Goal: Task Accomplishment & Management: Complete application form

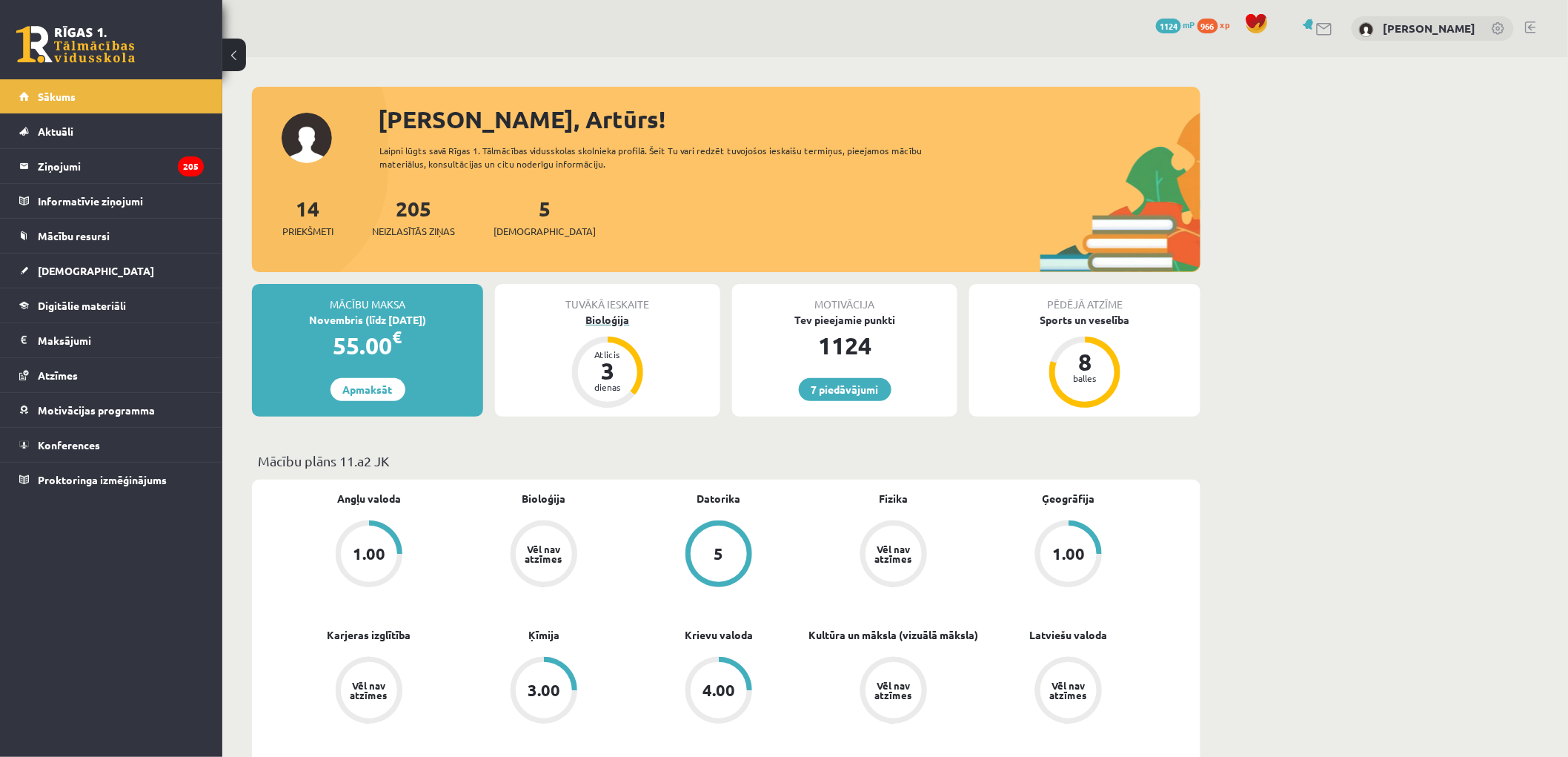
click at [590, 312] on div "Bioloģija" at bounding box center [607, 320] width 225 height 16
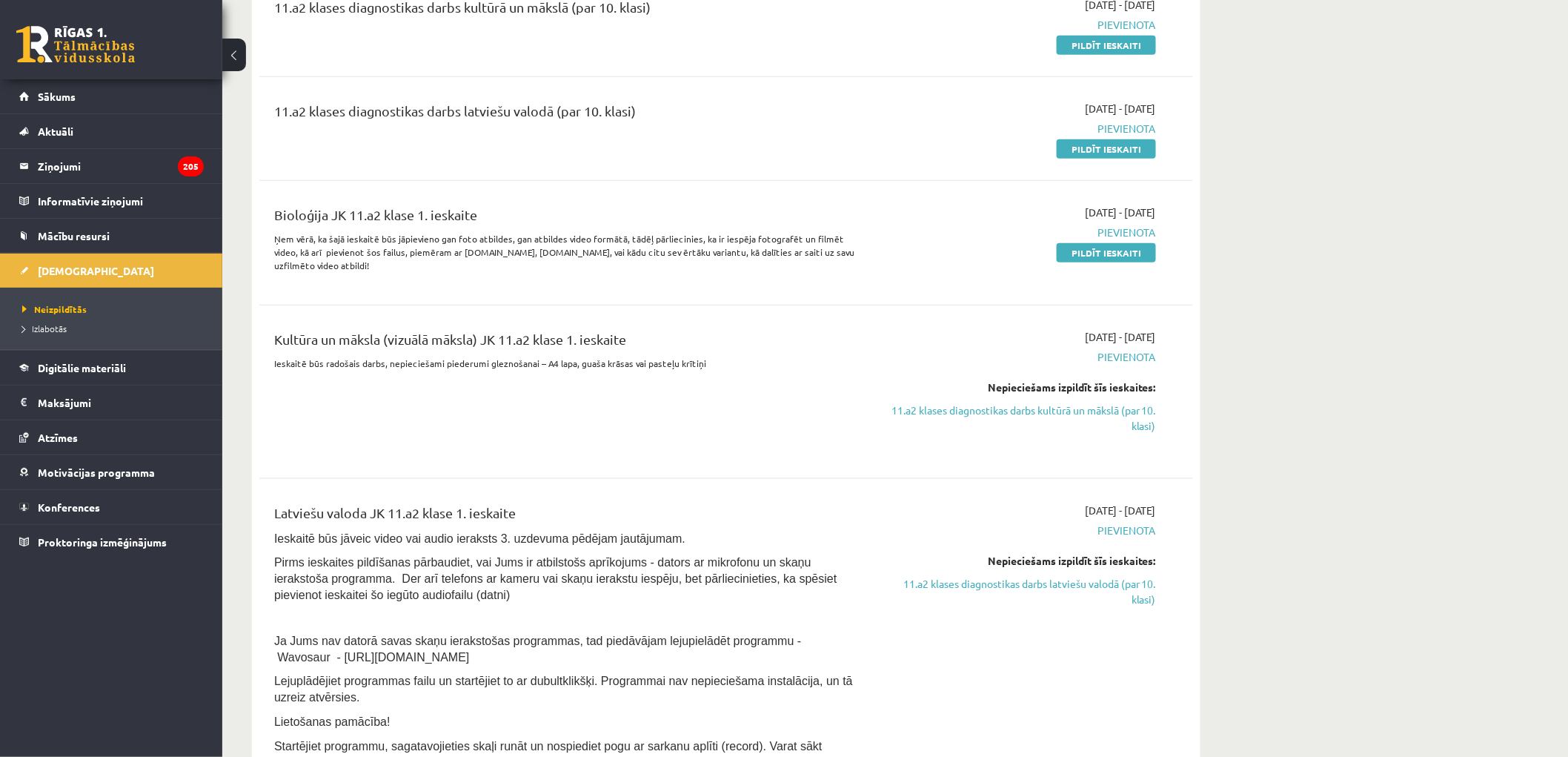
scroll to position [493, 0]
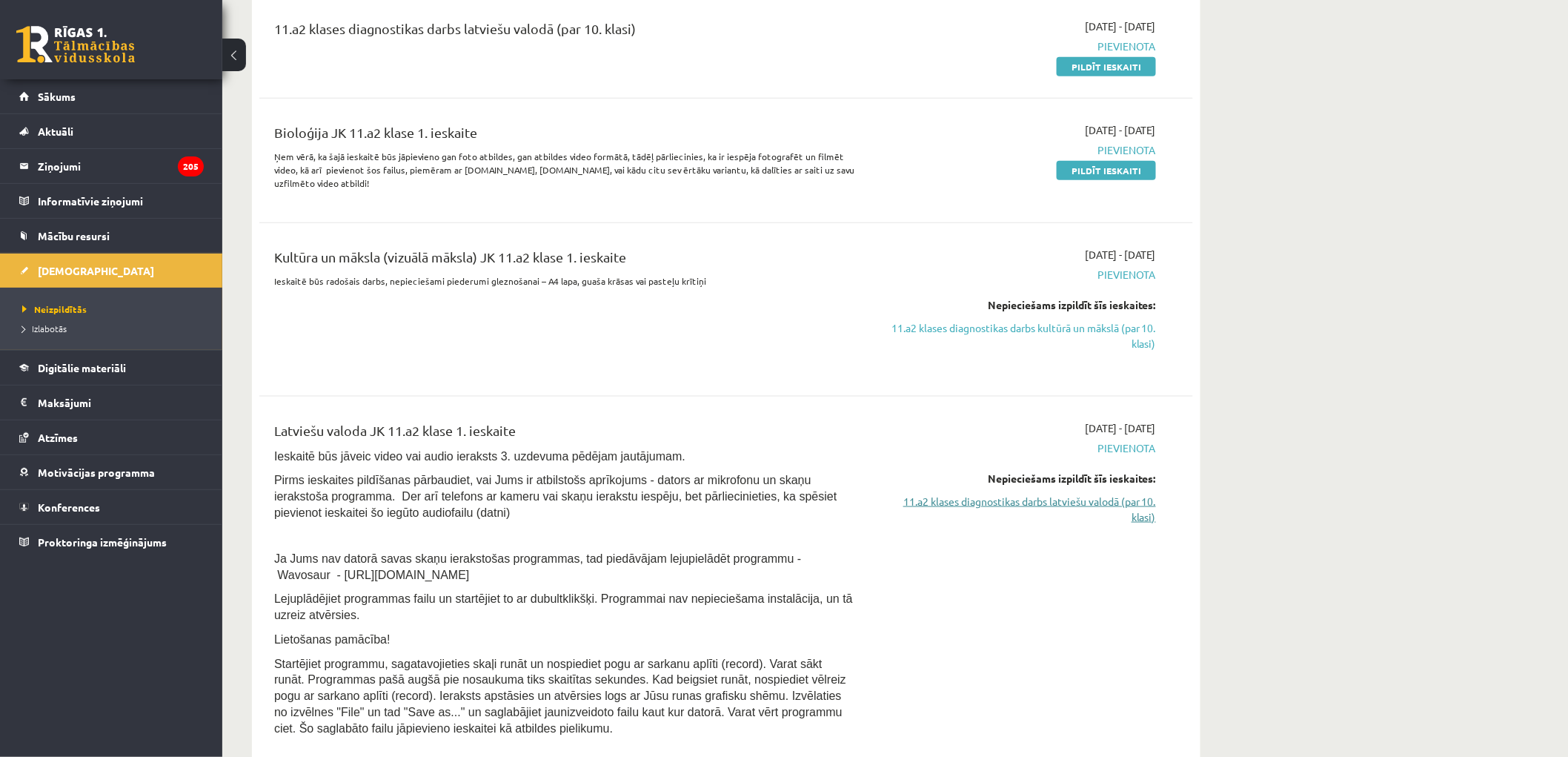
click at [1029, 504] on link "11.a2 klases diagnostikas darbs latviešu valodā (par 10. klasi)" at bounding box center [1016, 509] width 279 height 31
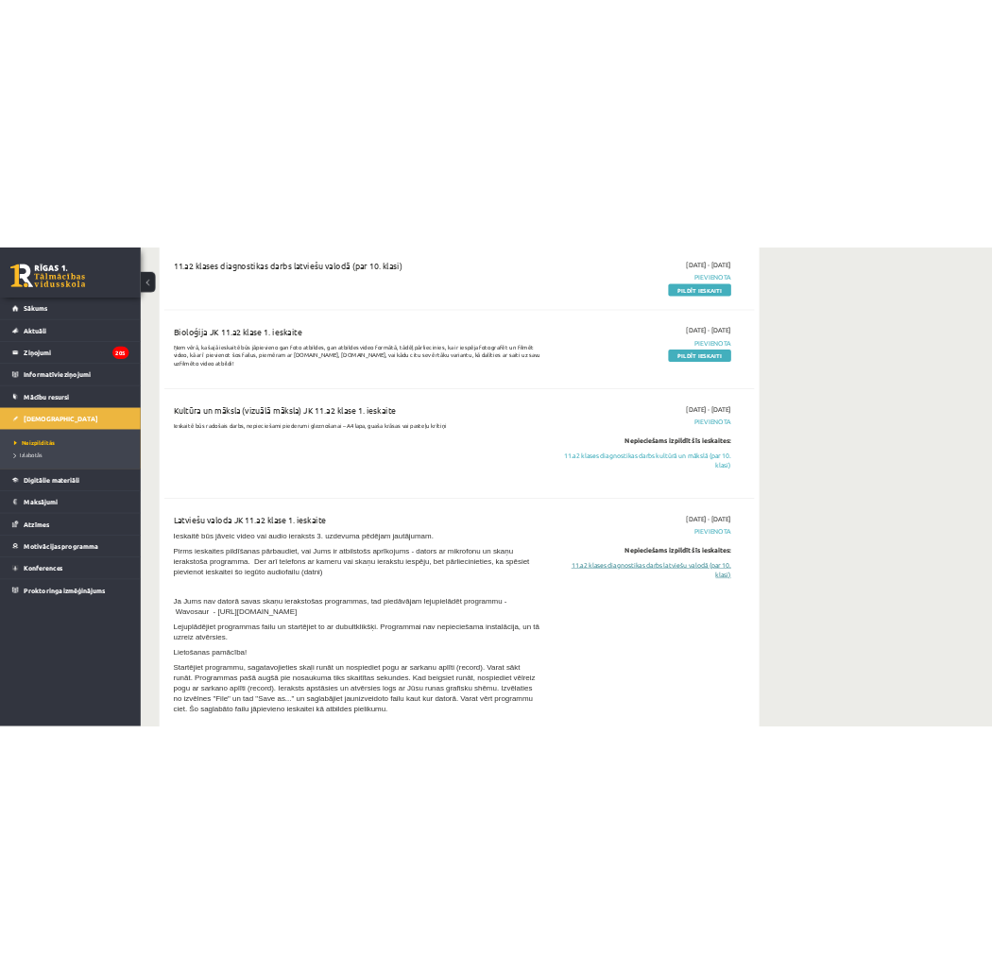
scroll to position [634, 0]
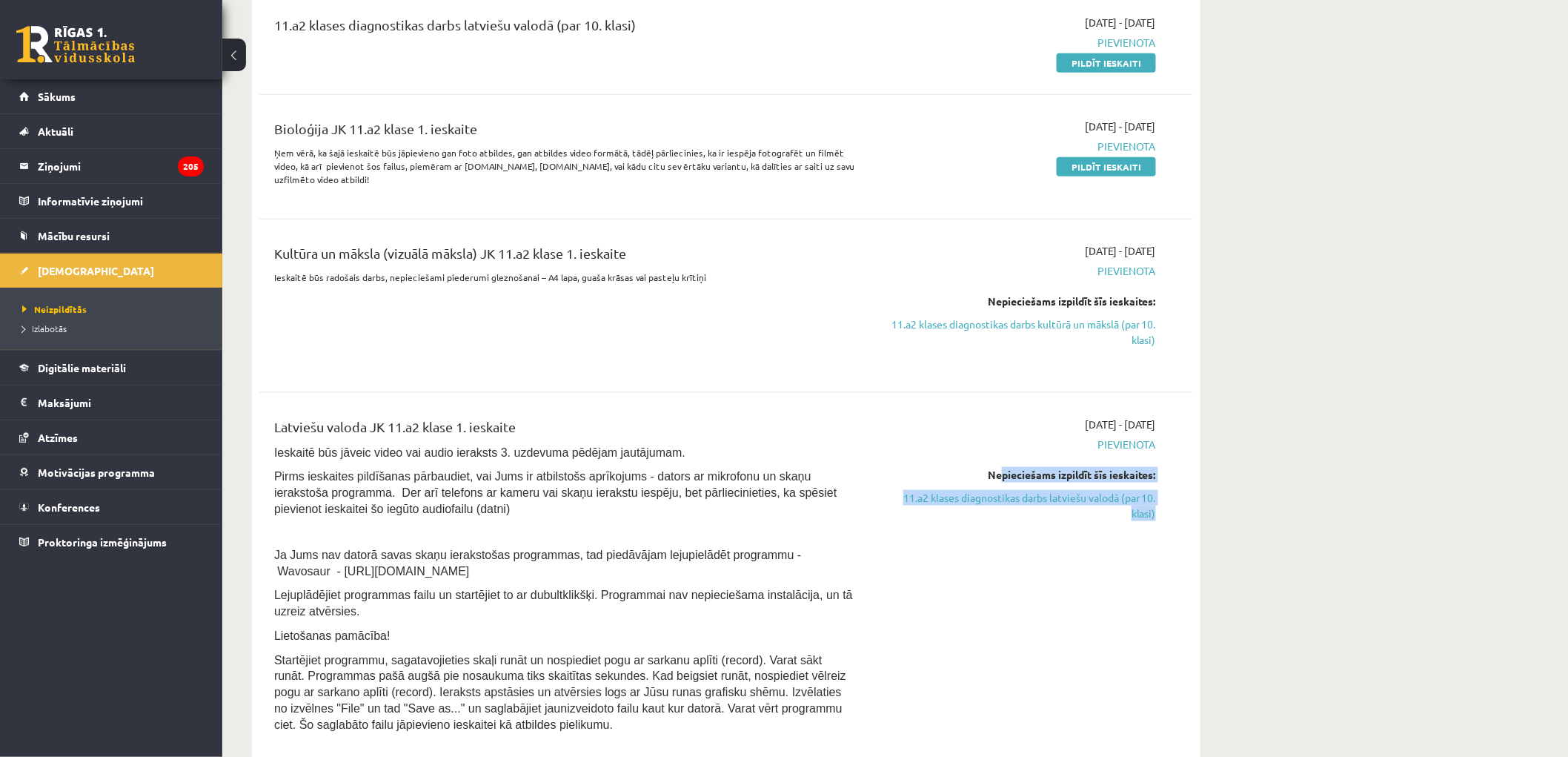
drag, startPoint x: 996, startPoint y: 480, endPoint x: 1247, endPoint y: 516, distance: 253.6
click at [1110, 498] on link "11.a2 klases diagnostikas darbs latviešu valodā (par 10. klasi)" at bounding box center [1016, 506] width 279 height 31
click at [1087, 493] on link "11.a2 klases diagnostikas darbs latviešu valodā (par 10. klasi)" at bounding box center [1016, 506] width 279 height 31
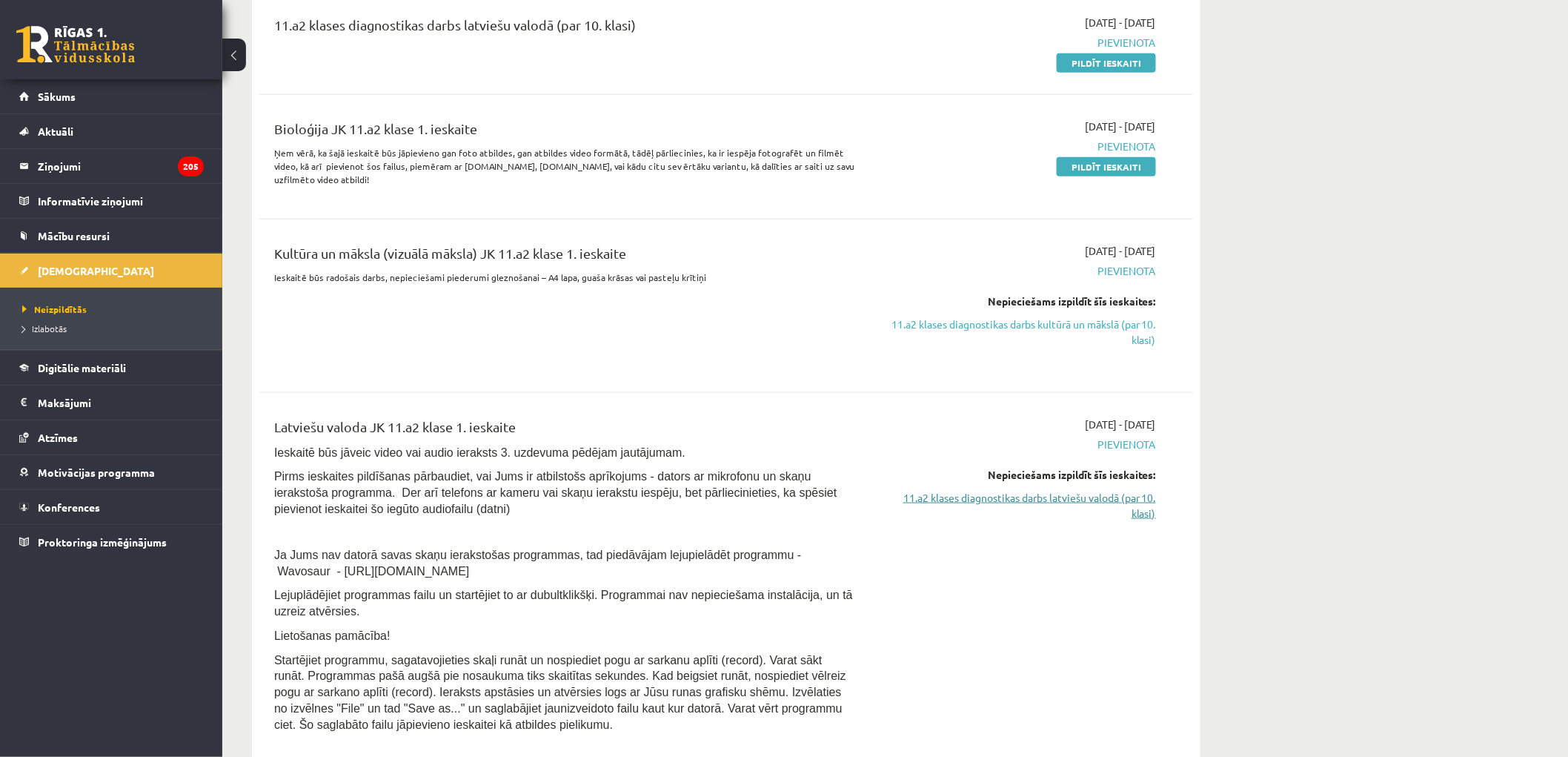
click at [1069, 490] on link "11.a2 klases diagnostikas darbs latviešu valodā (par 10. klasi)" at bounding box center [1016, 506] width 279 height 31
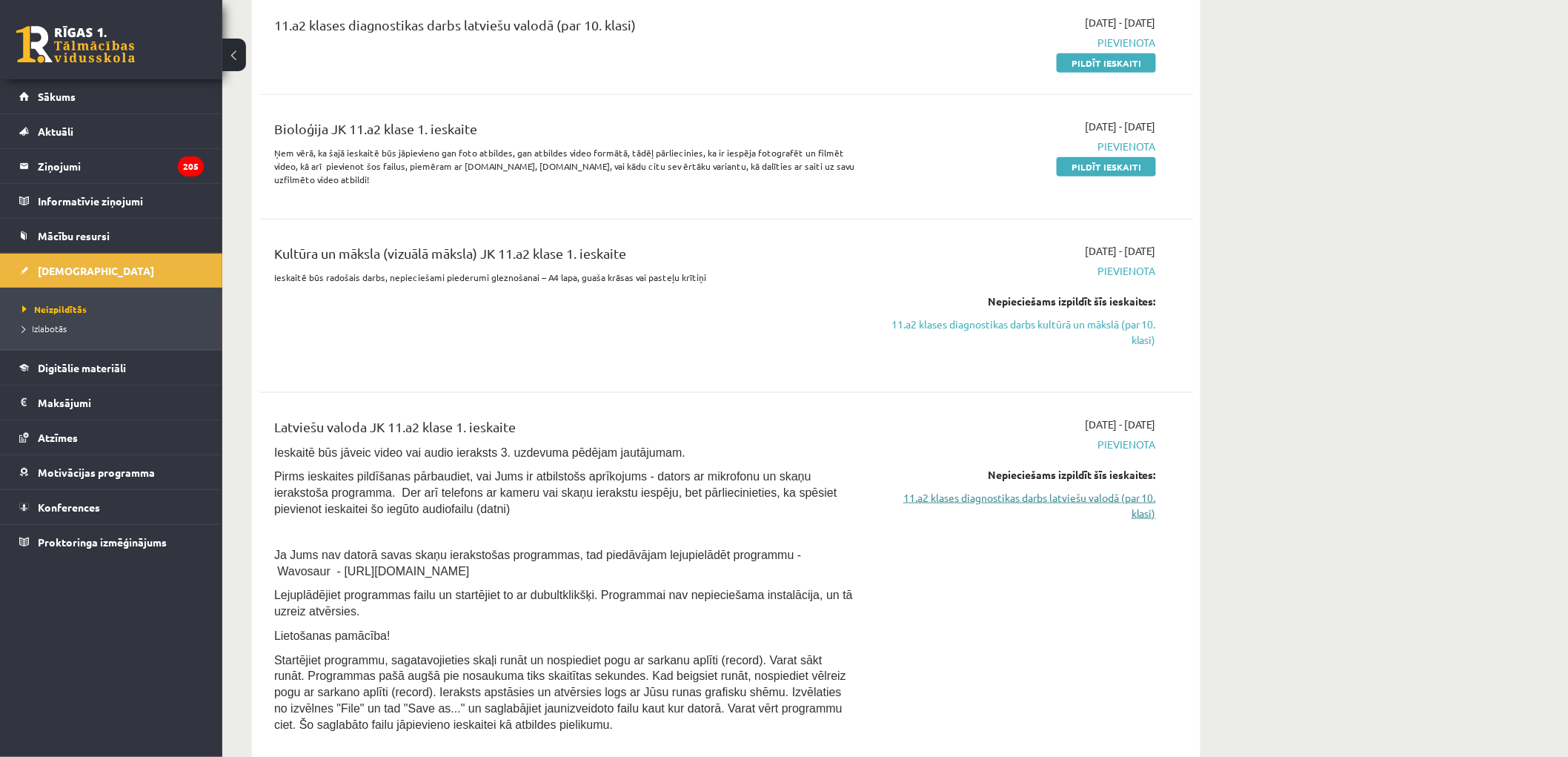
click at [1069, 490] on link "11.a2 klases diagnostikas darbs latviešu valodā (par 10. klasi)" at bounding box center [1016, 506] width 279 height 31
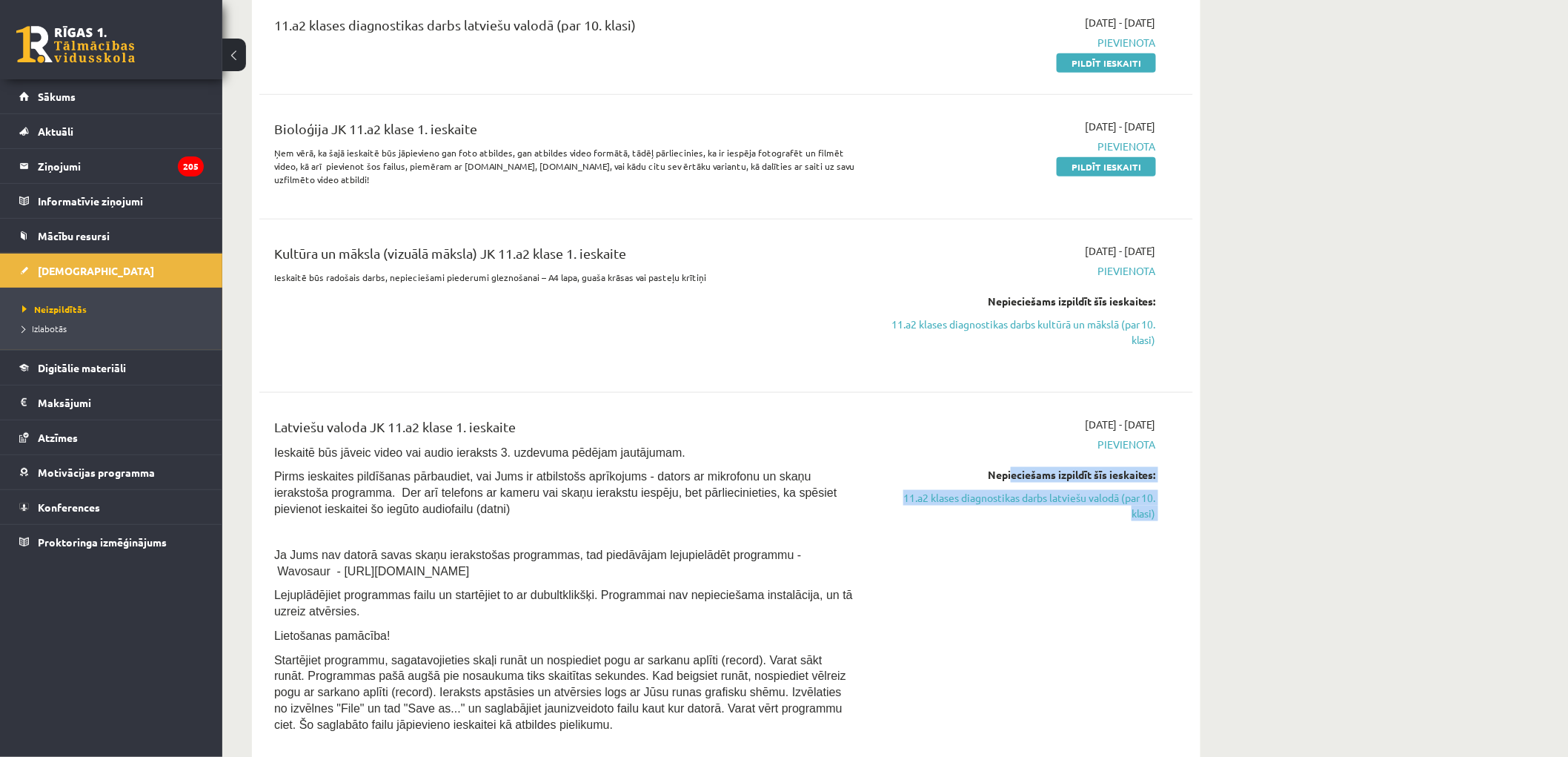
drag, startPoint x: 1005, startPoint y: 479, endPoint x: 1265, endPoint y: 547, distance: 268.7
click at [1198, 526] on div "2025-10-15 11.a2 klases diagnostikas darbs kultūrā un mākslā (par 10. klasi) 20…" at bounding box center [726, 313] width 949 height 937
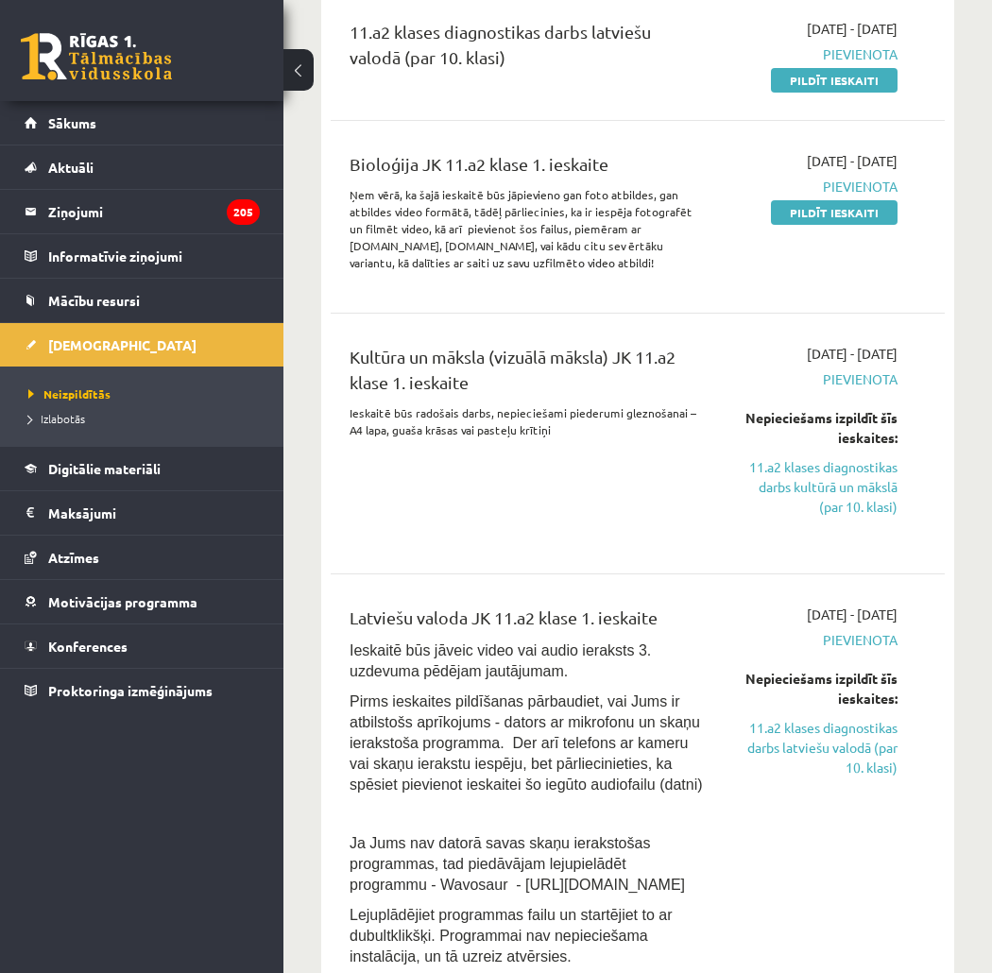
scroll to position [4, 0]
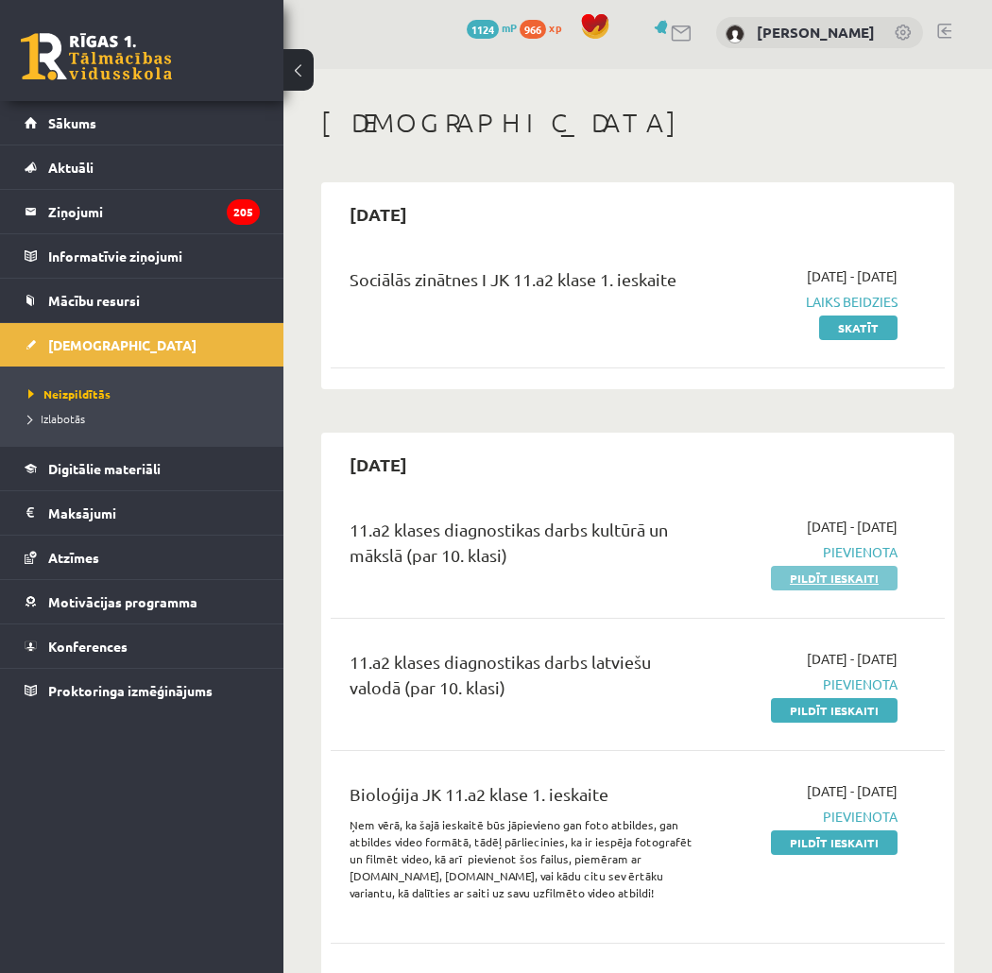
click at [819, 579] on link "Pildīt ieskaiti" at bounding box center [834, 578] width 127 height 25
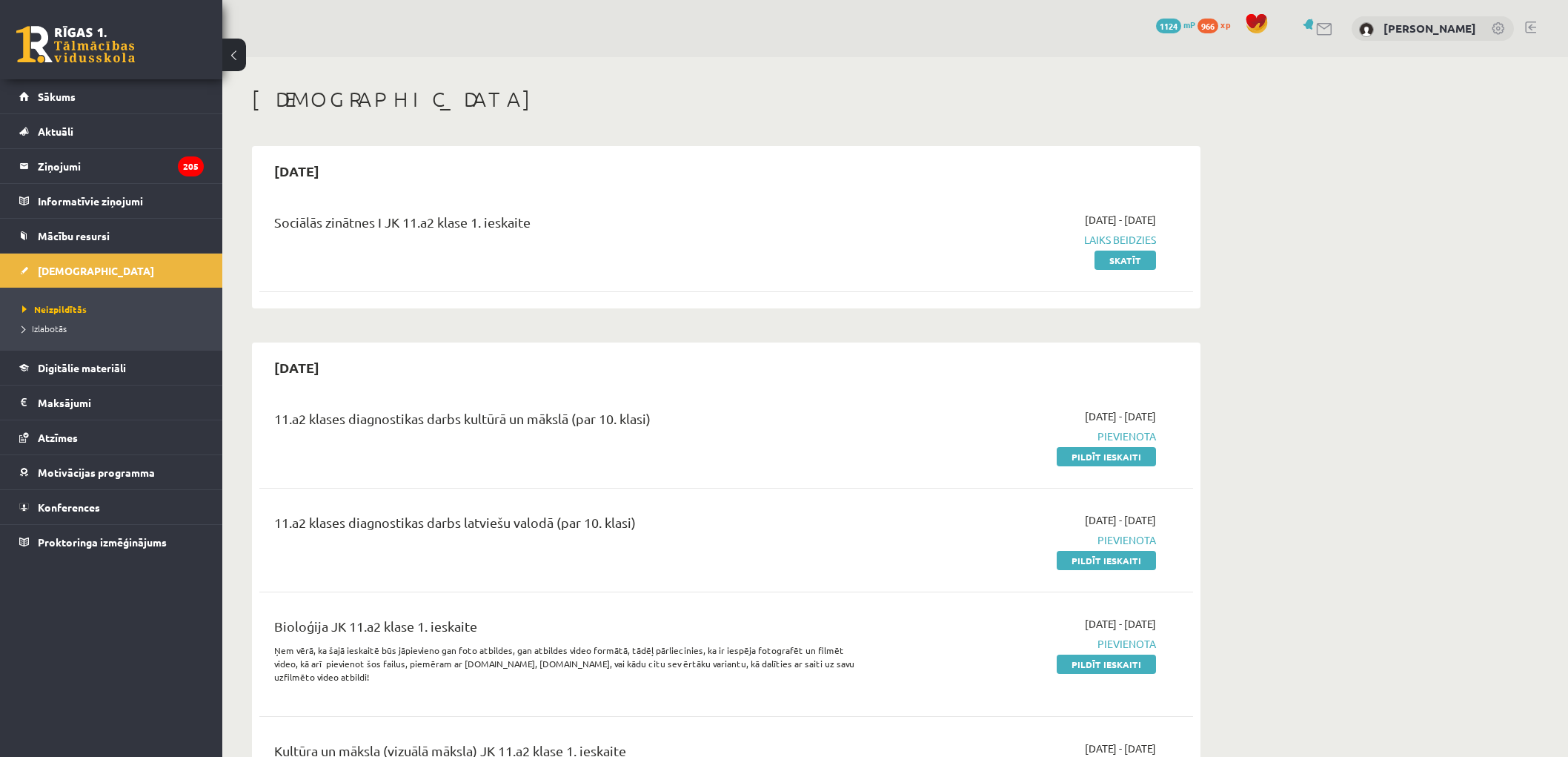
scroll to position [497, 0]
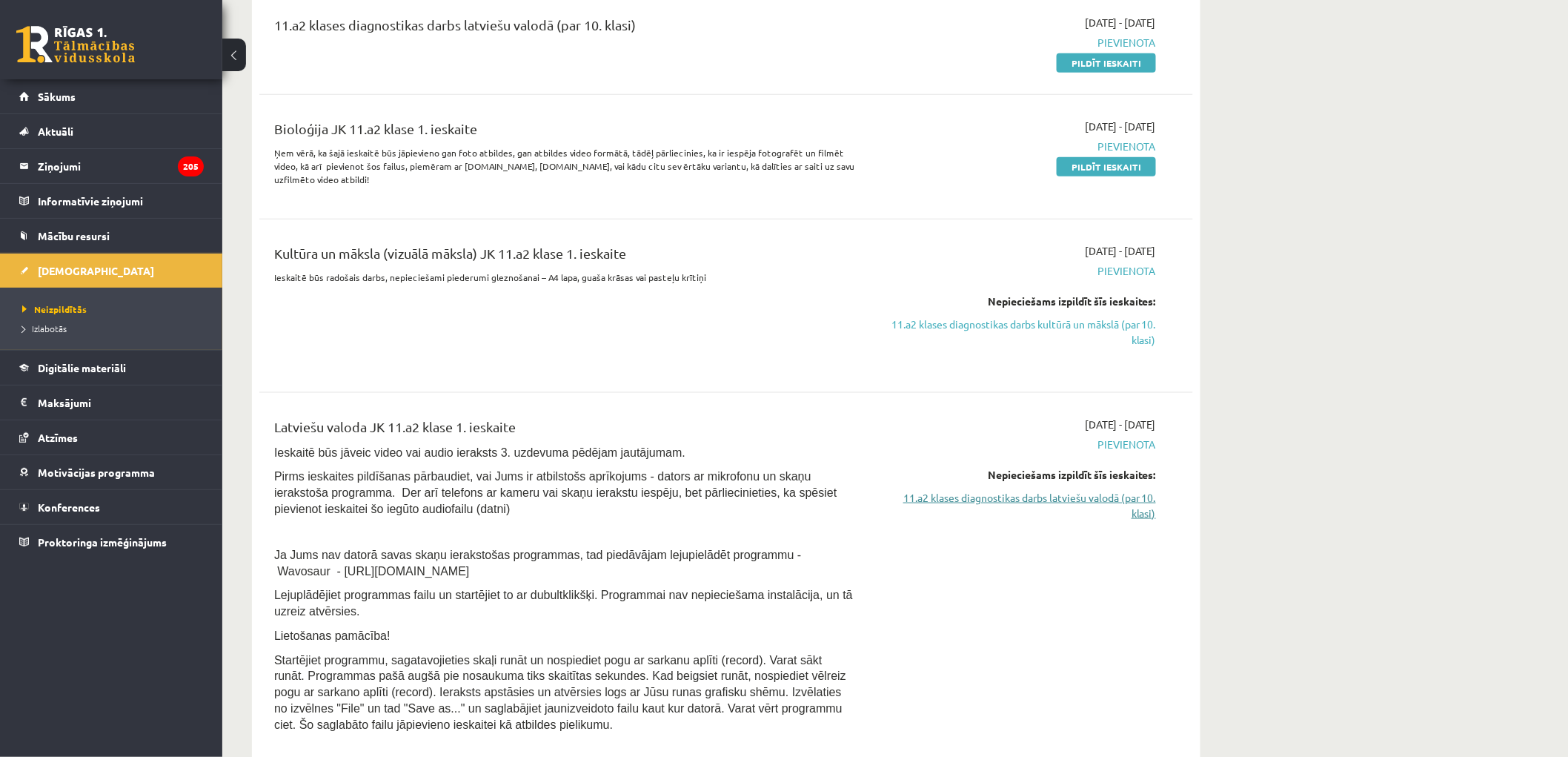
click at [1086, 494] on link "11.a2 klases diagnostikas darbs latviešu valodā (par 10. klasi)" at bounding box center [1016, 506] width 279 height 31
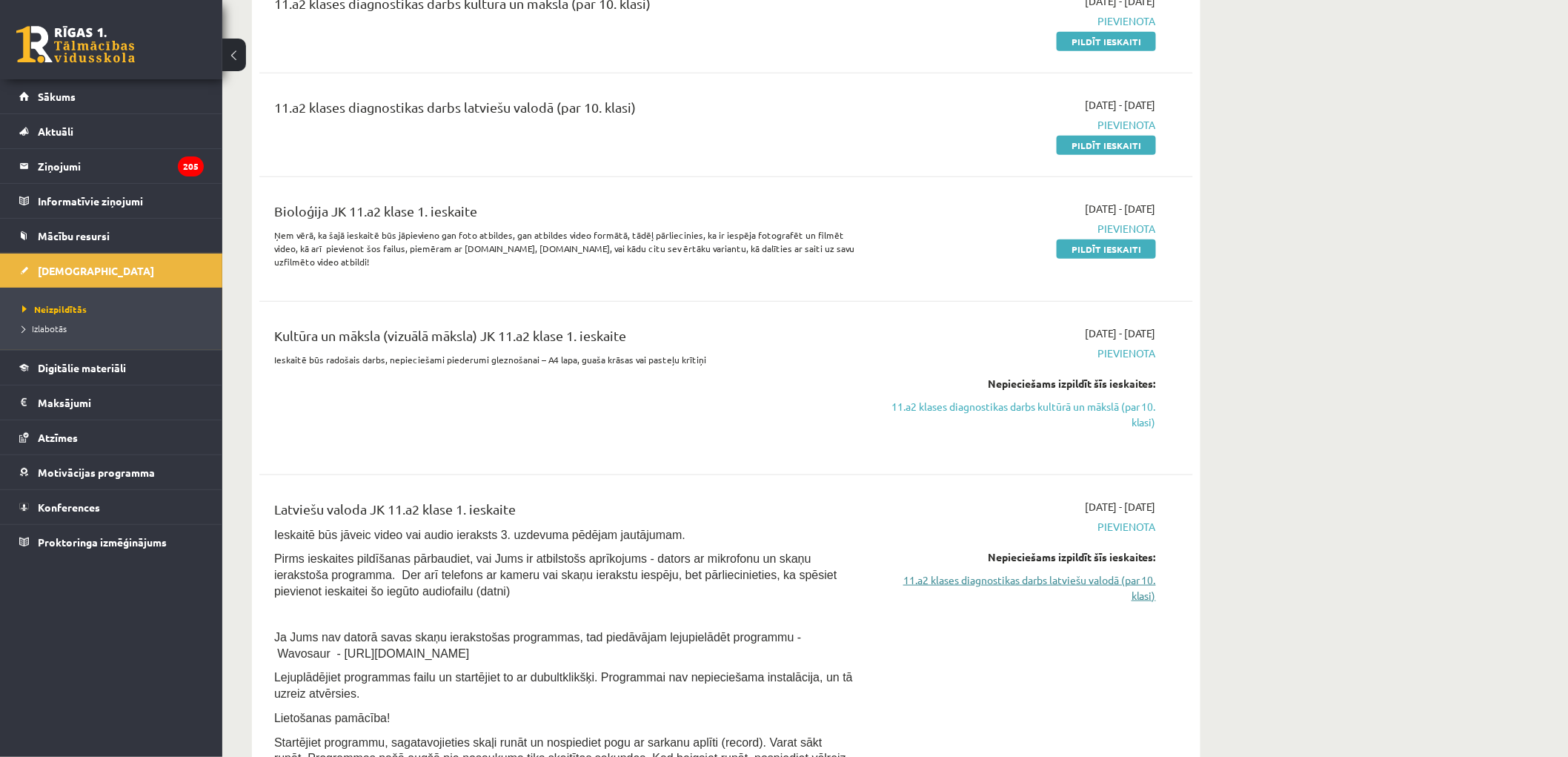
click at [1105, 580] on link "11.a2 klases diagnostikas darbs latviešu valodā (par 10. klasi)" at bounding box center [1016, 588] width 279 height 31
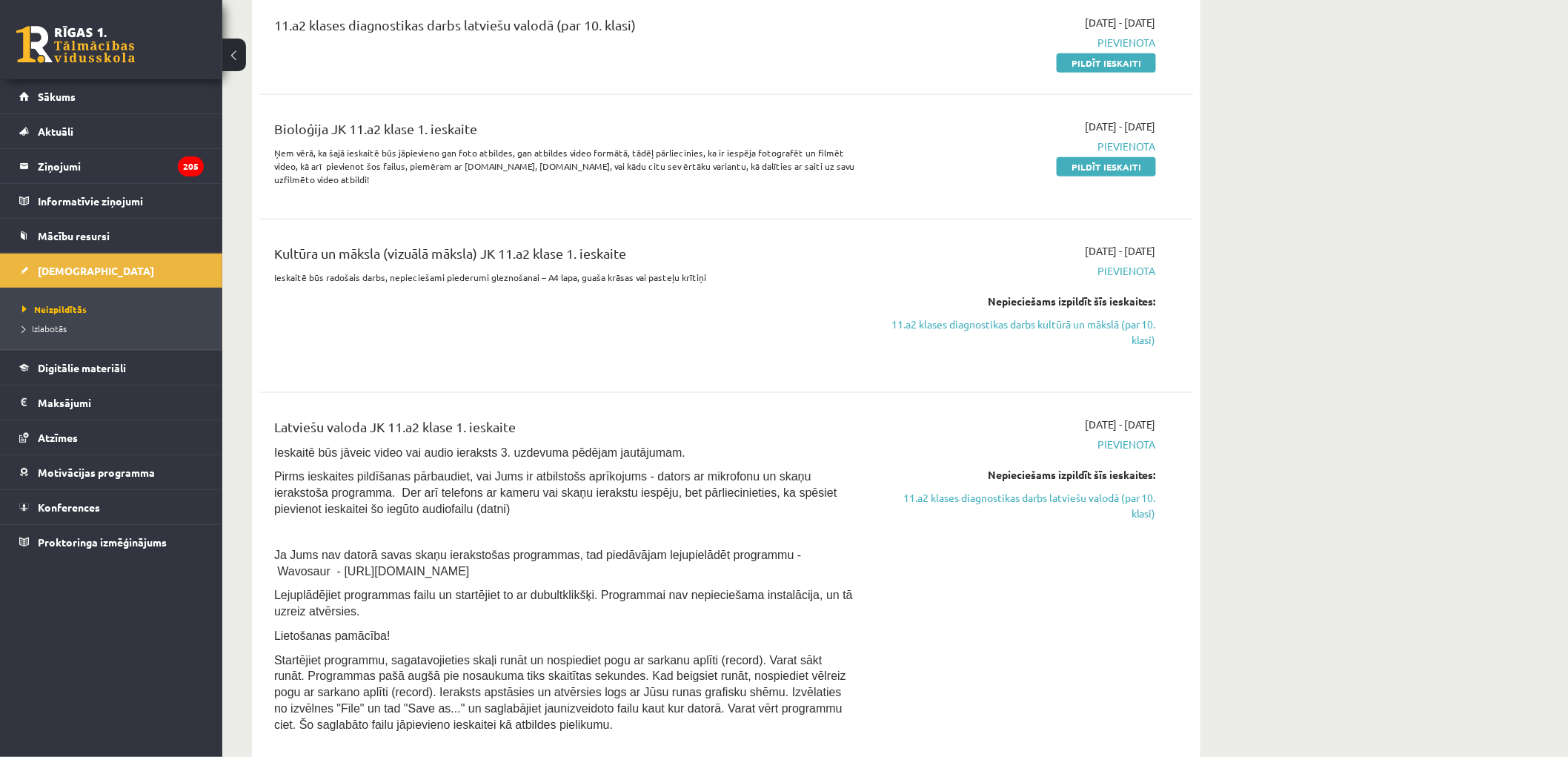
click at [1105, 580] on div "2025-10-01 - 2025-10-15 Pievienota Nepieciešams izpildīt šīs ieskaites: 11.a2 k…" at bounding box center [1016, 579] width 302 height 325
click at [1015, 325] on link "11.a2 klases diagnostikas darbs kultūrā un mākslā (par 10. klasi)" at bounding box center [1016, 333] width 279 height 31
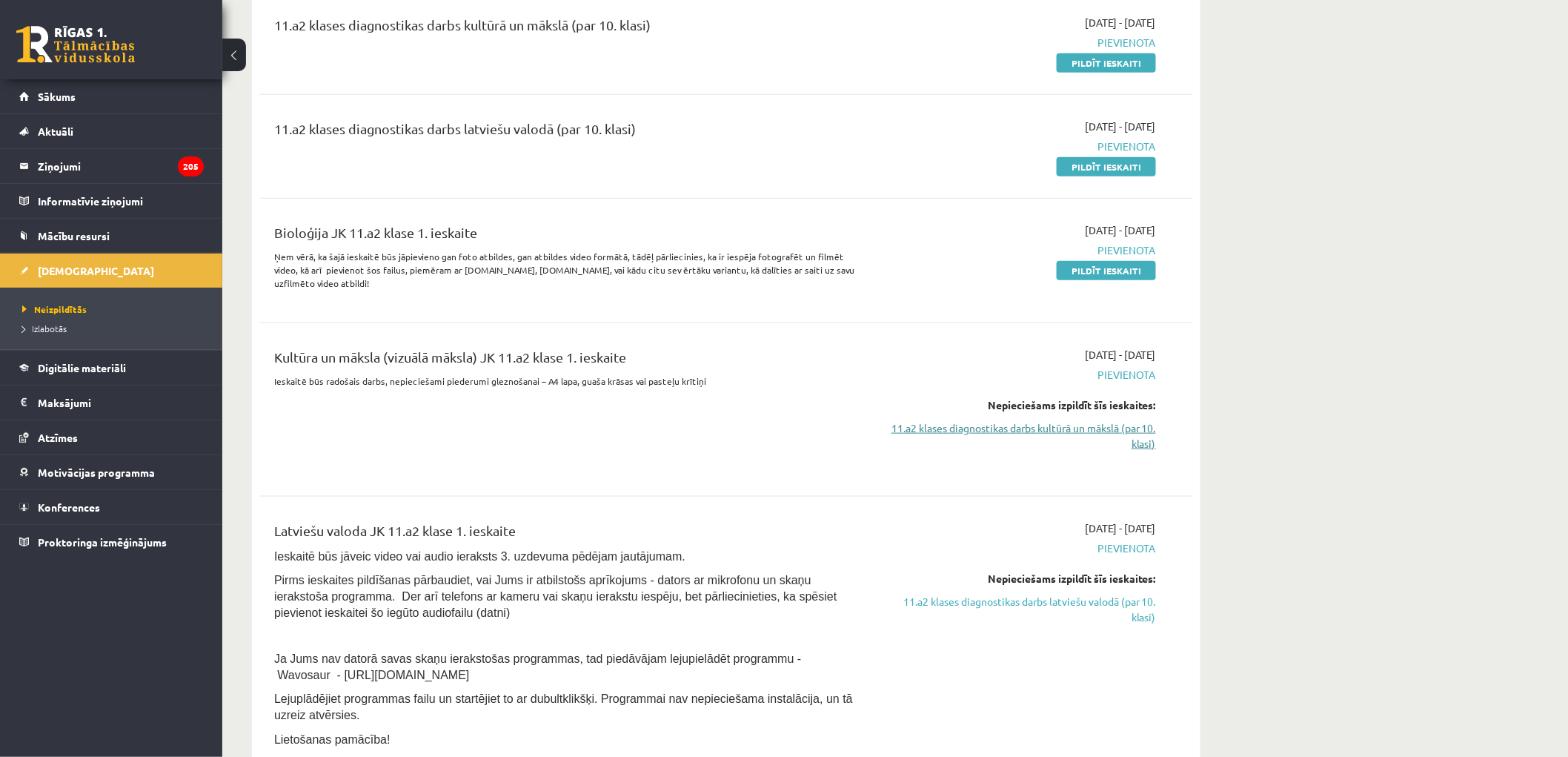
click at [1062, 431] on link "11.a2 klases diagnostikas darbs kultūrā un mākslā (par 10. klasi)" at bounding box center [1016, 436] width 279 height 31
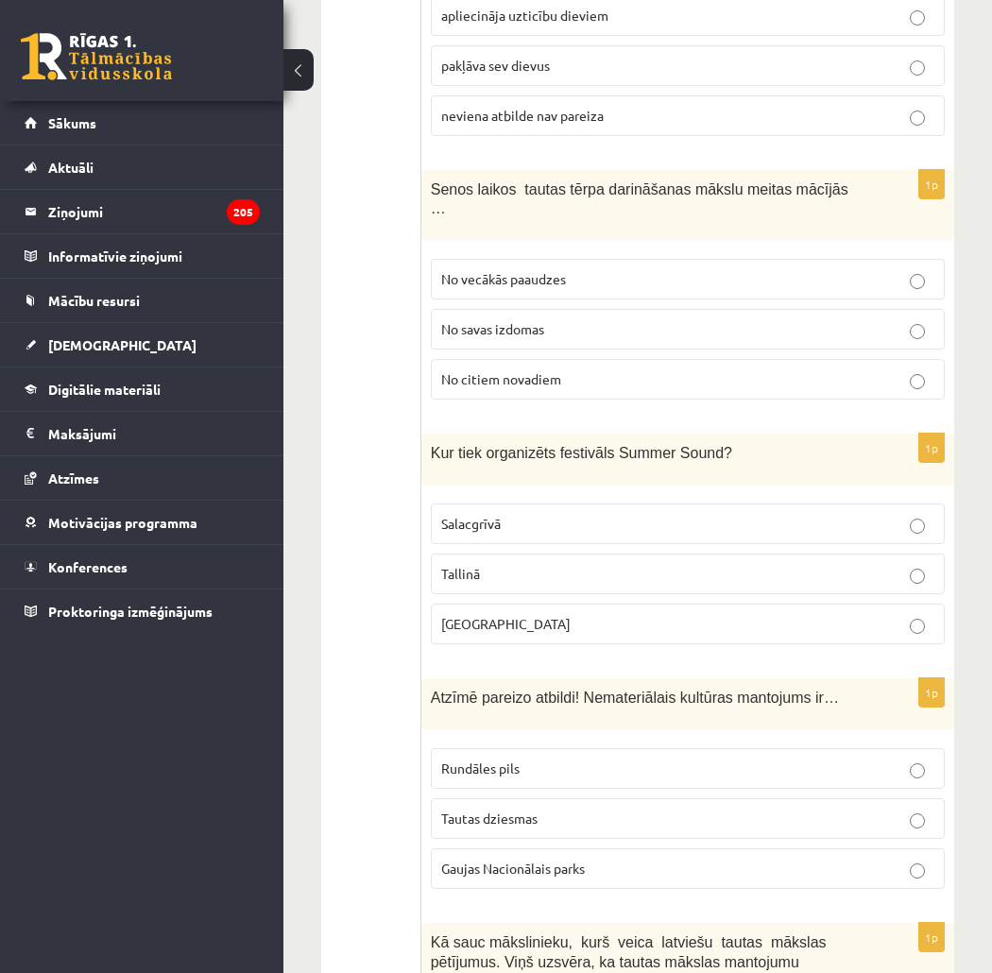
scroll to position [7804, 0]
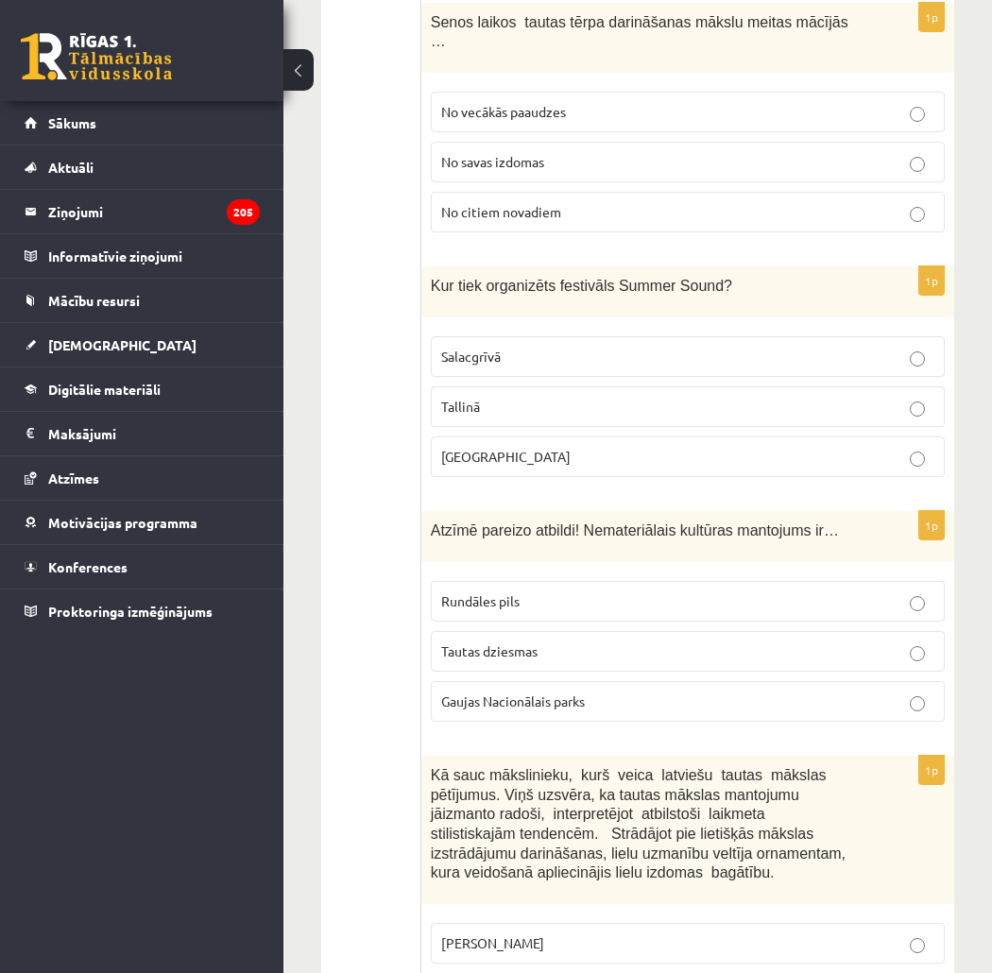
drag, startPoint x: 432, startPoint y: 390, endPoint x: 730, endPoint y: 1013, distance: 690.3
copy form "Kā izpaužas nemateriālais kultūras mantojums? Atzīmē nepareizo atbildi! Mutvārd…"
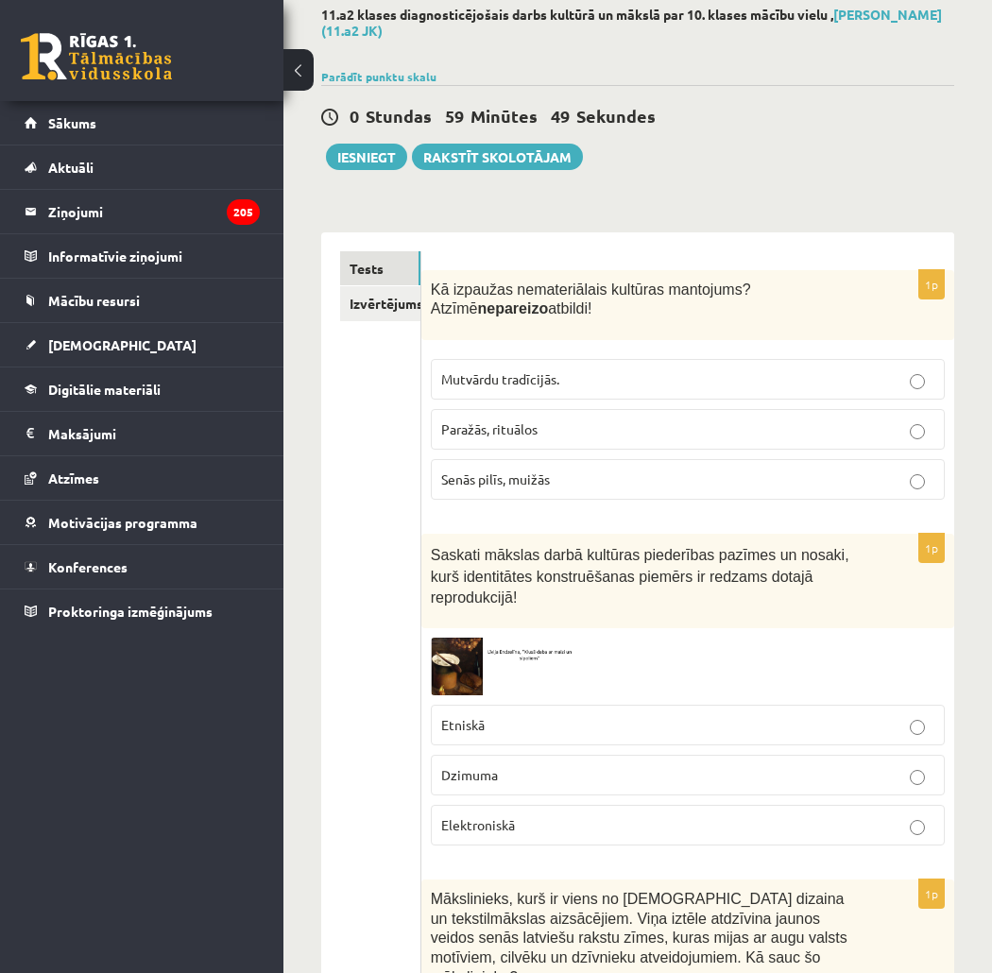
scroll to position [0, 0]
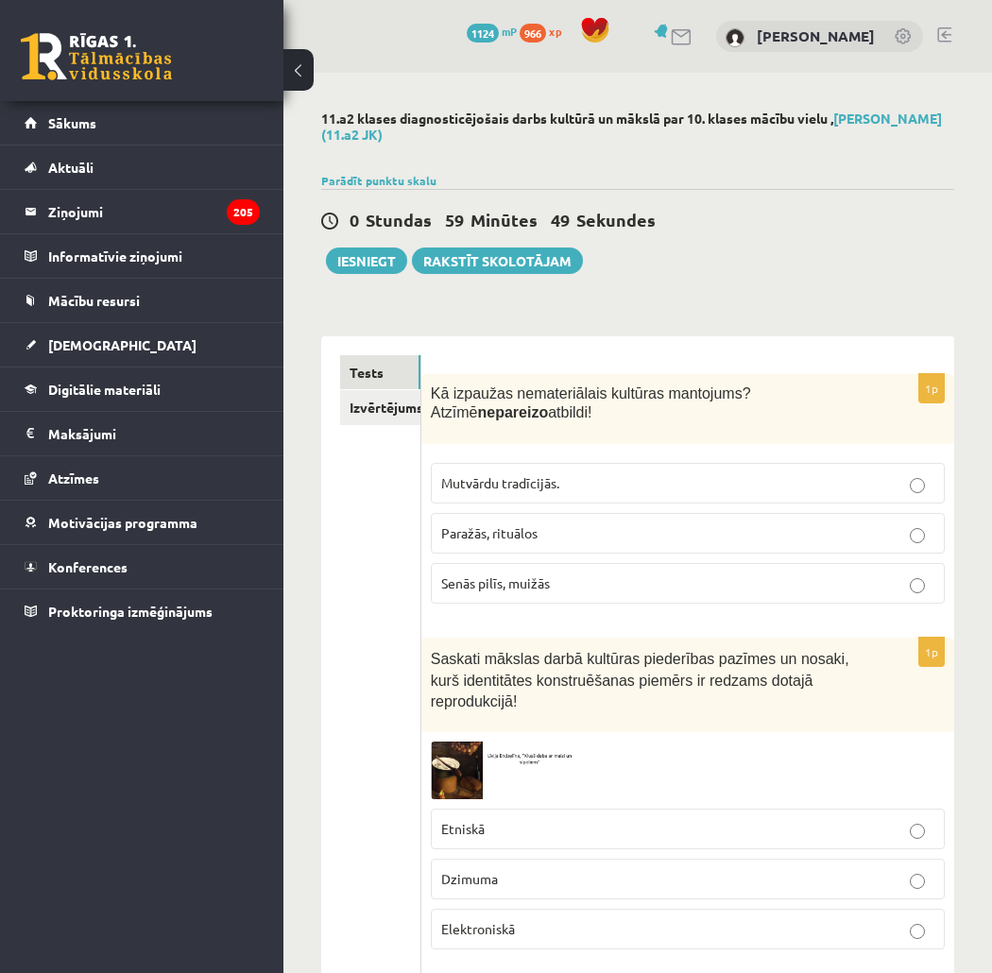
click at [800, 204] on div "0 Stundas 59 Minūtes 49 Sekundes Iesniegt Rakstīt skolotājam" at bounding box center [637, 231] width 633 height 85
click at [674, 489] on p "Mutvārdu tradīcijās." at bounding box center [687, 483] width 493 height 20
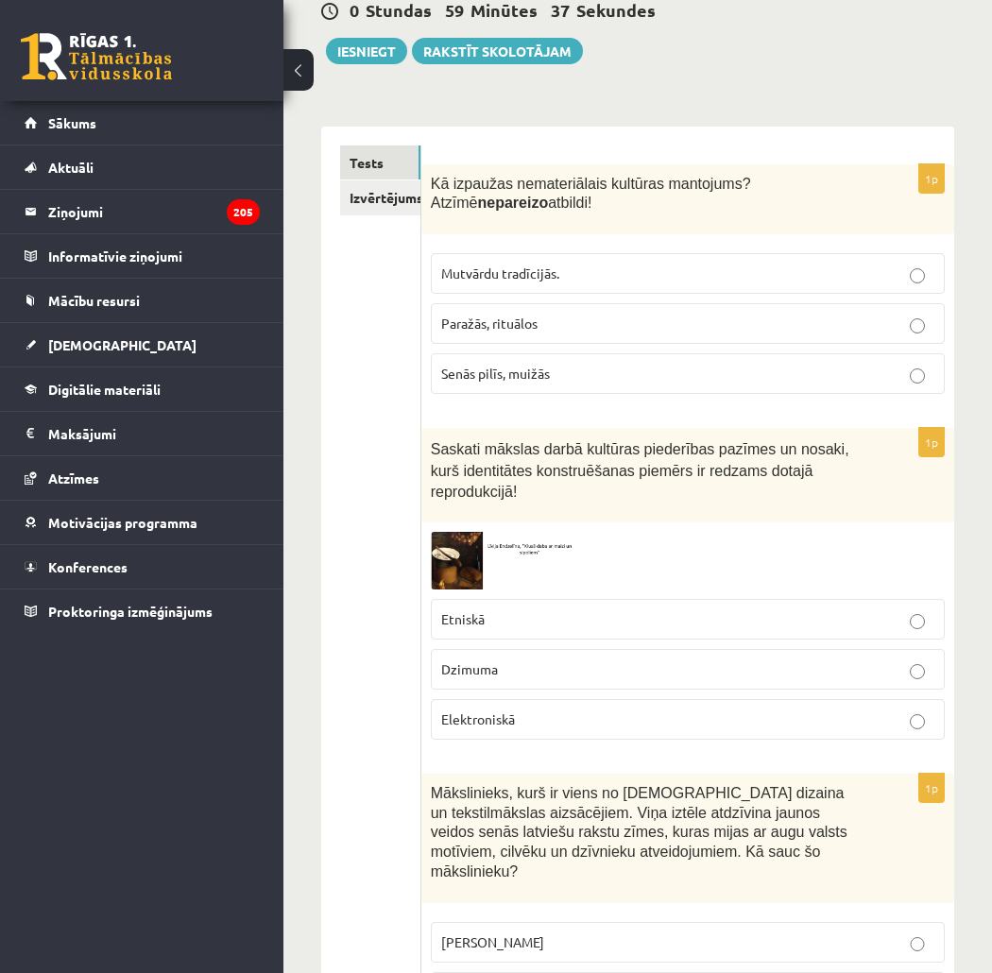
click at [561, 610] on p "Etniskā" at bounding box center [687, 620] width 493 height 20
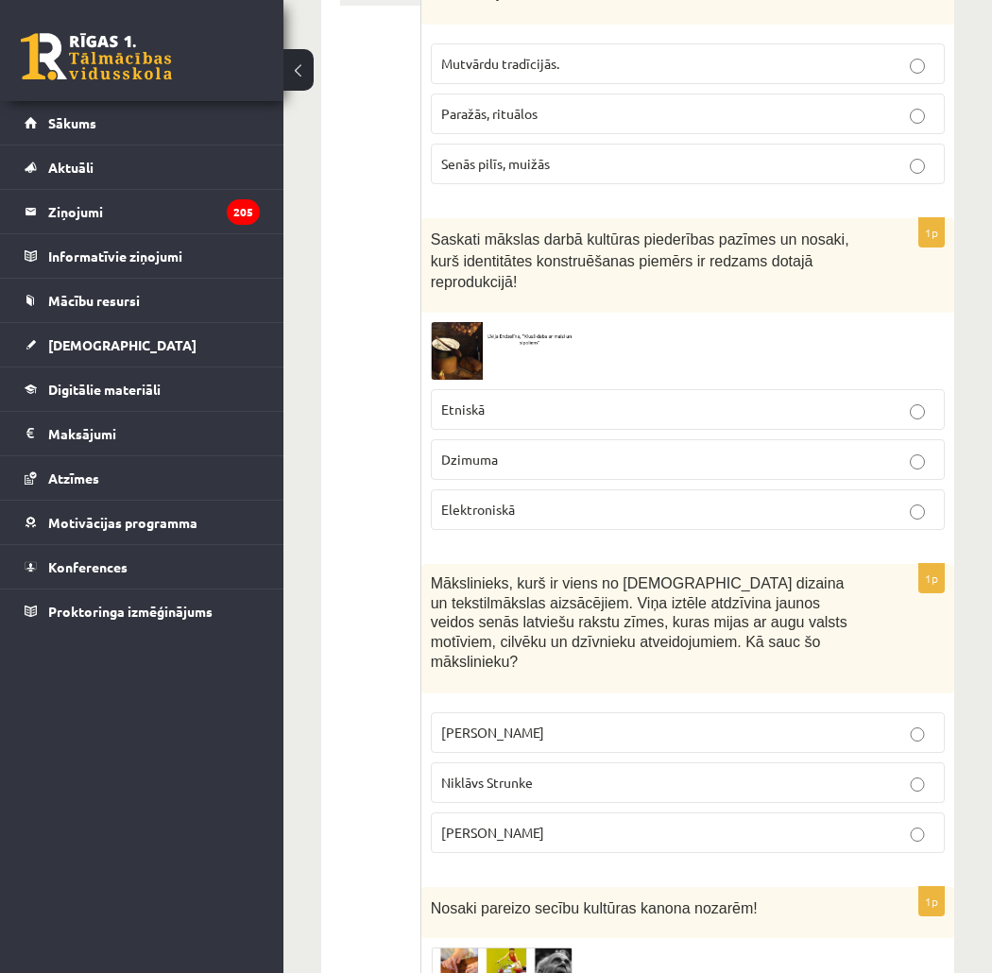
click at [530, 723] on p "Ansis Cīrulis" at bounding box center [687, 733] width 493 height 20
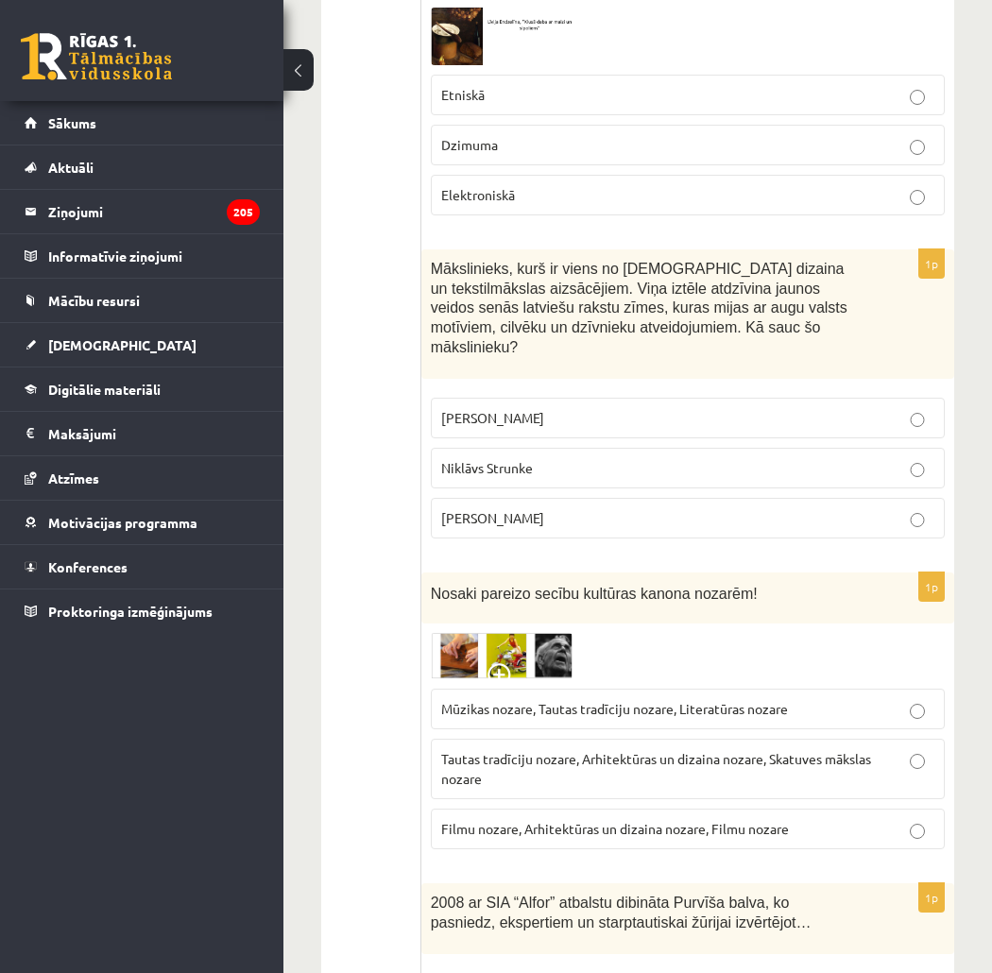
click at [596, 749] on p "Tautas tradīciju nozare, Arhitektūras un dizaina nozare, Skatuves mākslas nozare" at bounding box center [687, 769] width 493 height 40
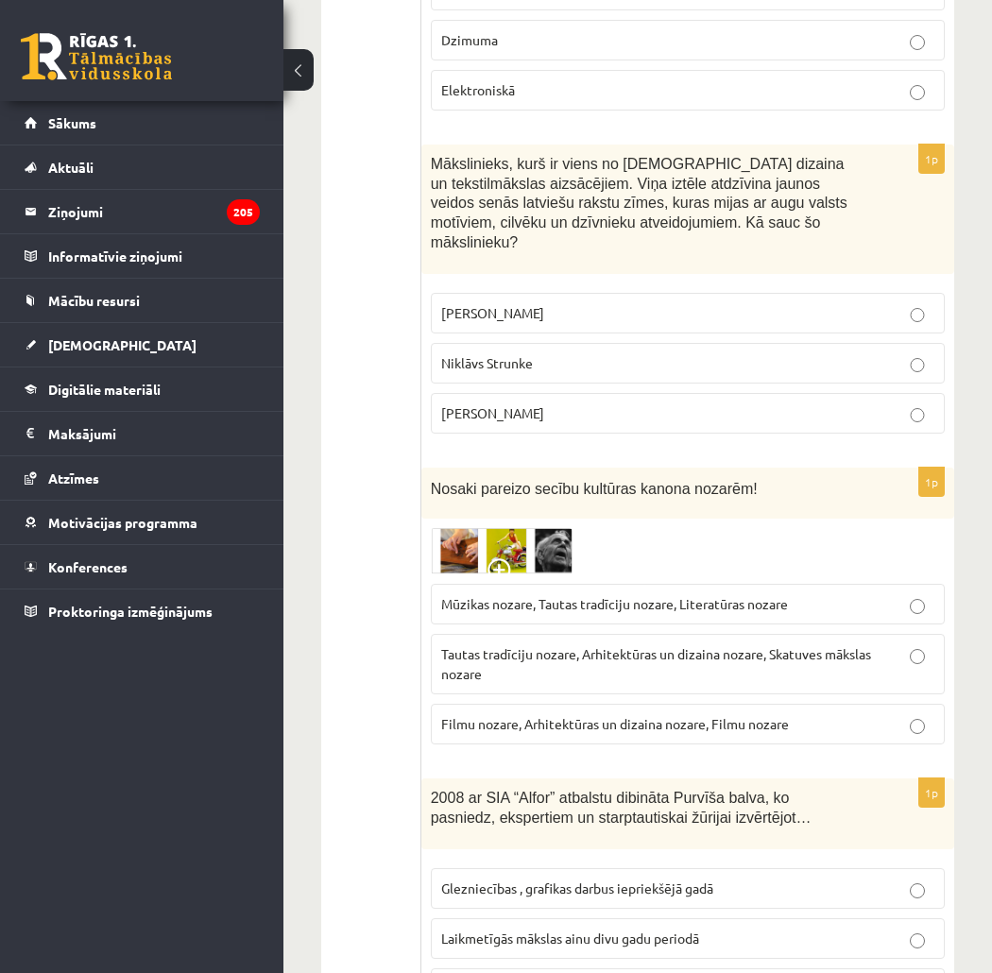
scroll to position [945, 0]
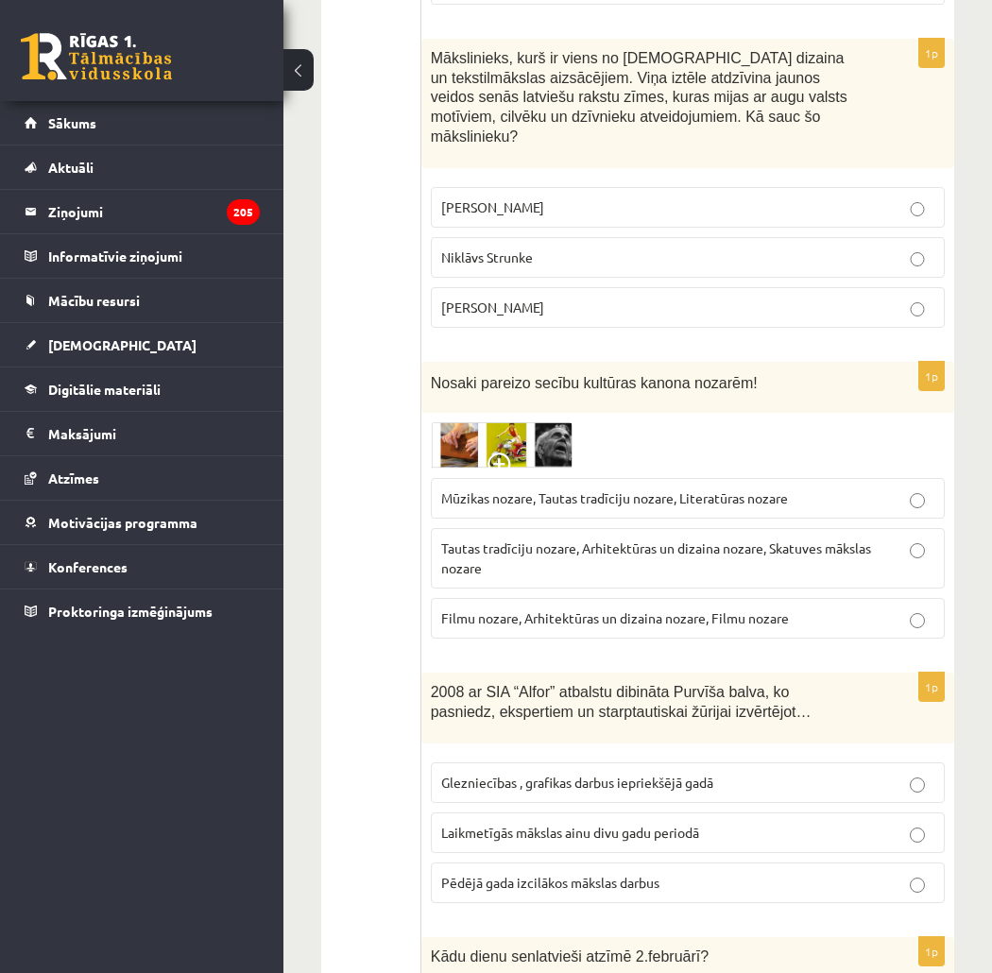
click at [607, 823] on p "Laikmetīgās mākslas ainu divu gadu periodā" at bounding box center [687, 833] width 493 height 20
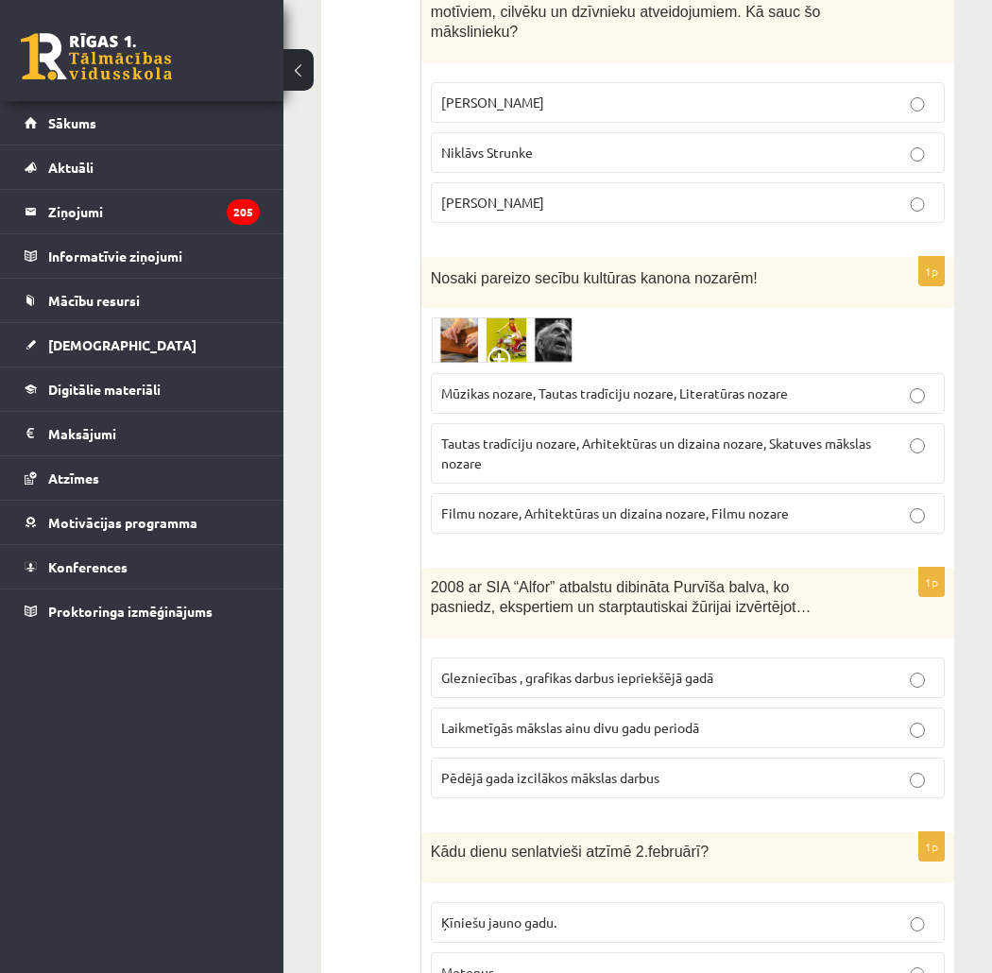
scroll to position [1155, 0]
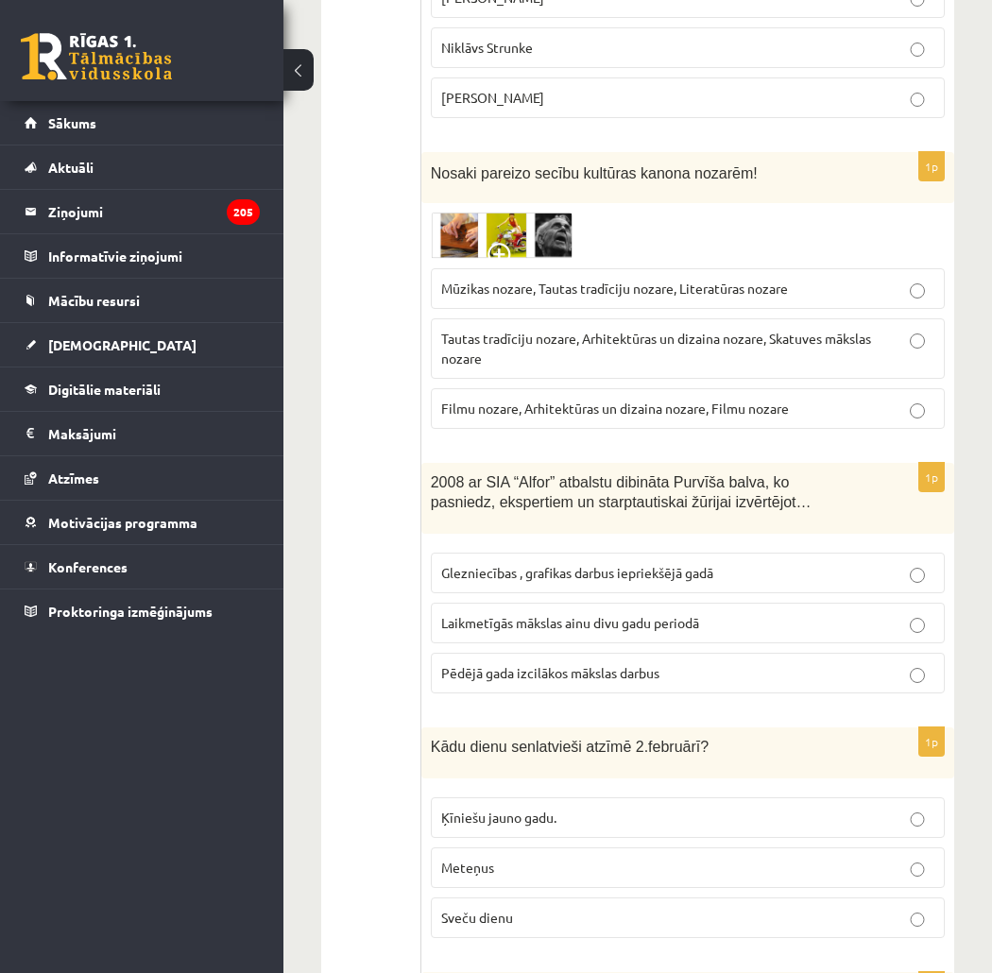
click at [589, 908] on p "Sveču dienu" at bounding box center [687, 918] width 493 height 20
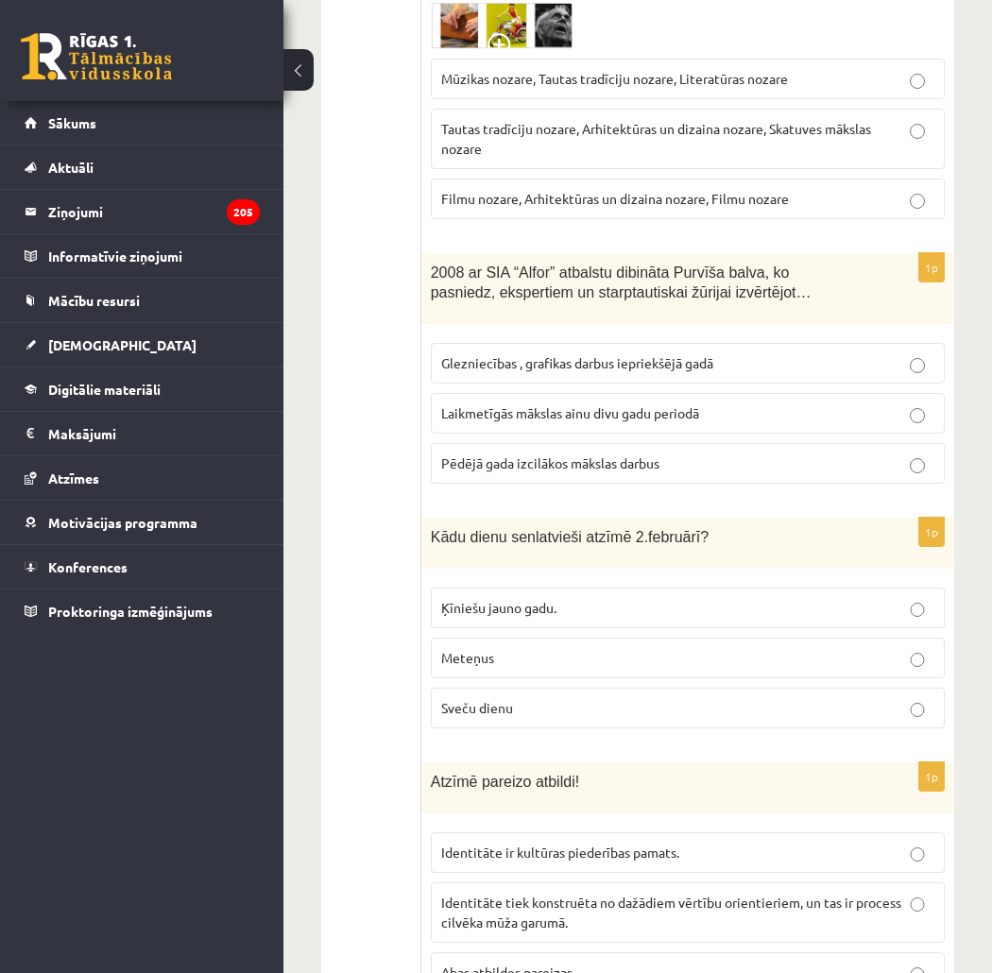
scroll to position [1470, 0]
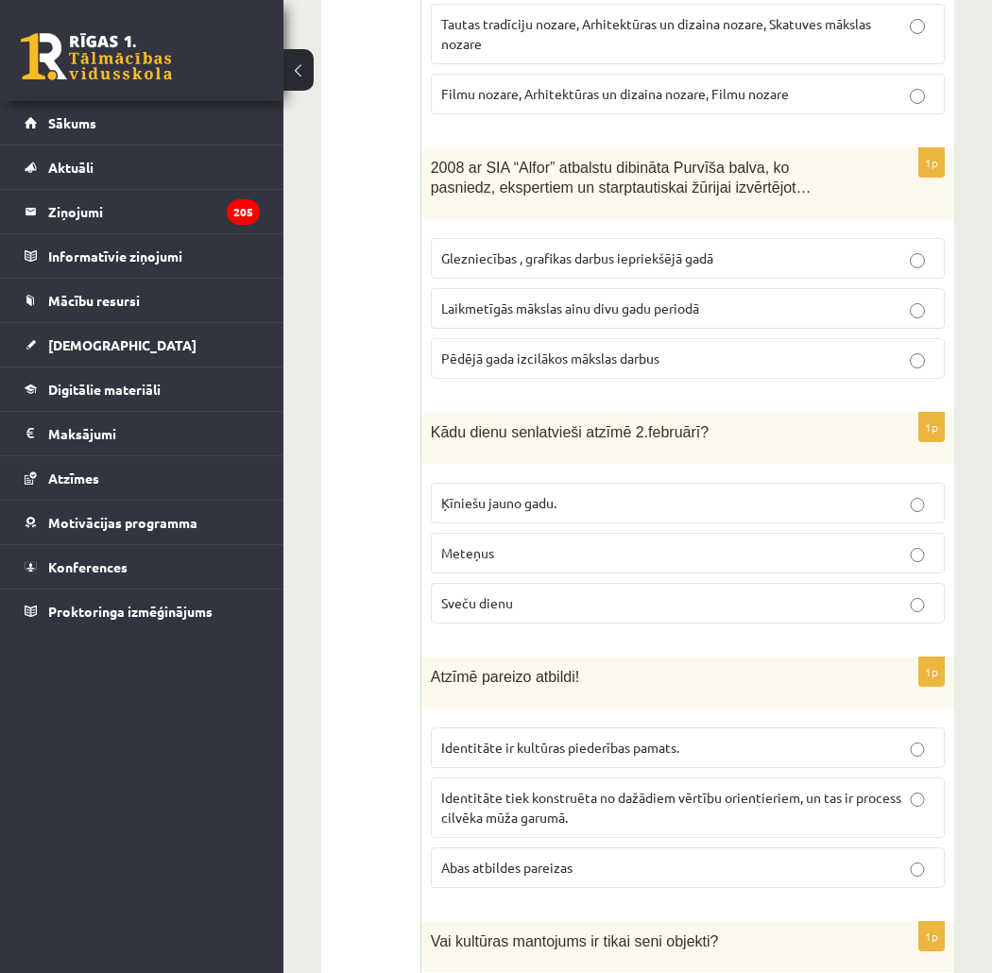
click at [554, 859] on span "Abas atbildes pareizas" at bounding box center [506, 867] width 131 height 17
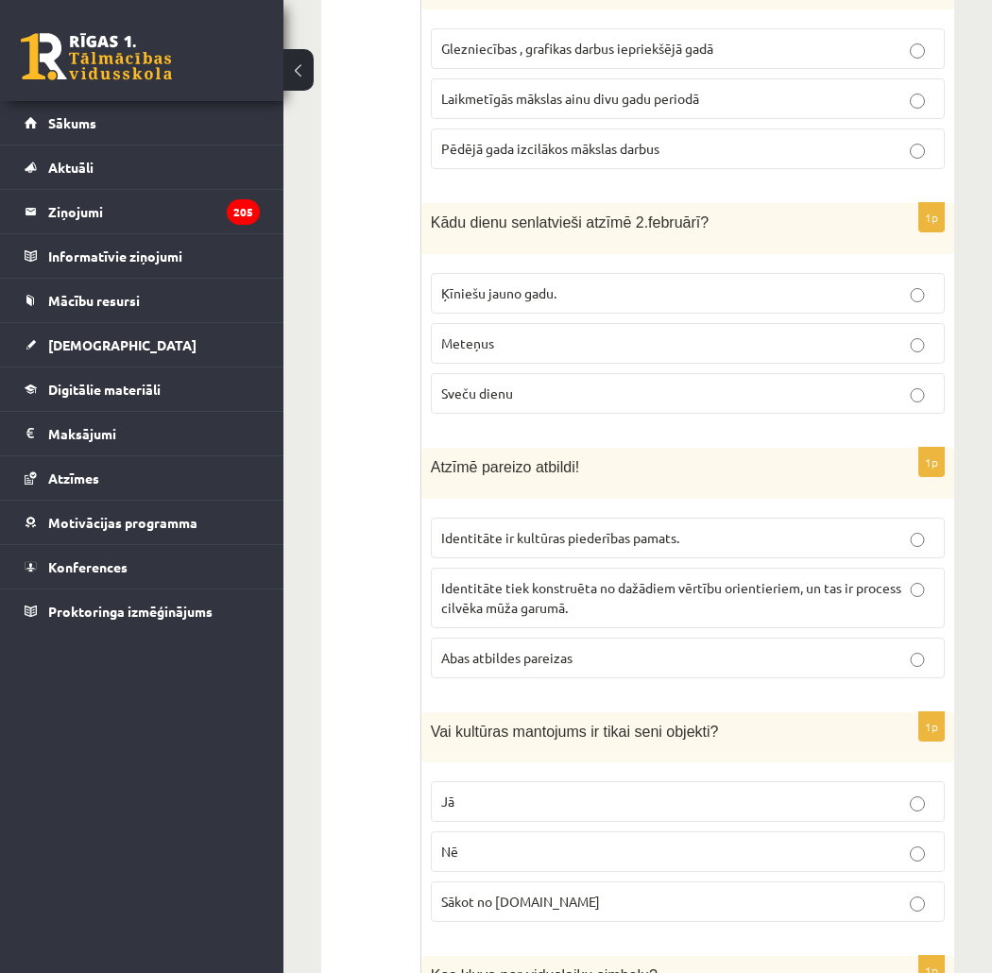
click at [505, 842] on p "Nē" at bounding box center [687, 852] width 493 height 20
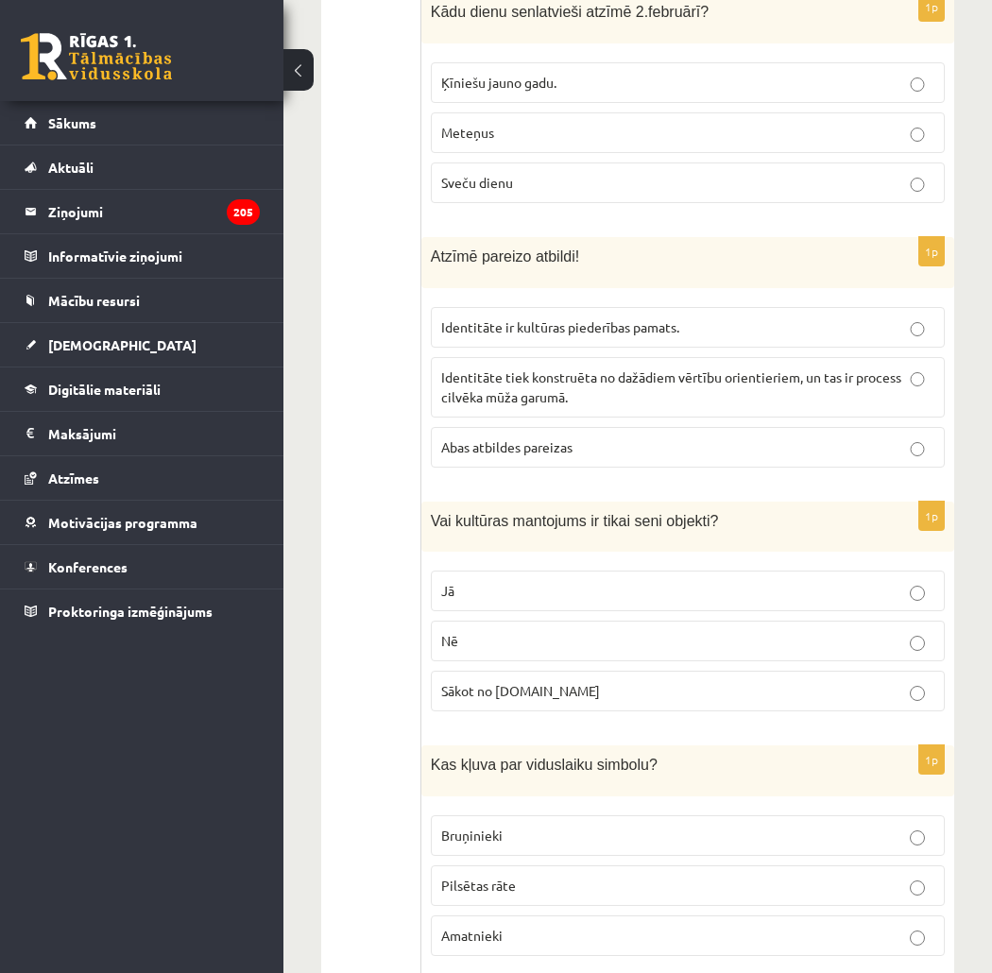
click at [674, 826] on p "Bruņinieki" at bounding box center [687, 836] width 493 height 20
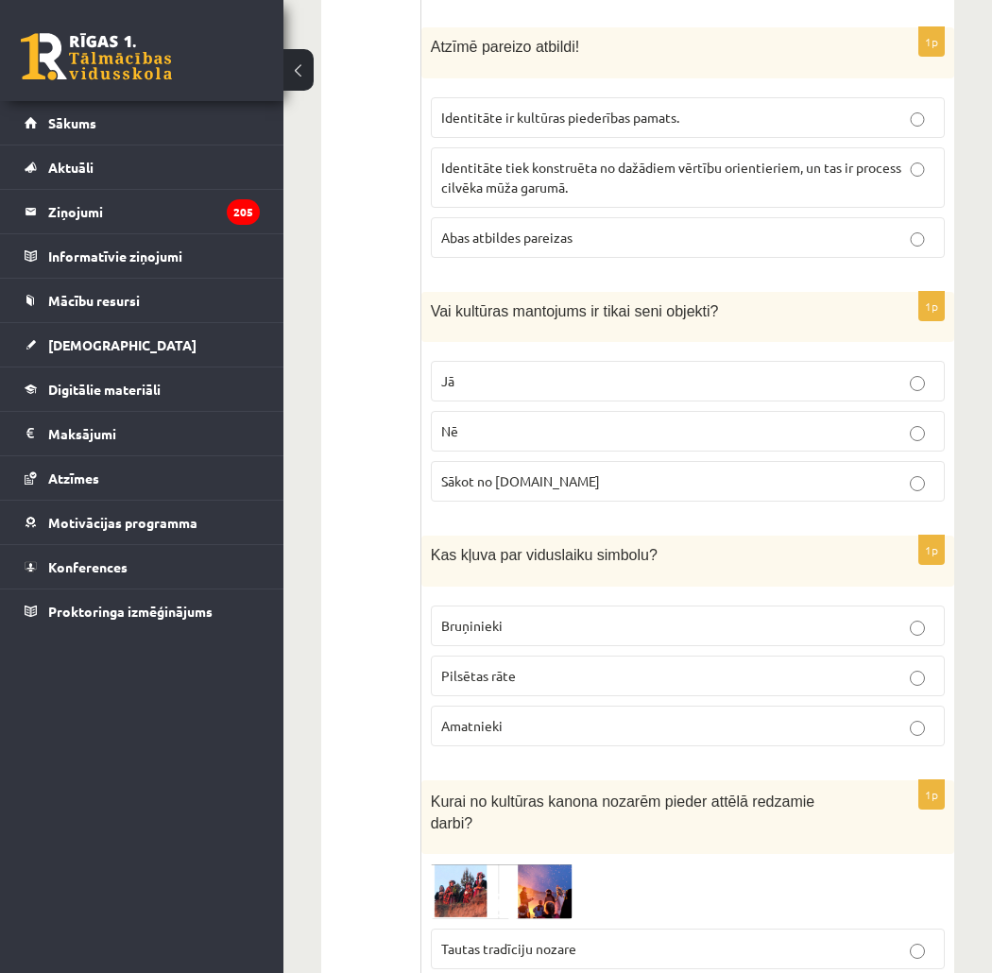
scroll to position [2205, 0]
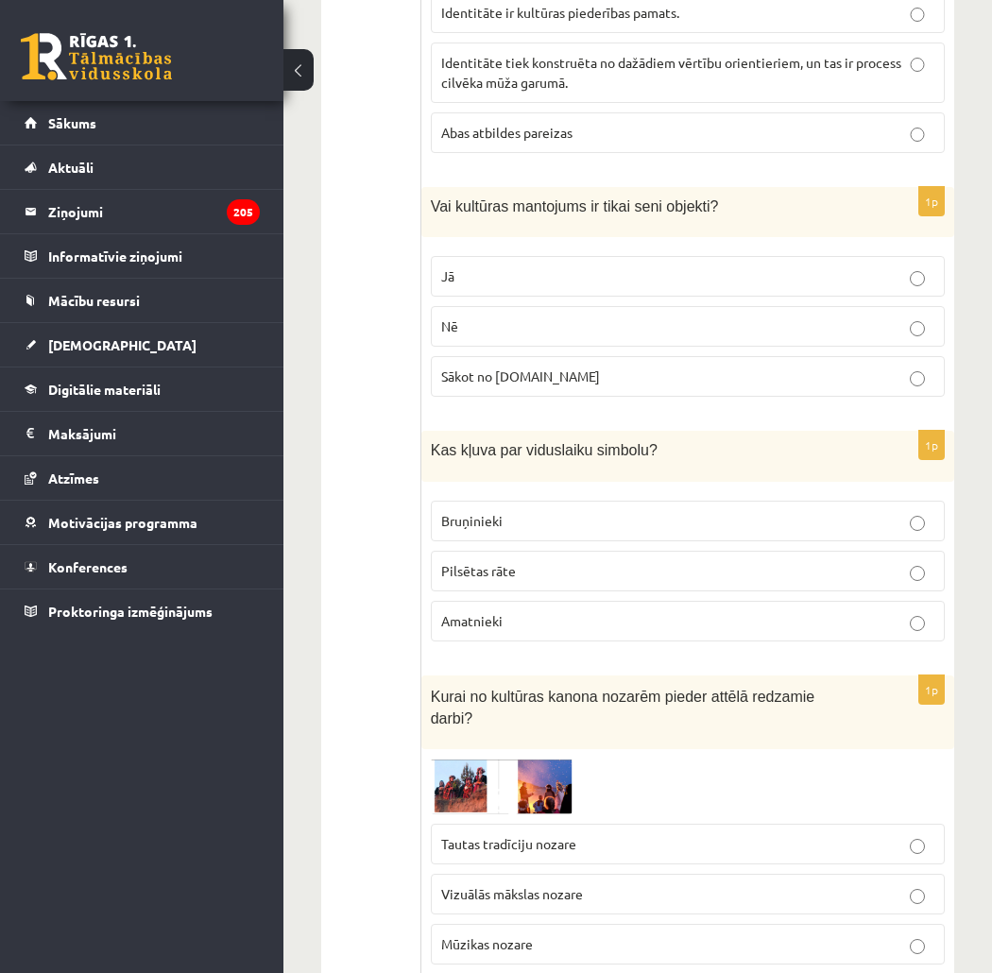
click at [548, 885] on span "Vizuālās mākslas nozare" at bounding box center [512, 893] width 142 height 17
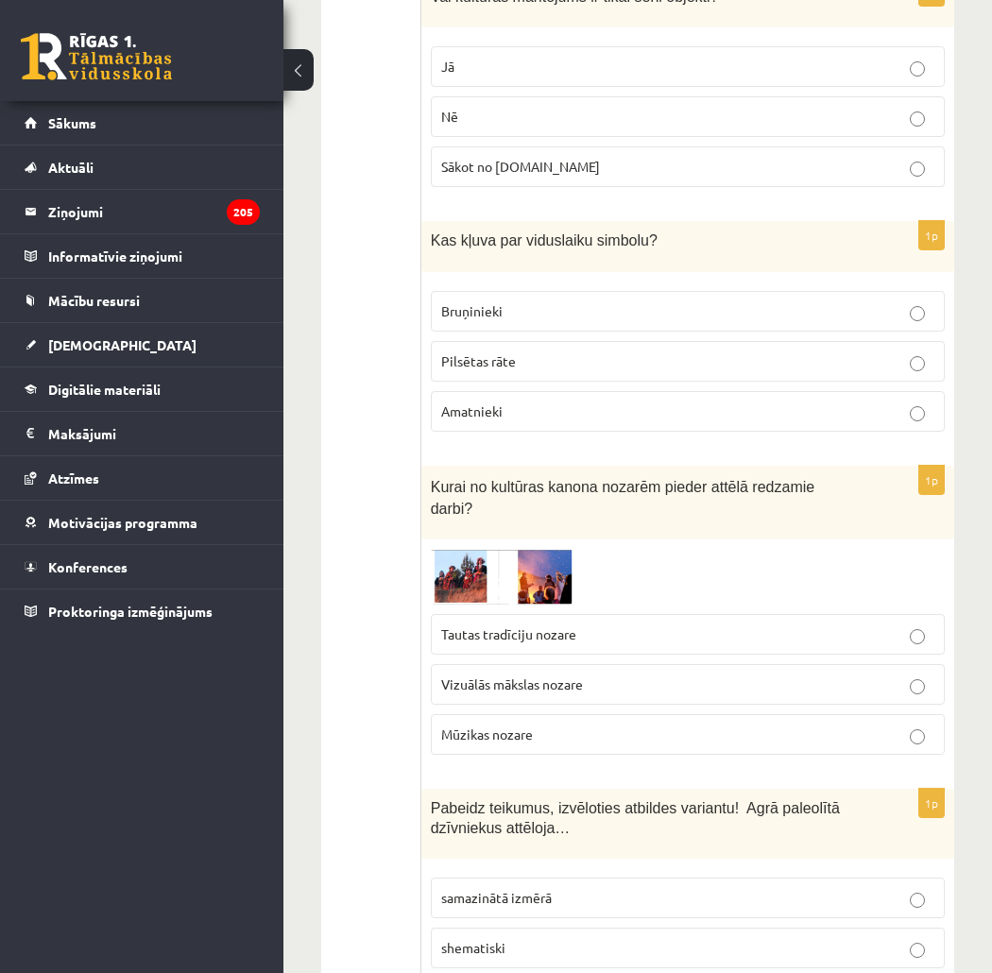
scroll to position [2519, 0]
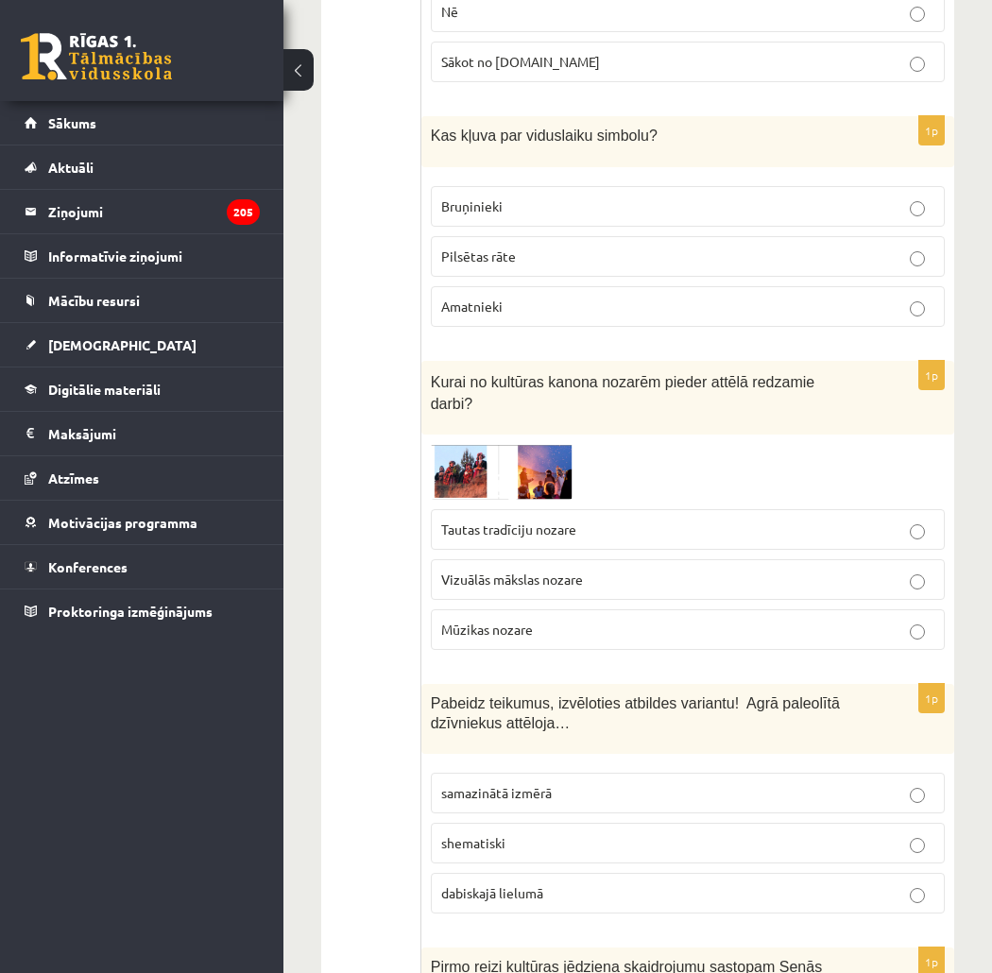
click at [629, 520] on p "Tautas tradīciju nozare" at bounding box center [687, 530] width 493 height 20
click at [569, 884] on p "dabiskajā lielumā" at bounding box center [687, 894] width 493 height 20
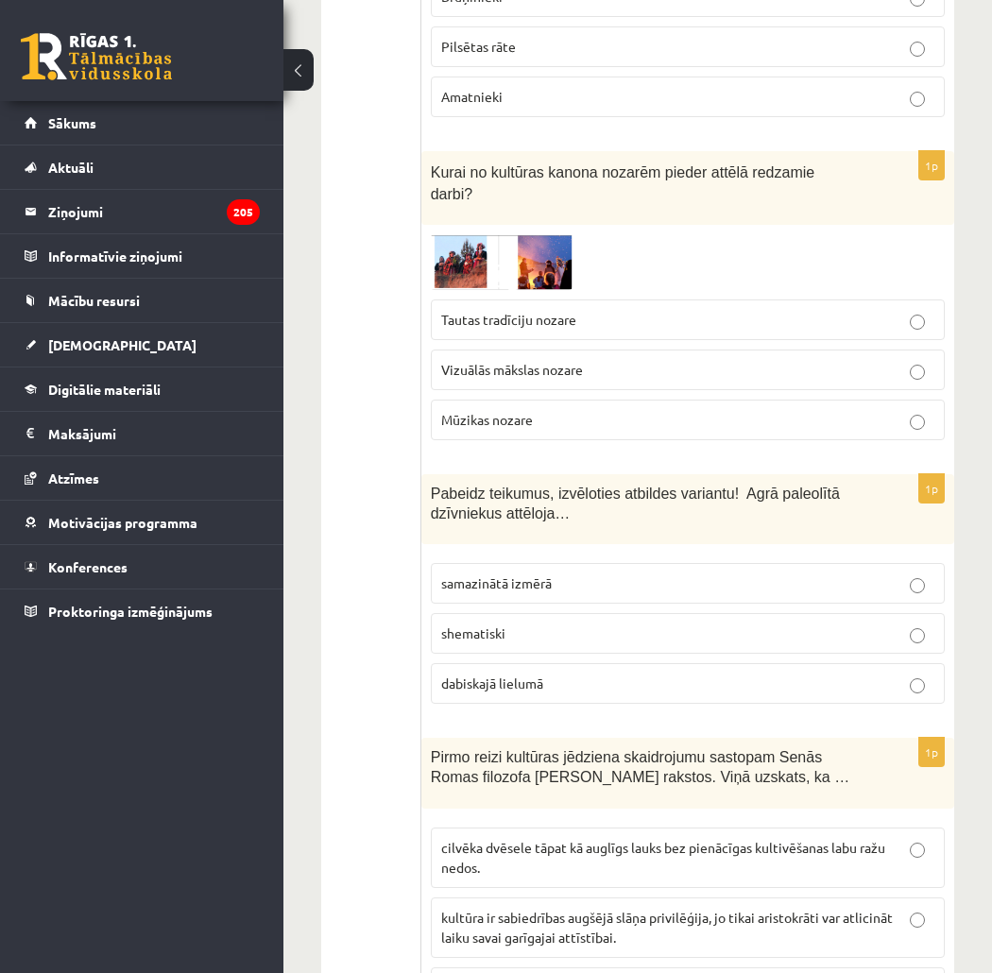
scroll to position [2835, 0]
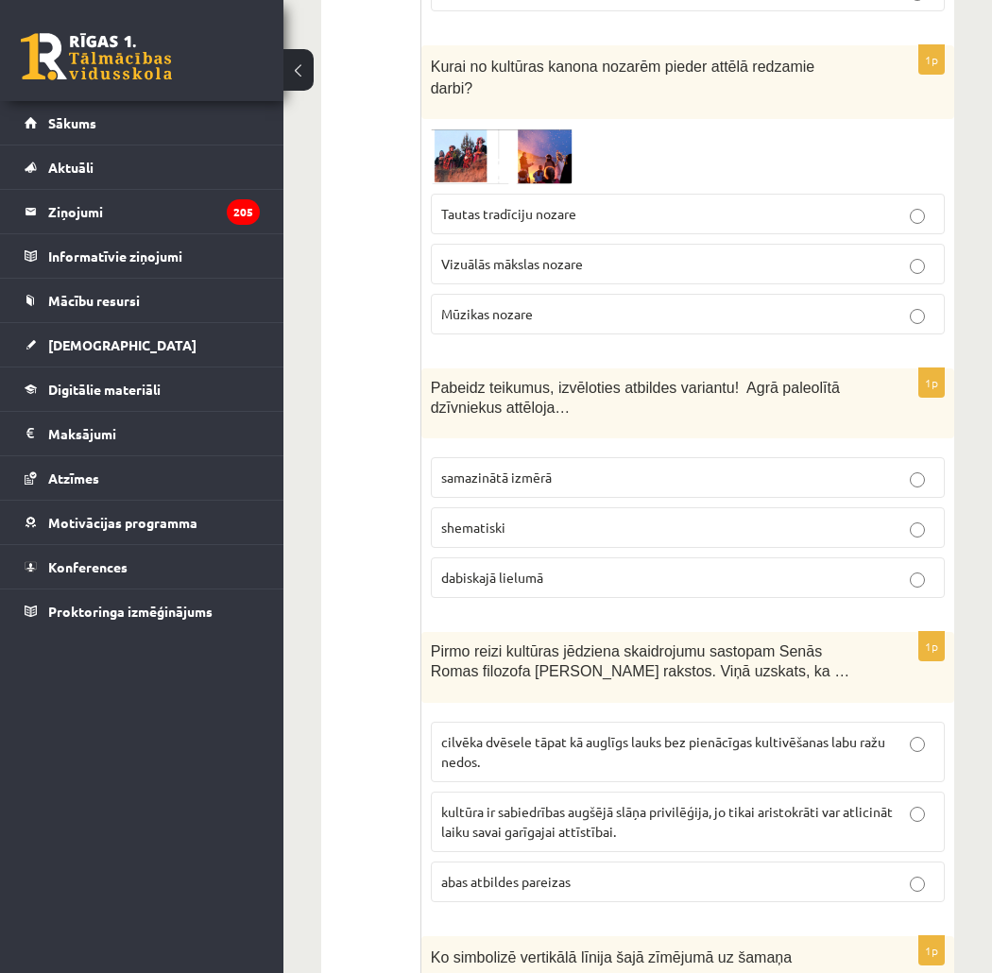
click at [667, 732] on p "cilvēka dvēsele tāpat kā auglīgs lauks bez pienācīgas kultivēšanas labu ražu ne…" at bounding box center [687, 752] width 493 height 40
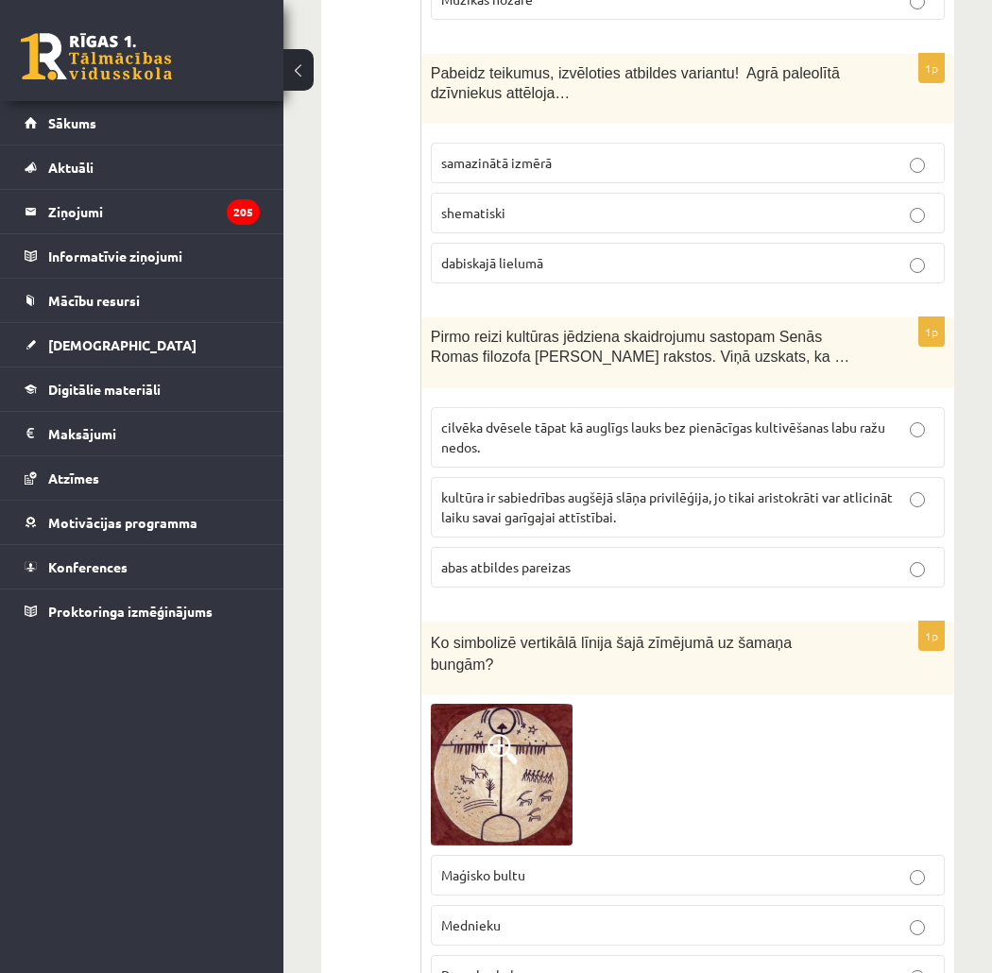
click at [551, 966] on p "Pasaules koku" at bounding box center [687, 976] width 493 height 20
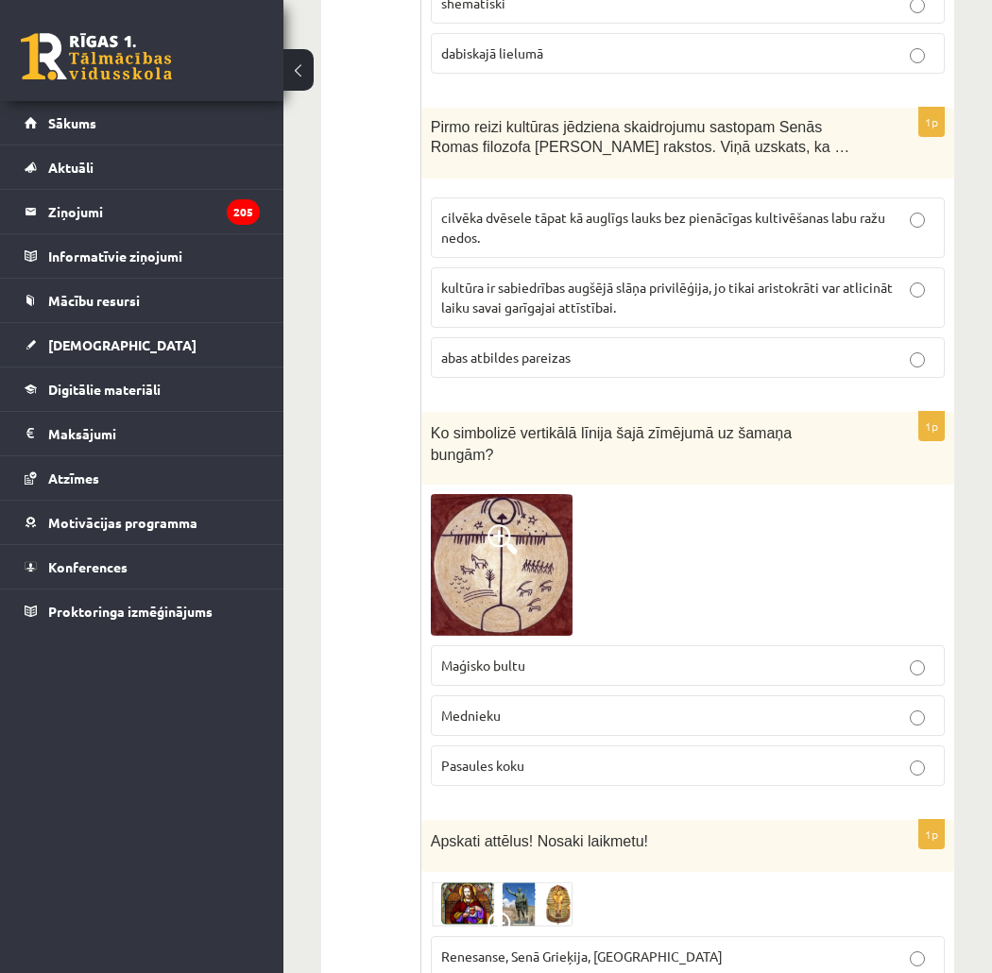
scroll to position [3465, 0]
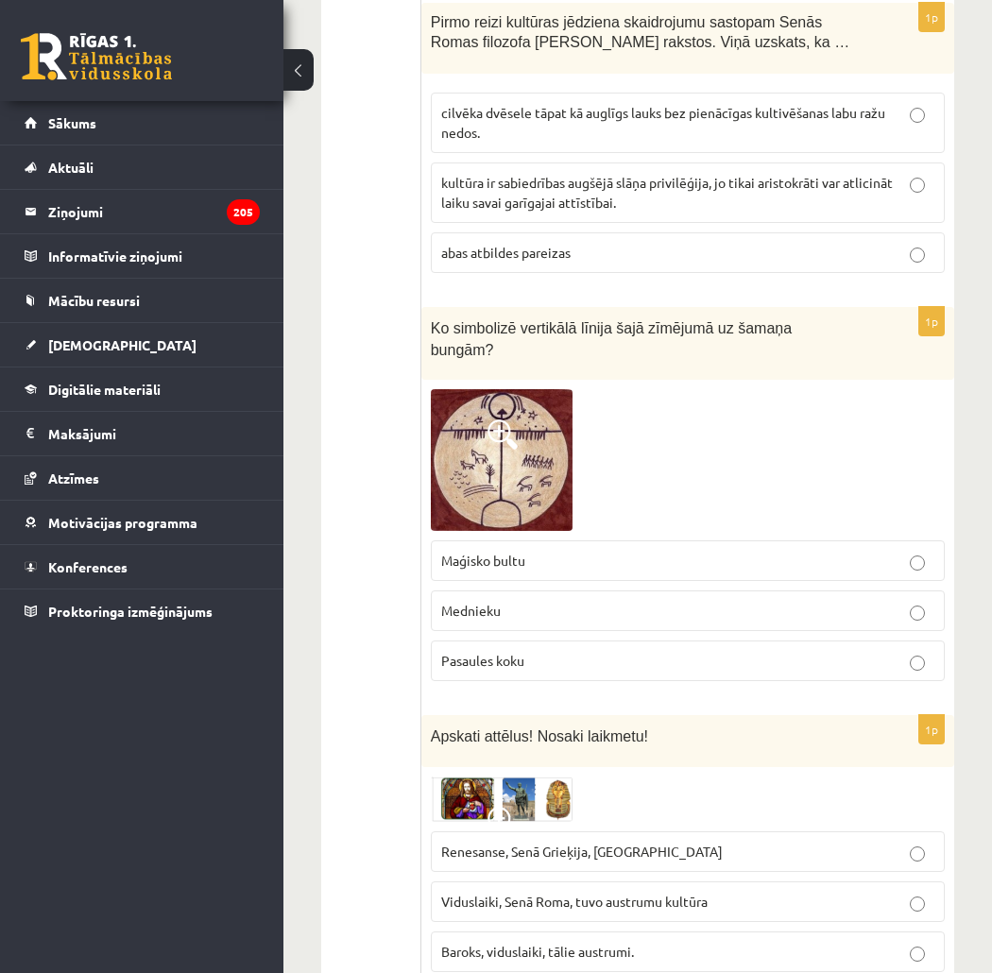
click at [616, 842] on p "Renesanse, Senā Grieķija, Ēģipte" at bounding box center [687, 852] width 493 height 20
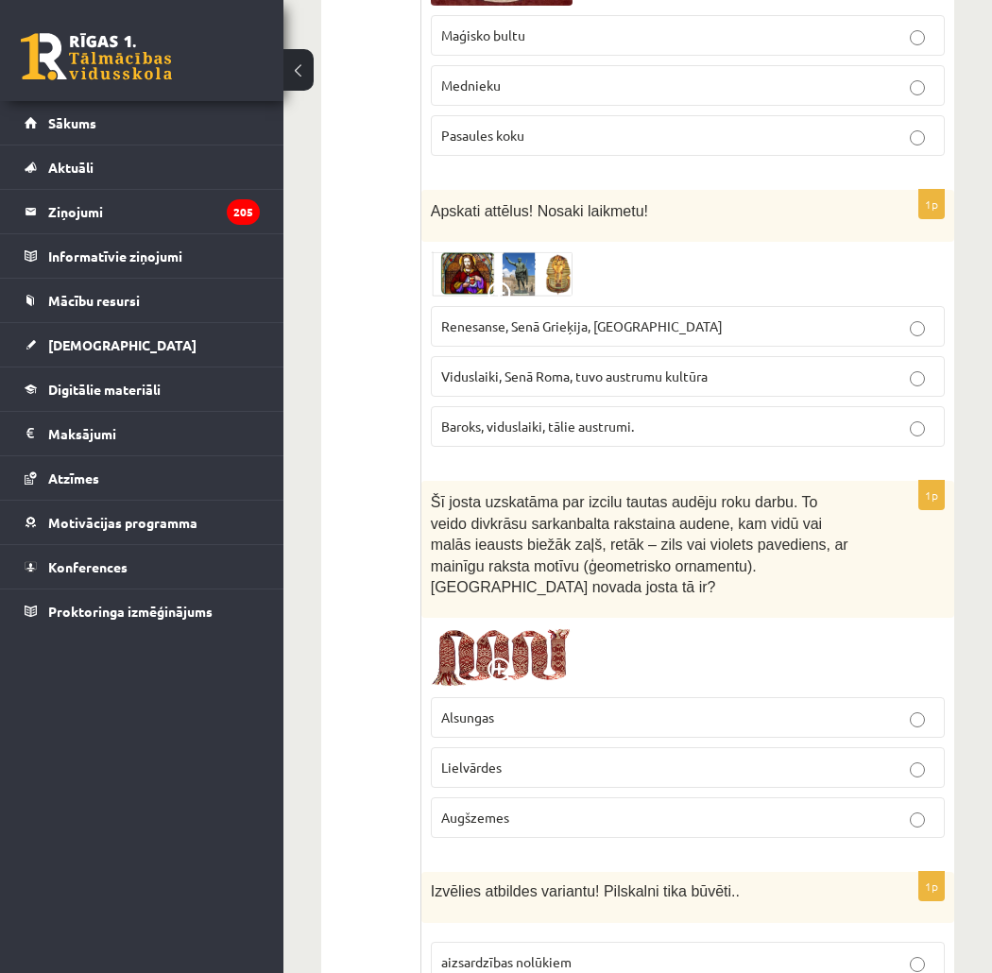
scroll to position [3885, 0]
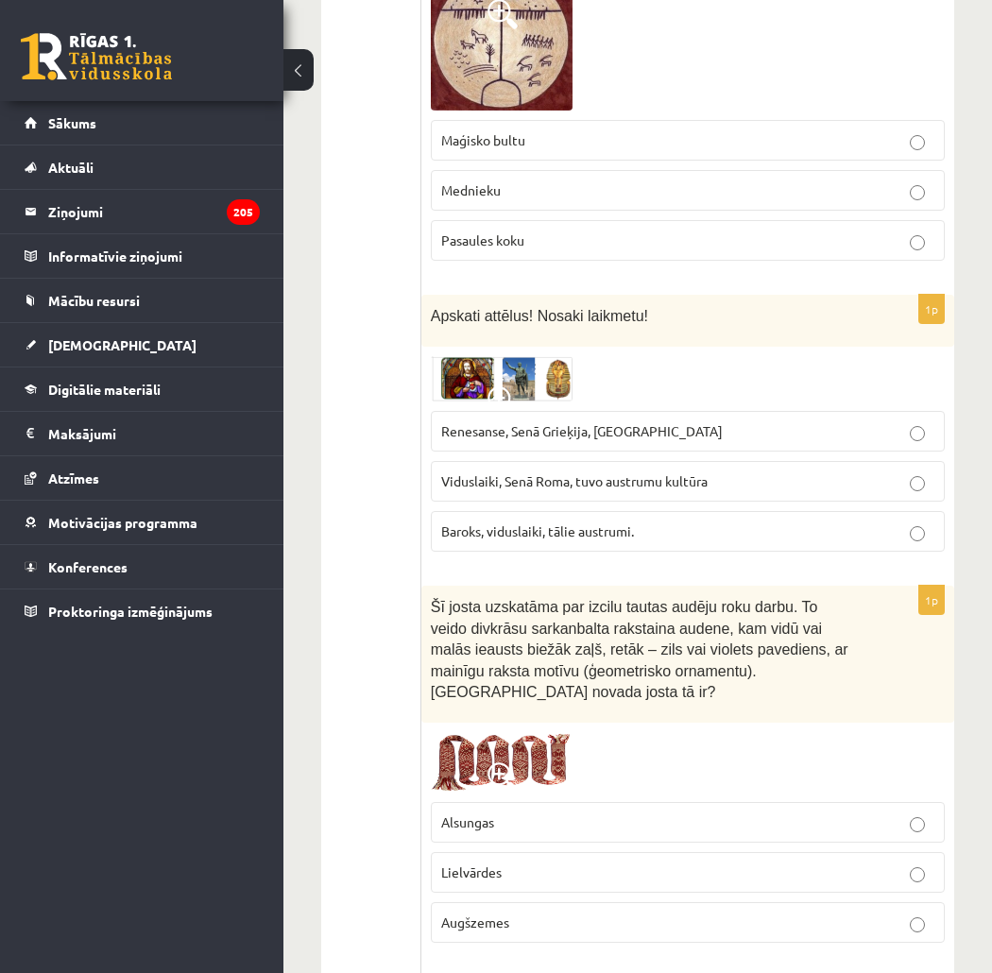
click at [559, 863] on p "Lielvārdes" at bounding box center [687, 873] width 493 height 20
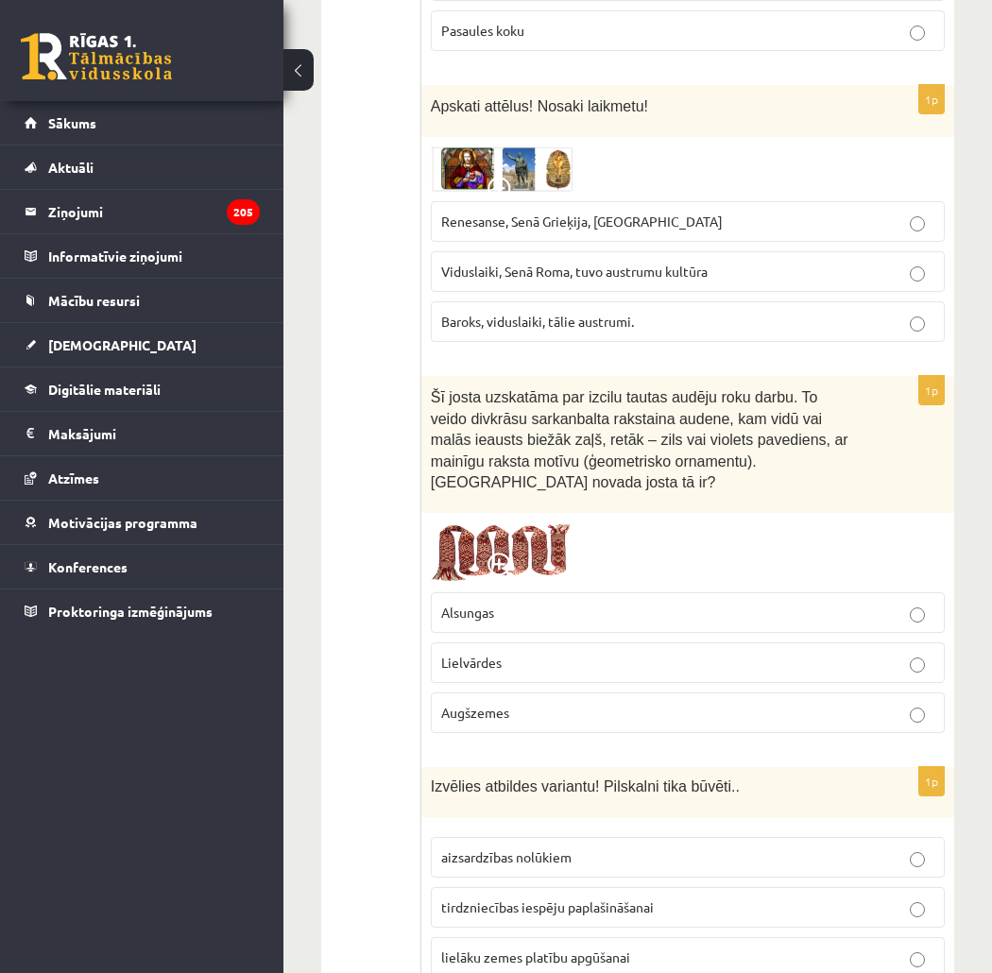
click at [645, 848] on p "aizsardzības nolūkiem" at bounding box center [687, 858] width 493 height 20
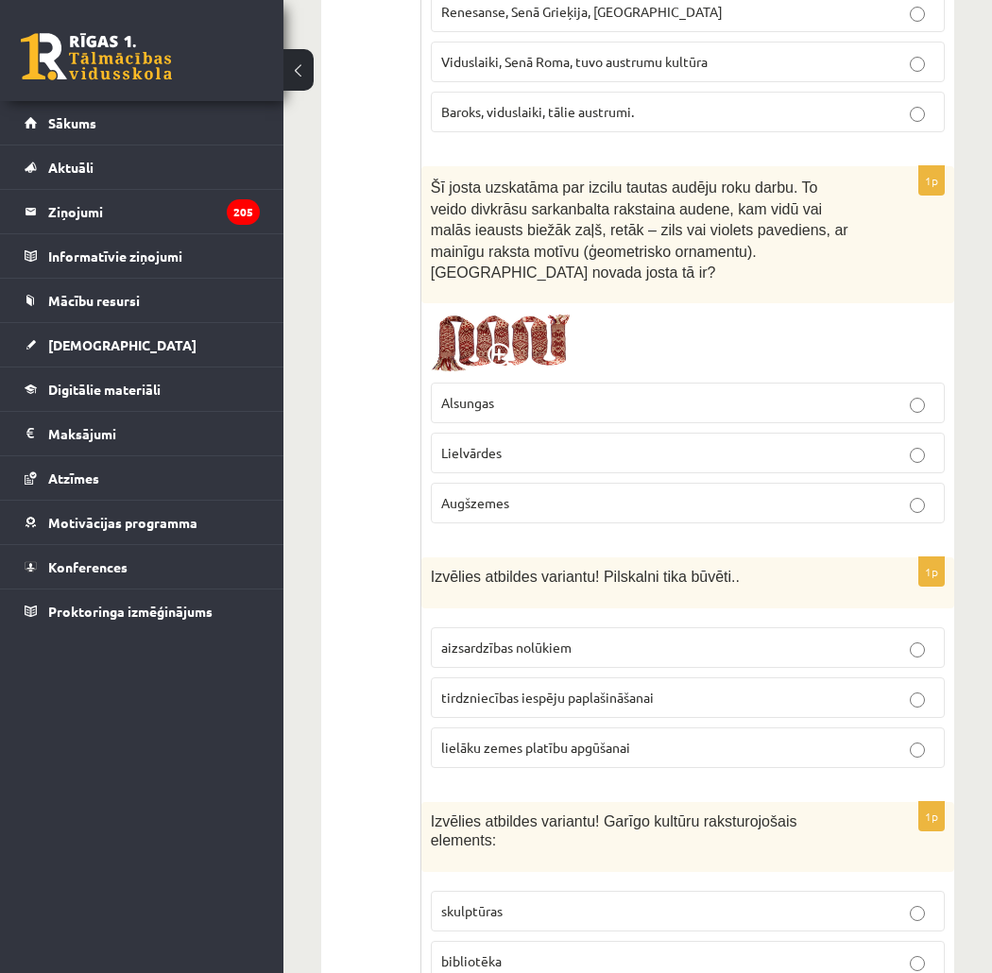
click at [526, 952] on p "bibliotēka" at bounding box center [687, 962] width 493 height 20
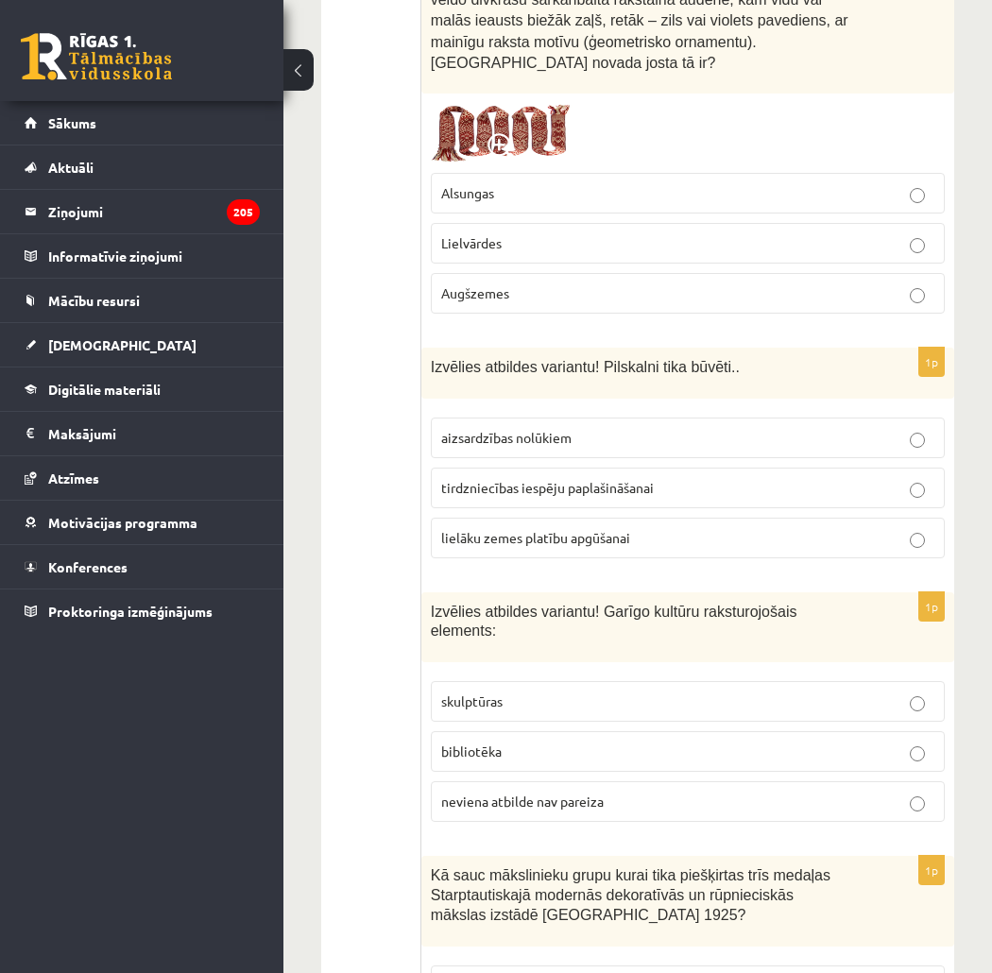
scroll to position [4725, 0]
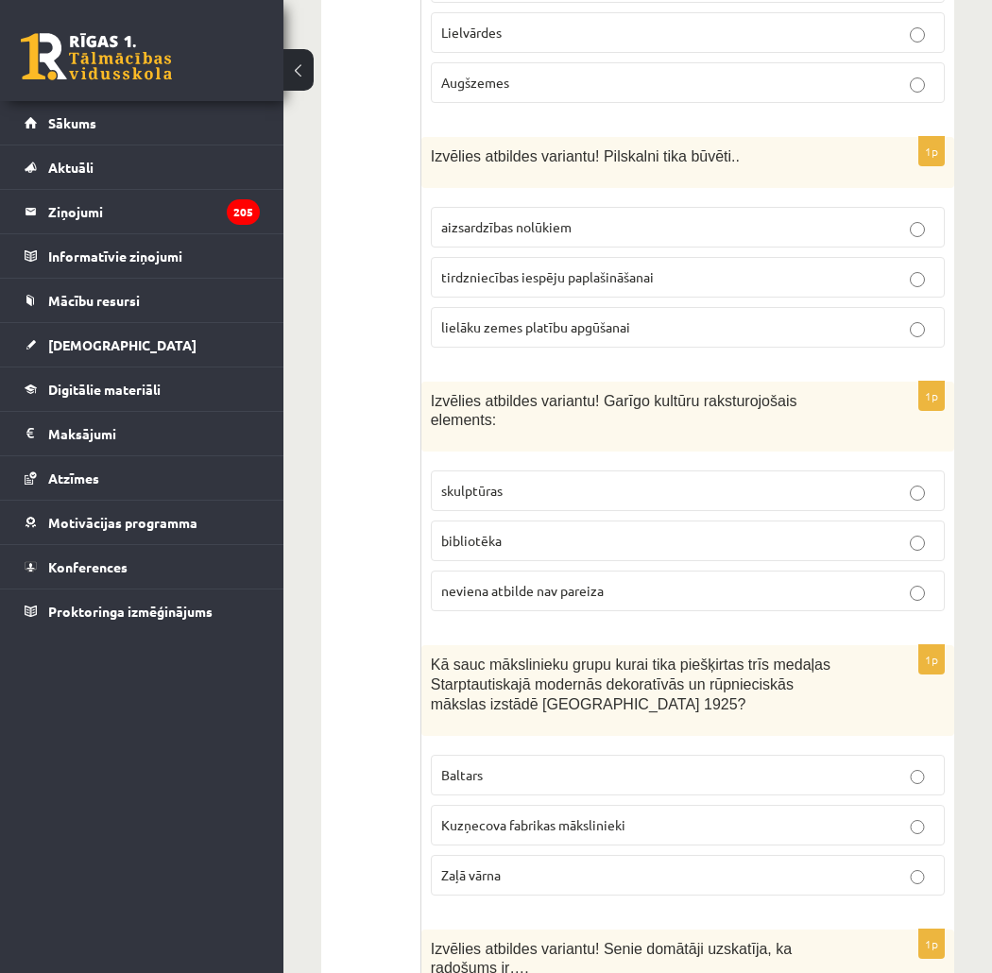
click at [621, 765] on p "Baltars" at bounding box center [687, 775] width 493 height 20
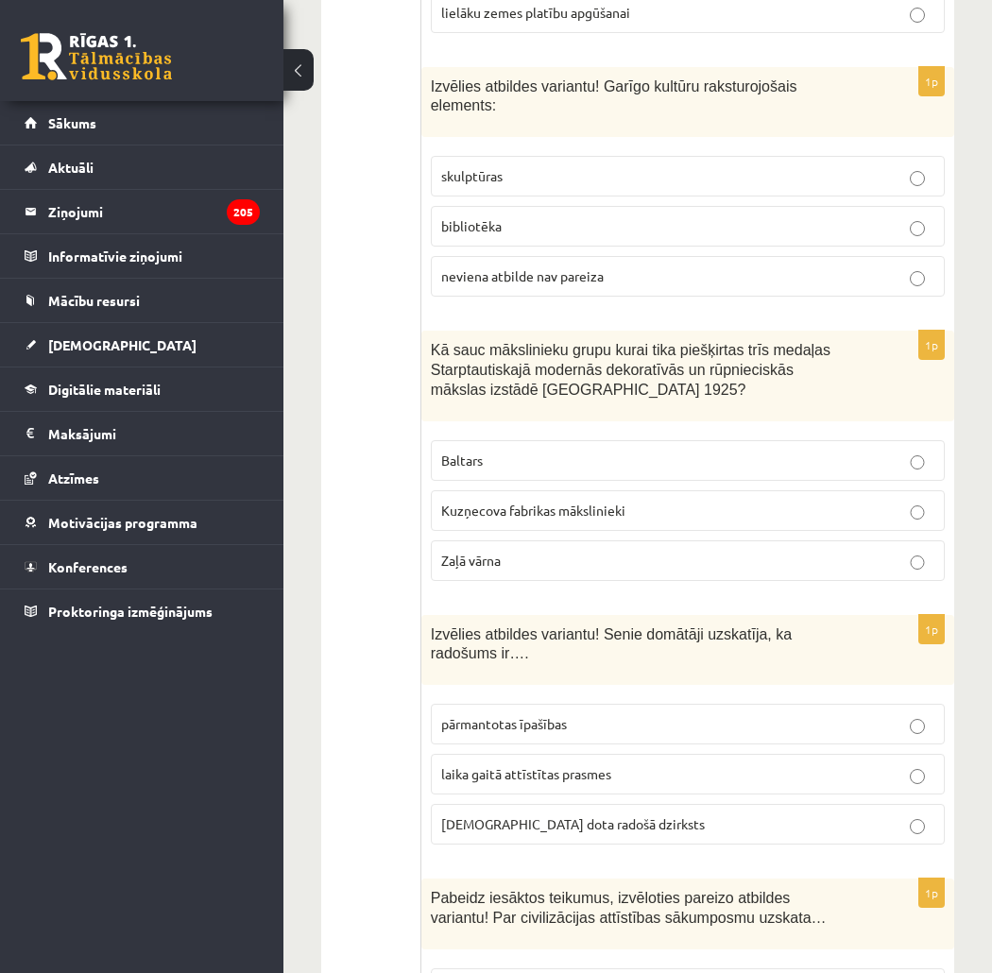
scroll to position [5250, 0]
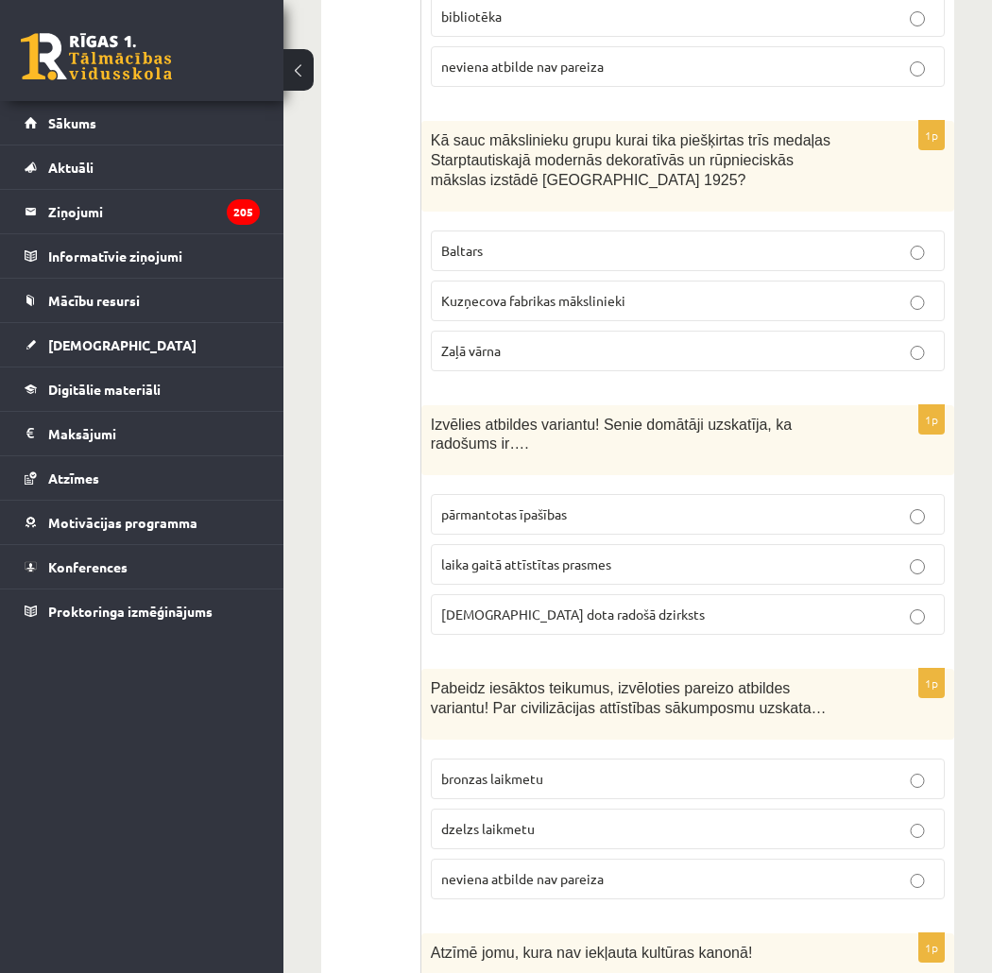
click at [535, 869] on p "neviena atbilde nav pareiza" at bounding box center [687, 879] width 493 height 20
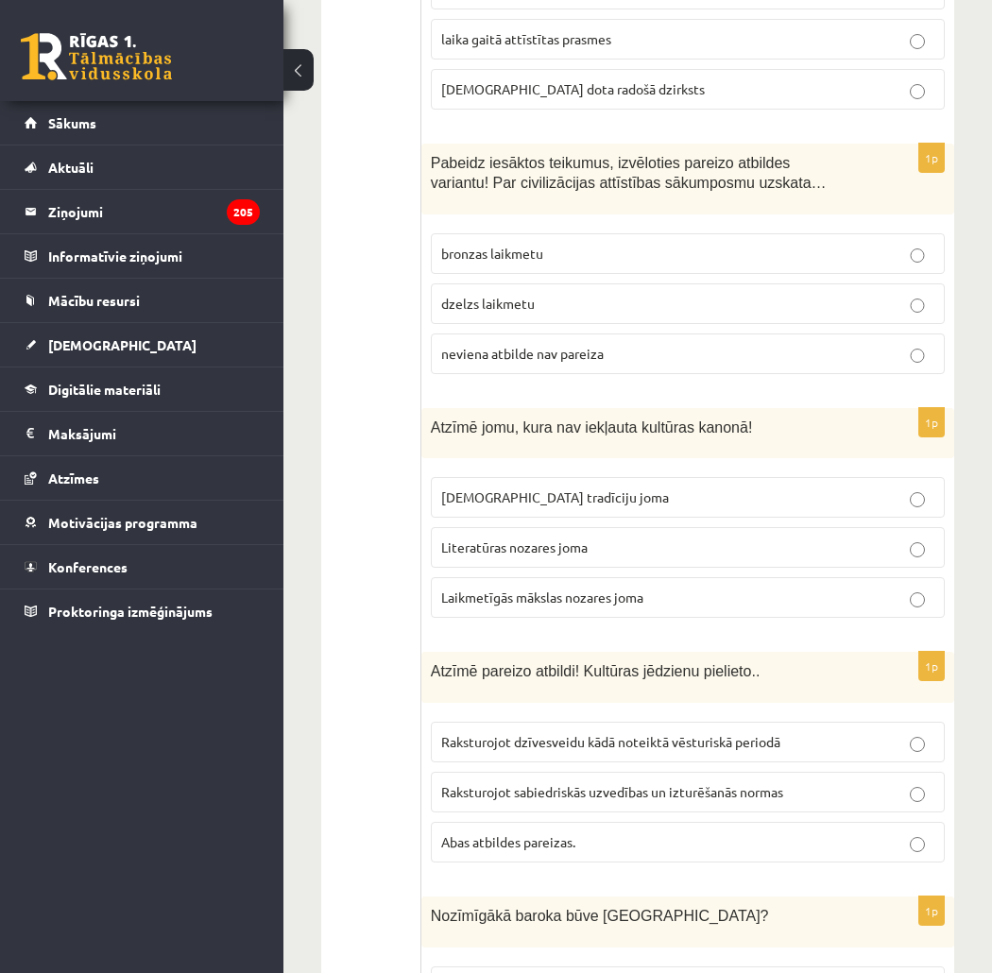
scroll to position [5880, 0]
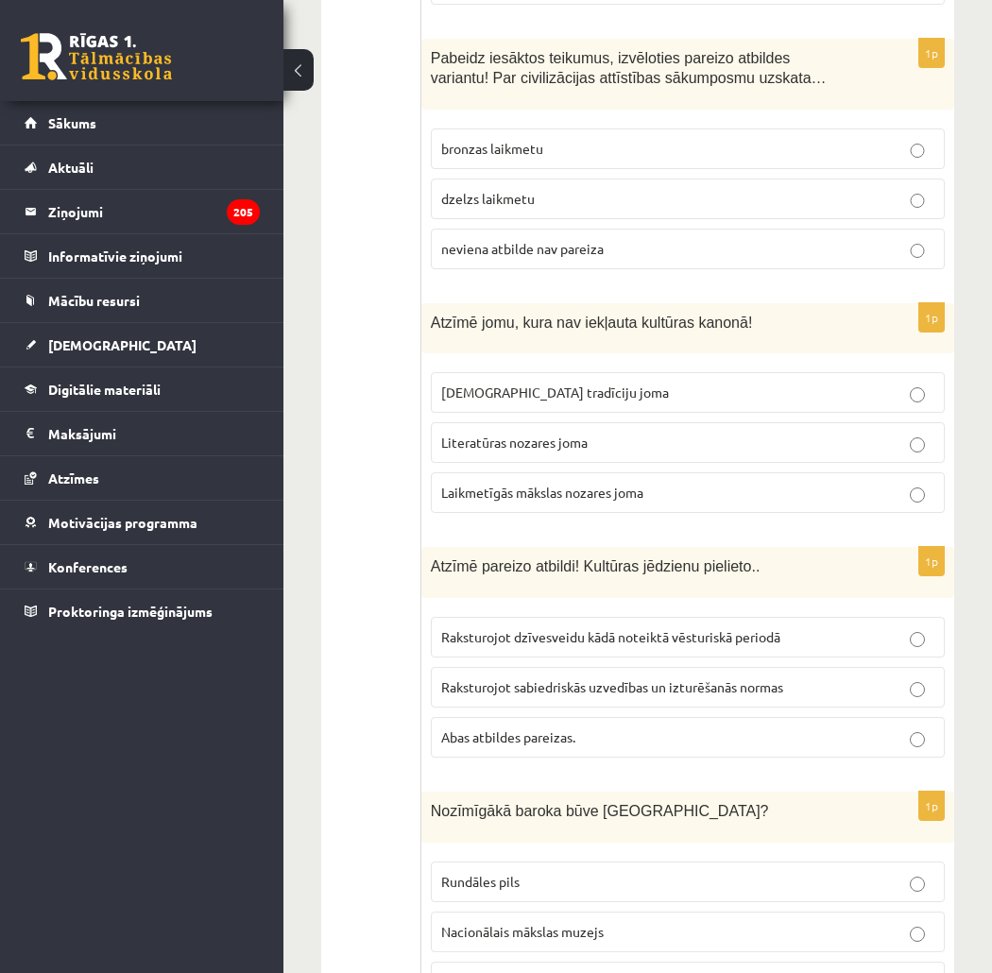
click at [525, 862] on label "Rundāles pils" at bounding box center [688, 882] width 514 height 41
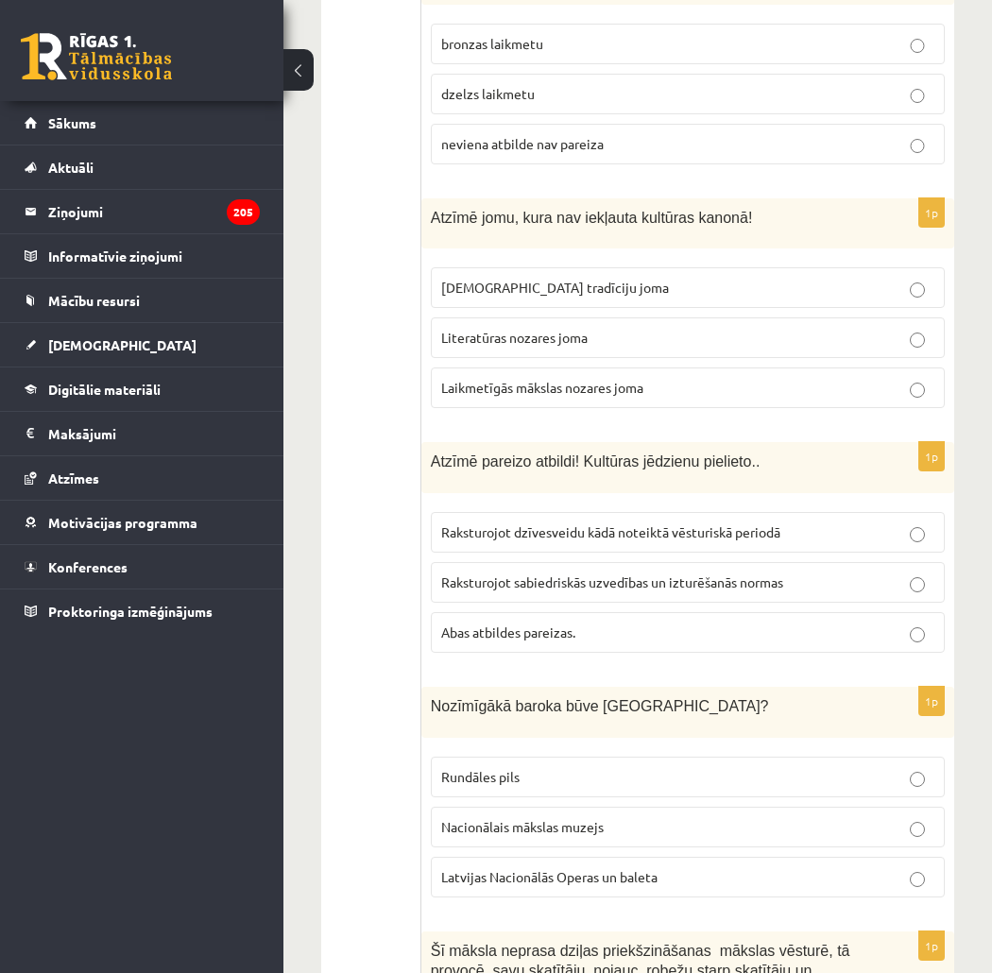
scroll to position [6195, 0]
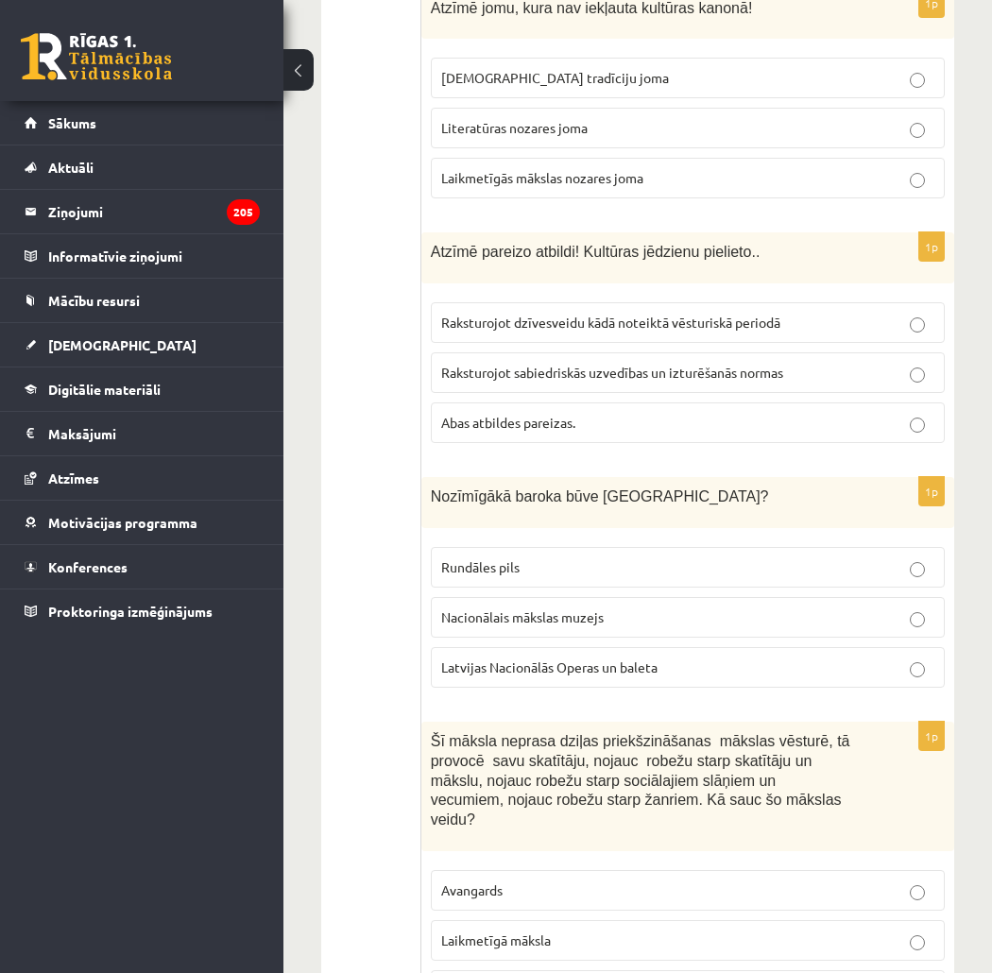
click at [598, 920] on label "Laikmetīgā māksla" at bounding box center [688, 940] width 514 height 41
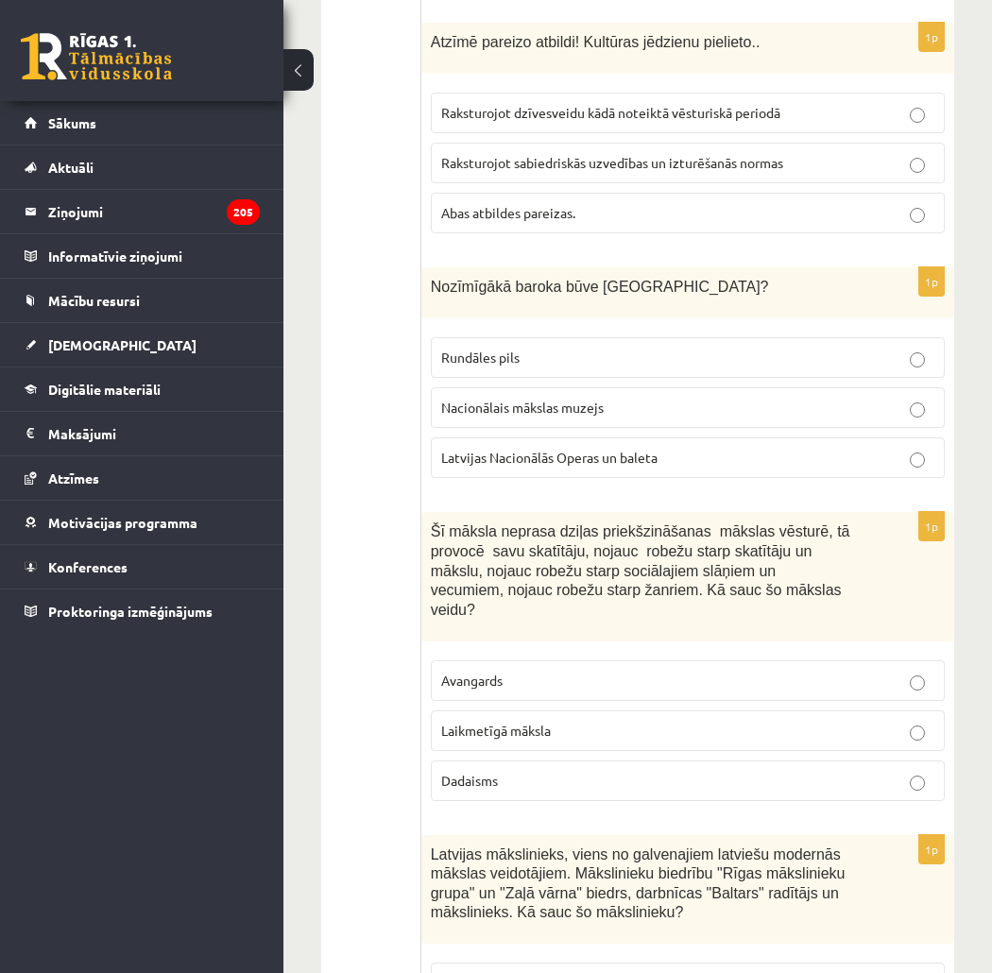
scroll to position [6509, 0]
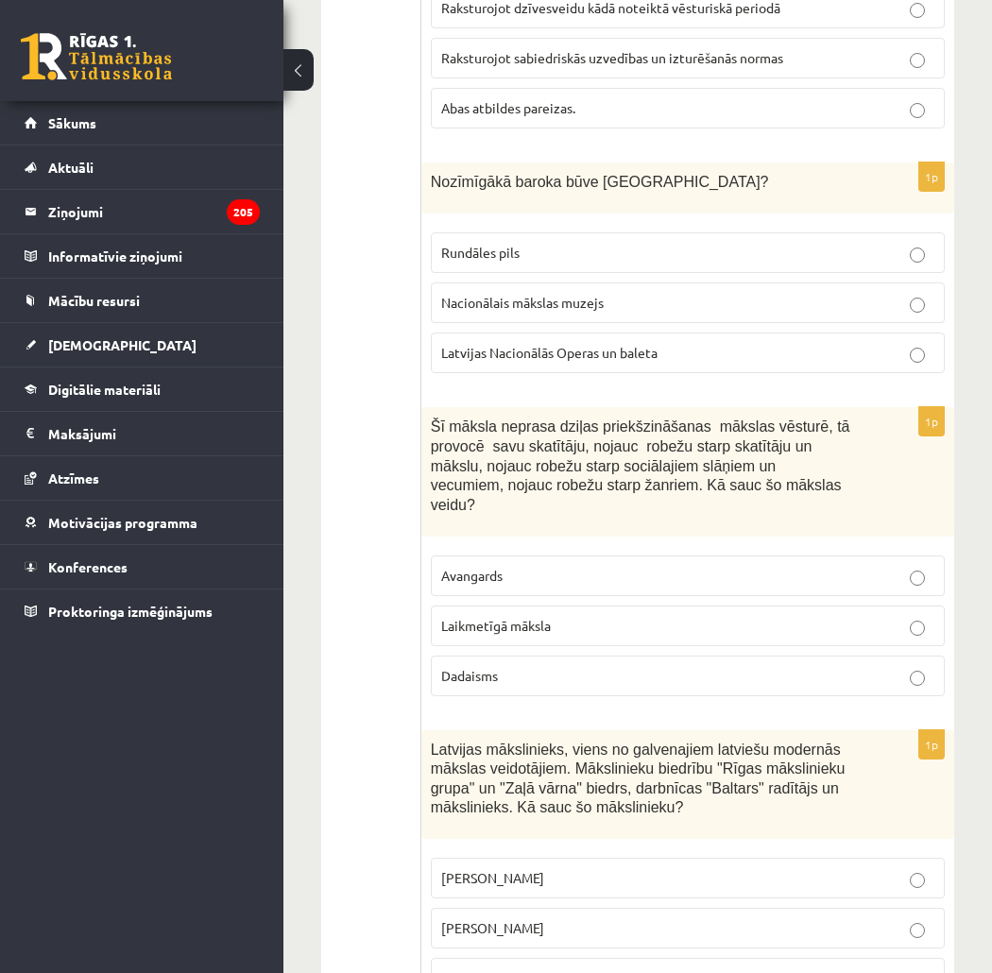
click at [513, 920] on span "Romāns Suta" at bounding box center [492, 928] width 103 height 17
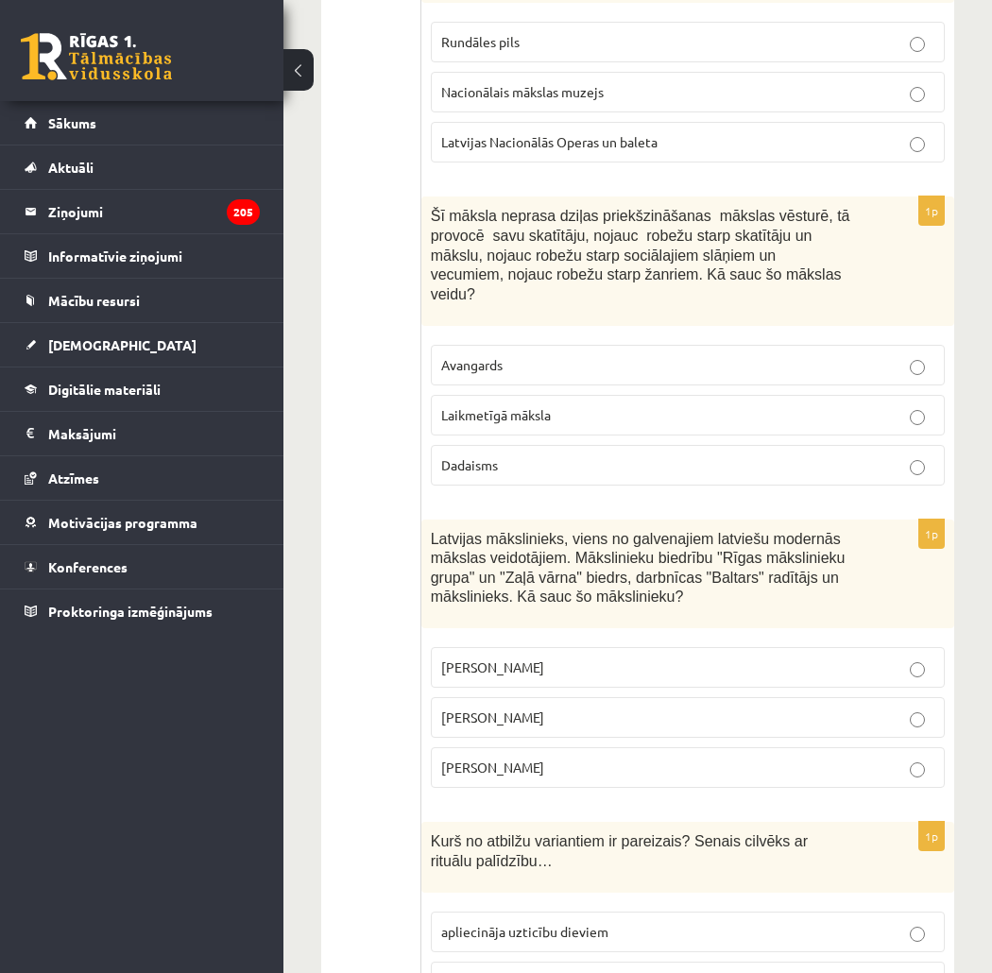
click at [568, 923] on span "apliecināja uzticību dieviem" at bounding box center [524, 931] width 167 height 17
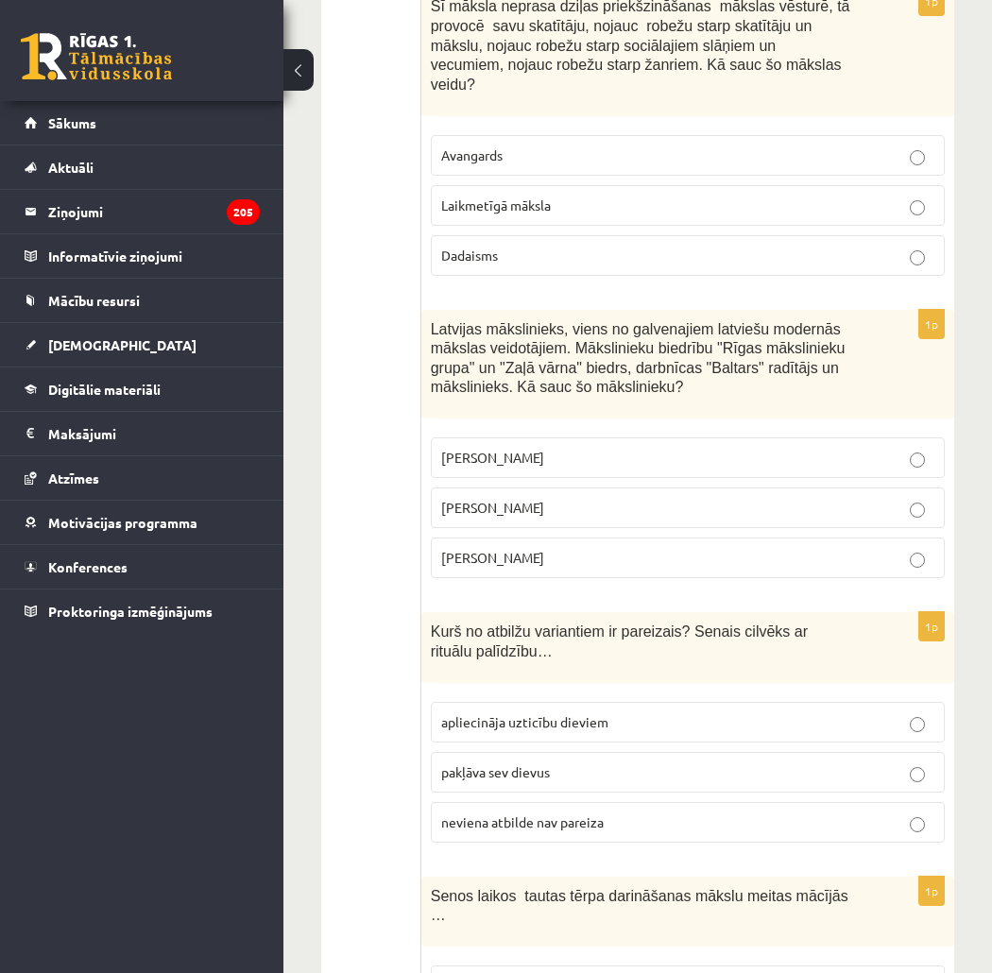
scroll to position [7035, 0]
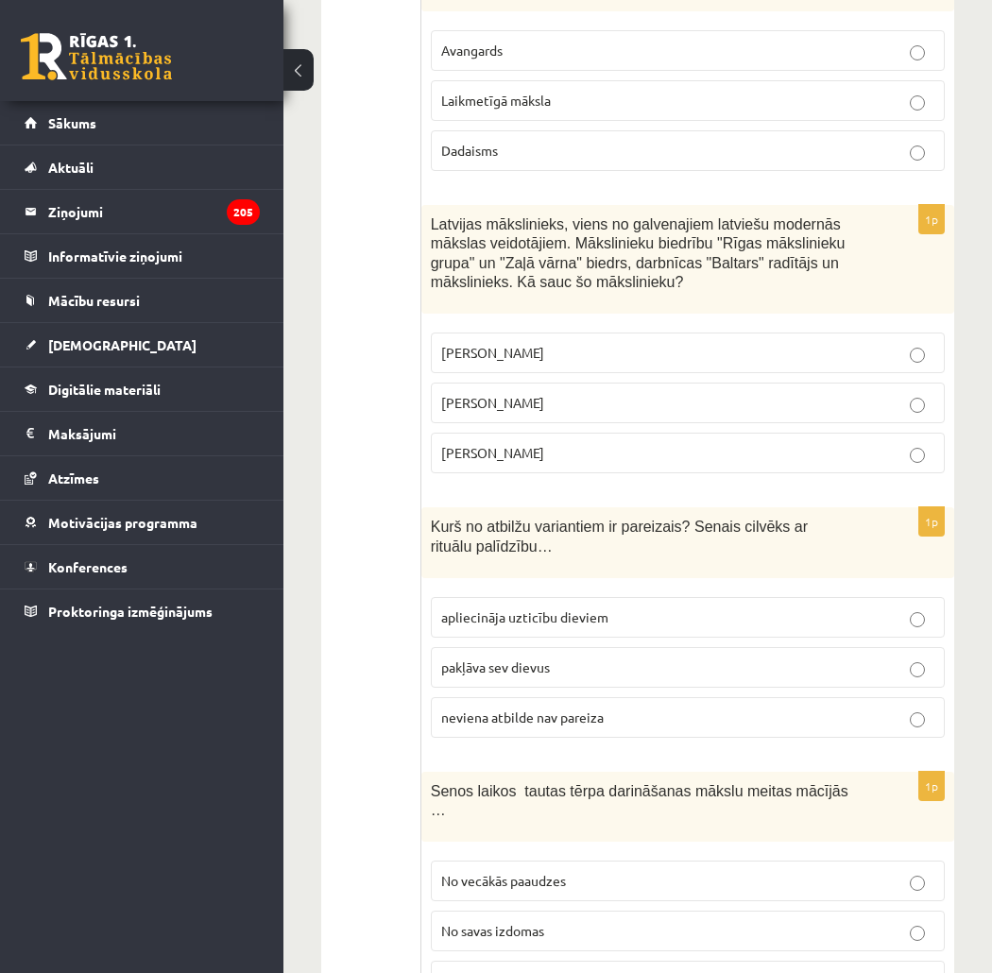
click at [570, 871] on p "No vecākās paaudzes" at bounding box center [687, 881] width 493 height 20
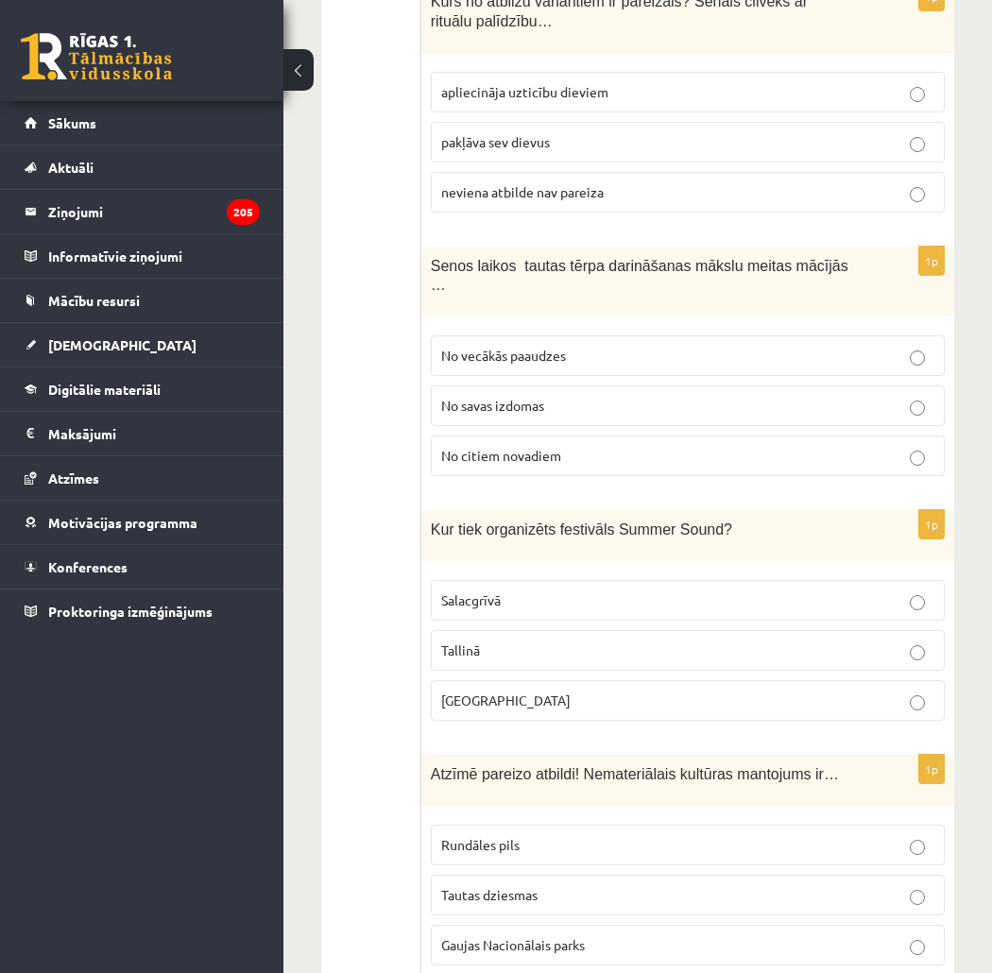
click at [535, 886] on span "Tautas dziesmas" at bounding box center [489, 894] width 96 height 17
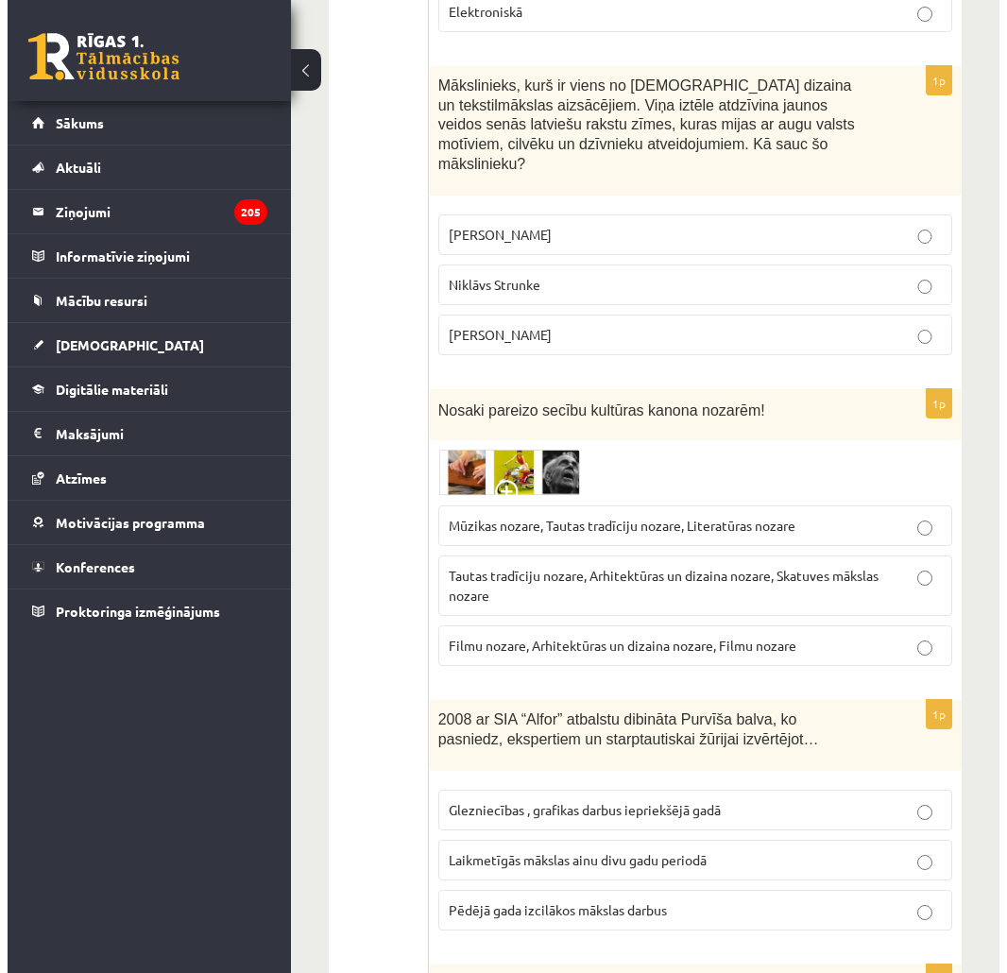
scroll to position [0, 0]
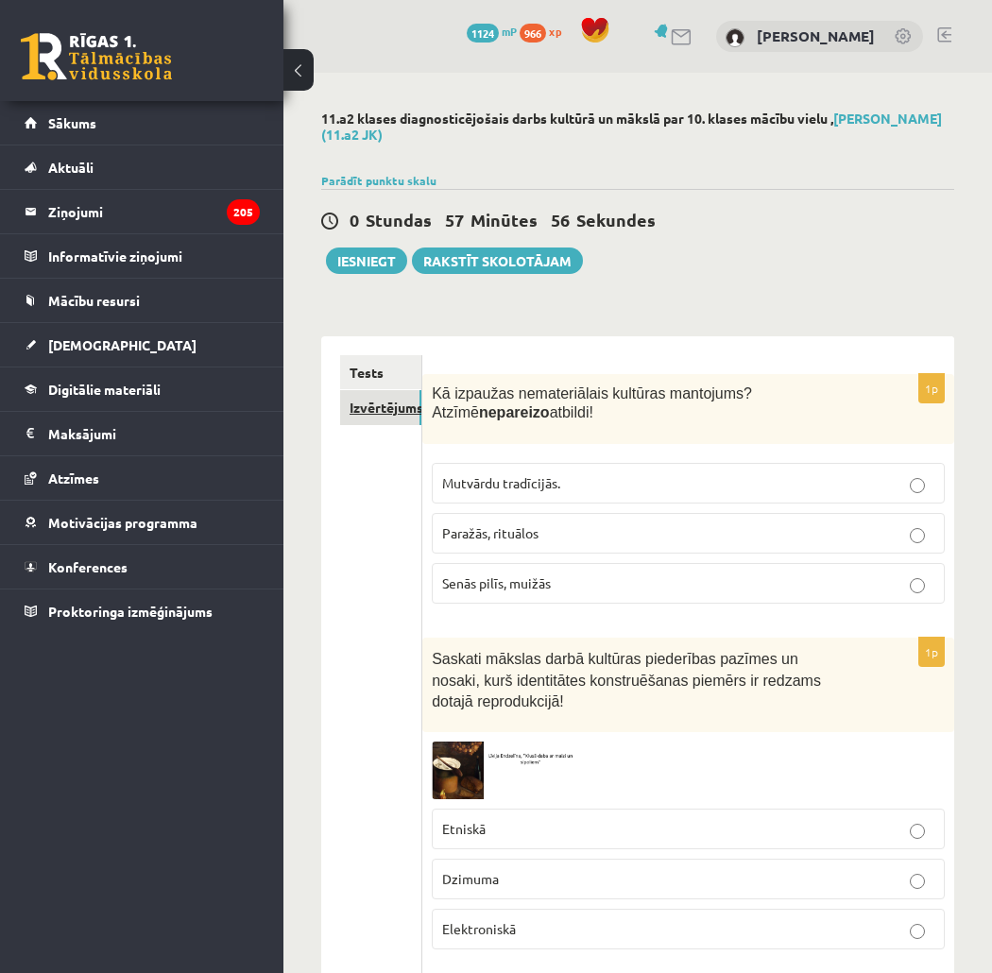
click at [364, 395] on link "Izvērtējums!" at bounding box center [380, 407] width 81 height 35
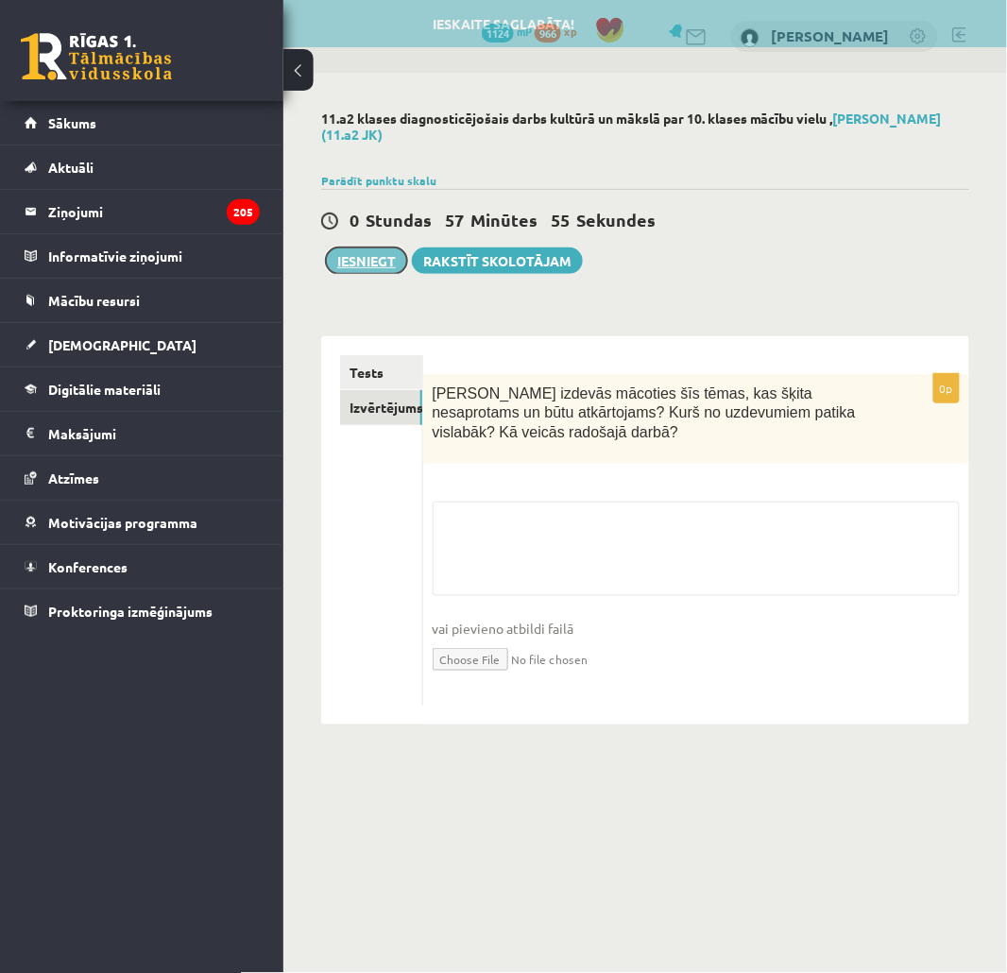
click at [351, 257] on button "Iesniegt" at bounding box center [366, 261] width 81 height 26
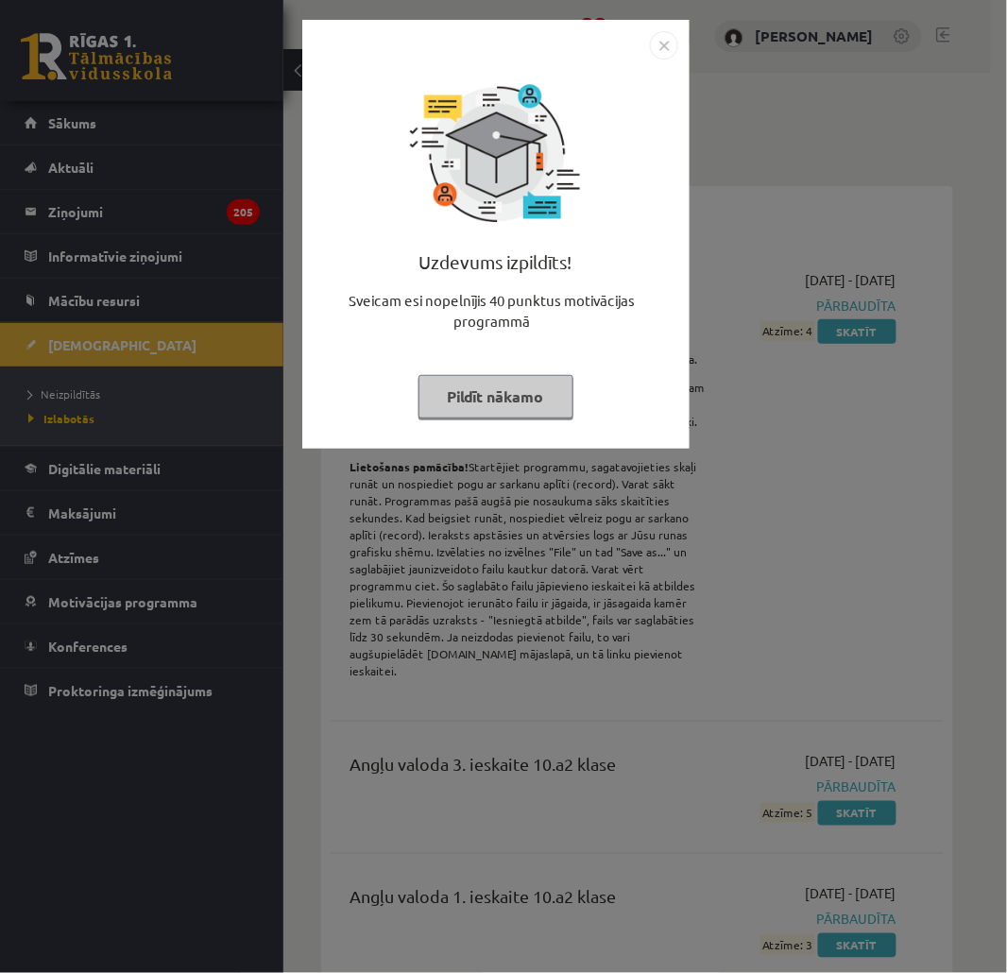
click at [510, 429] on div "Uzdevums izpildīts! Sveicam esi nopelnījis 40 punktus motivācijas programmā Pil…" at bounding box center [496, 249] width 365 height 378
click at [491, 408] on button "Pildīt nākamo" at bounding box center [496, 396] width 155 height 43
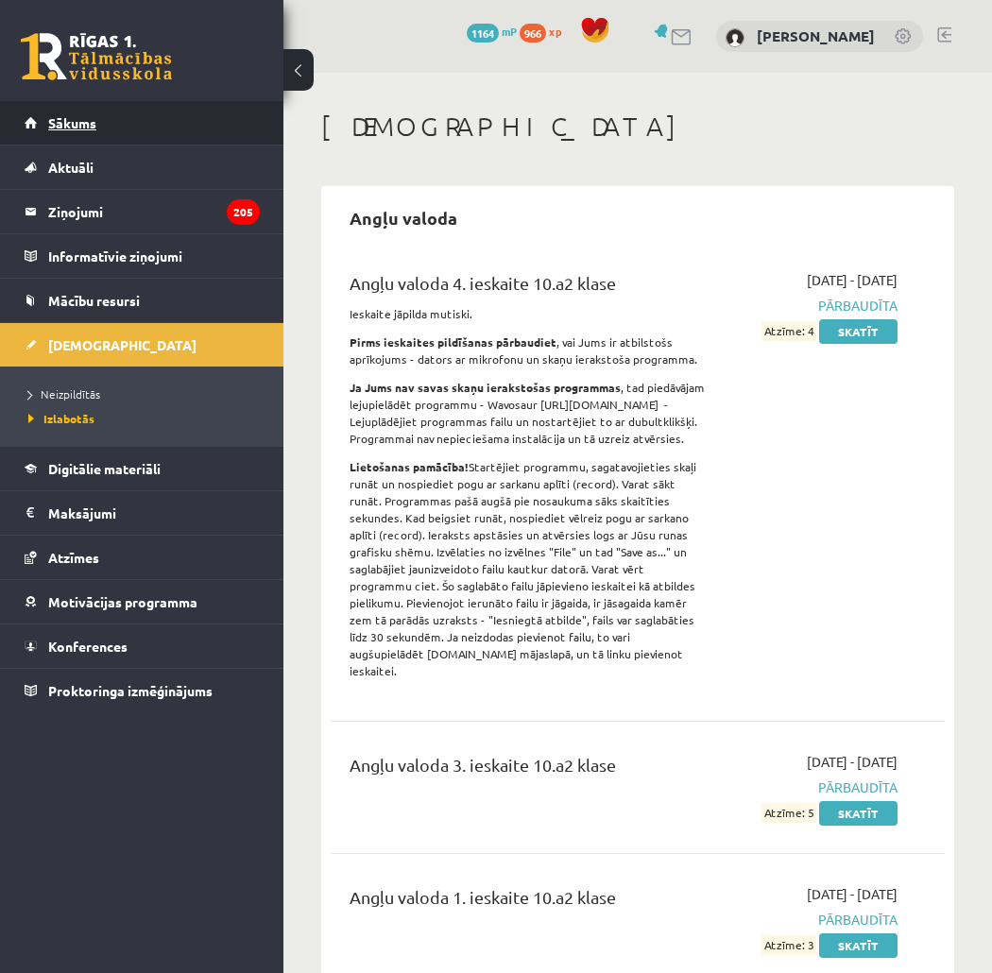
click at [105, 130] on link "Sākums" at bounding box center [142, 122] width 235 height 43
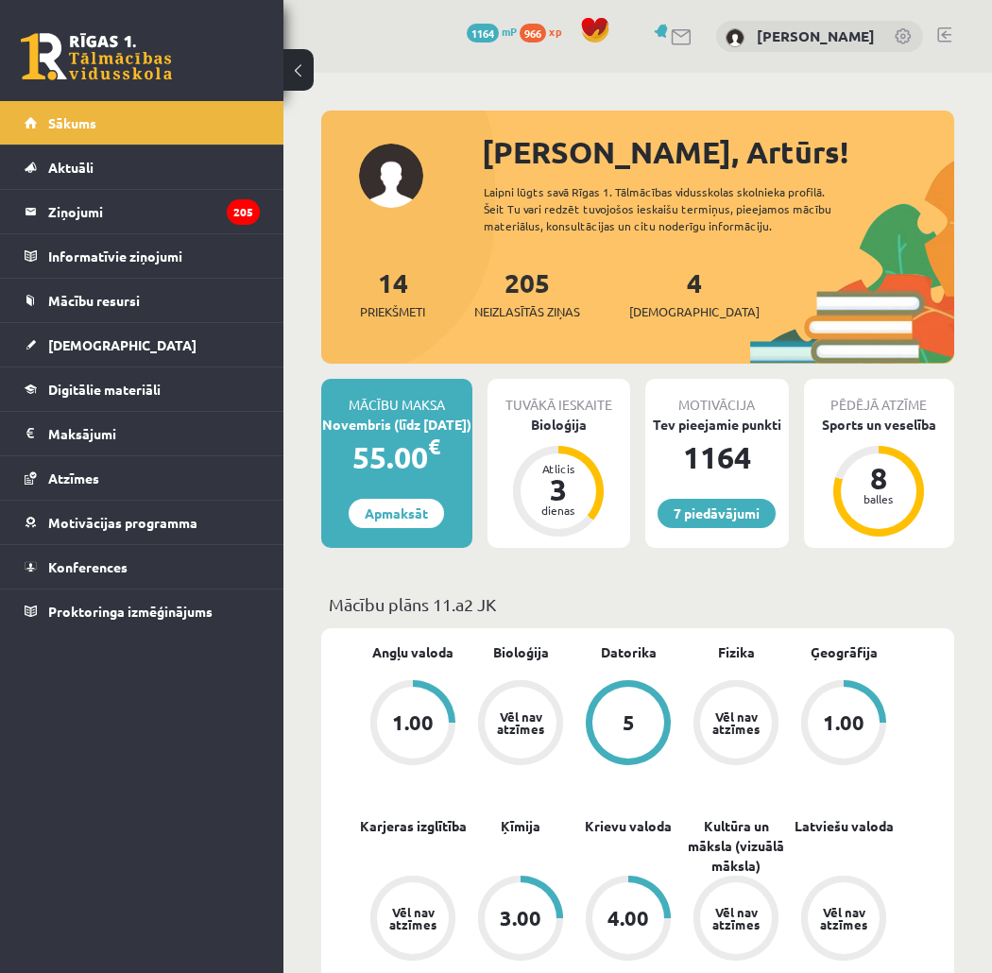
click at [550, 435] on div "Tuvākā ieskaite Bioloģija Atlicis 3 dienas" at bounding box center [560, 463] width 144 height 169
click at [550, 426] on div "Bioloģija" at bounding box center [560, 425] width 144 height 20
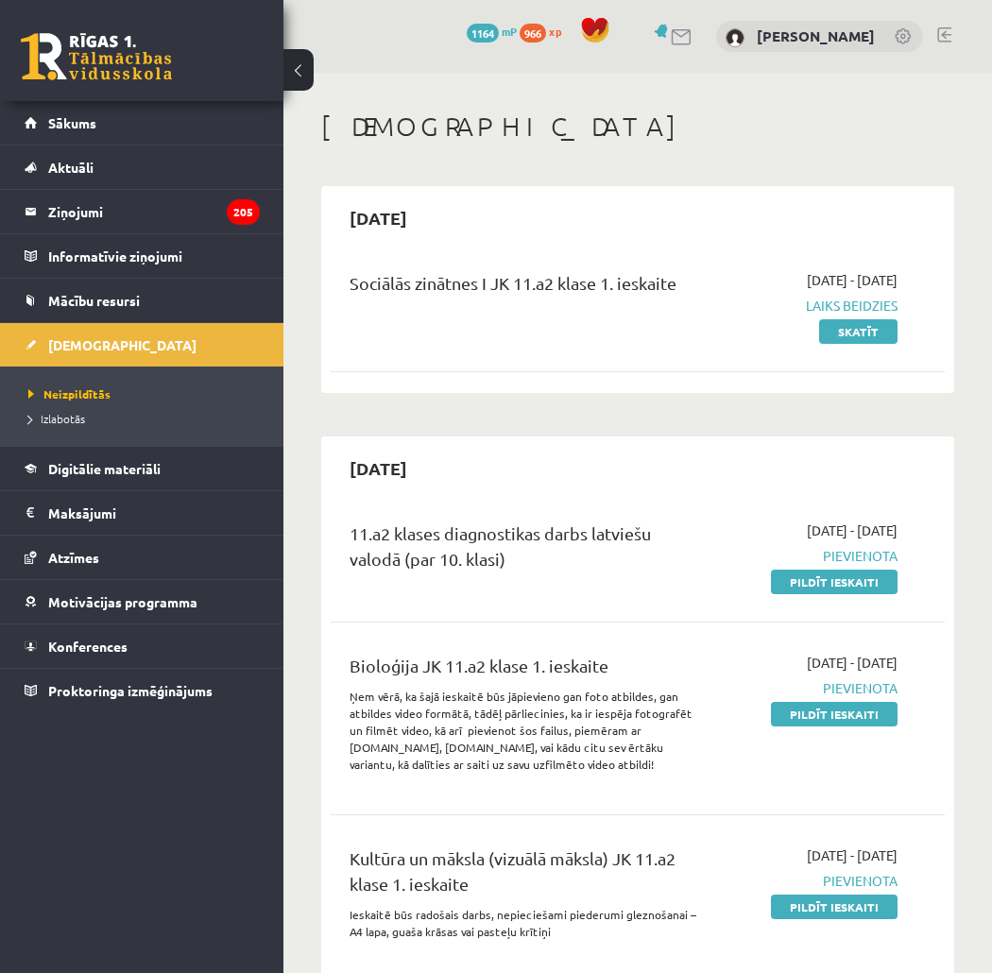
scroll to position [105, 0]
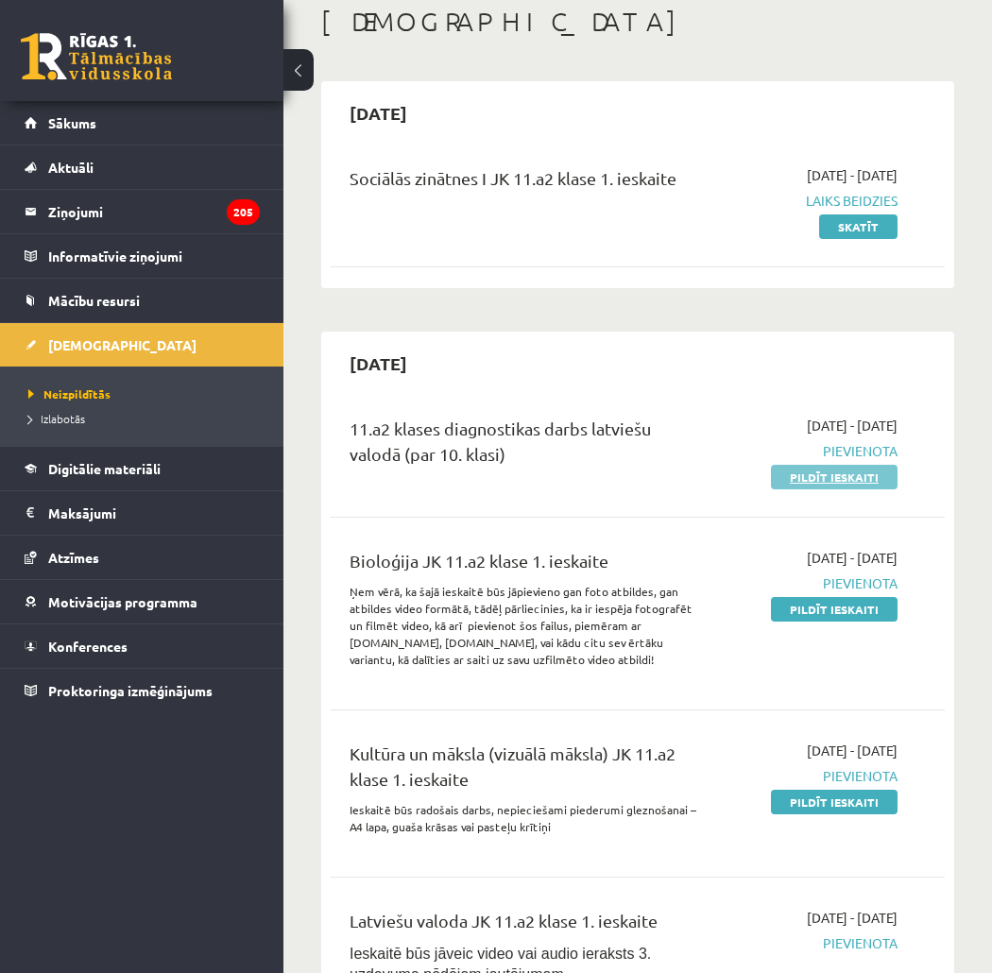
click at [805, 485] on link "Pildīt ieskaiti" at bounding box center [834, 477] width 127 height 25
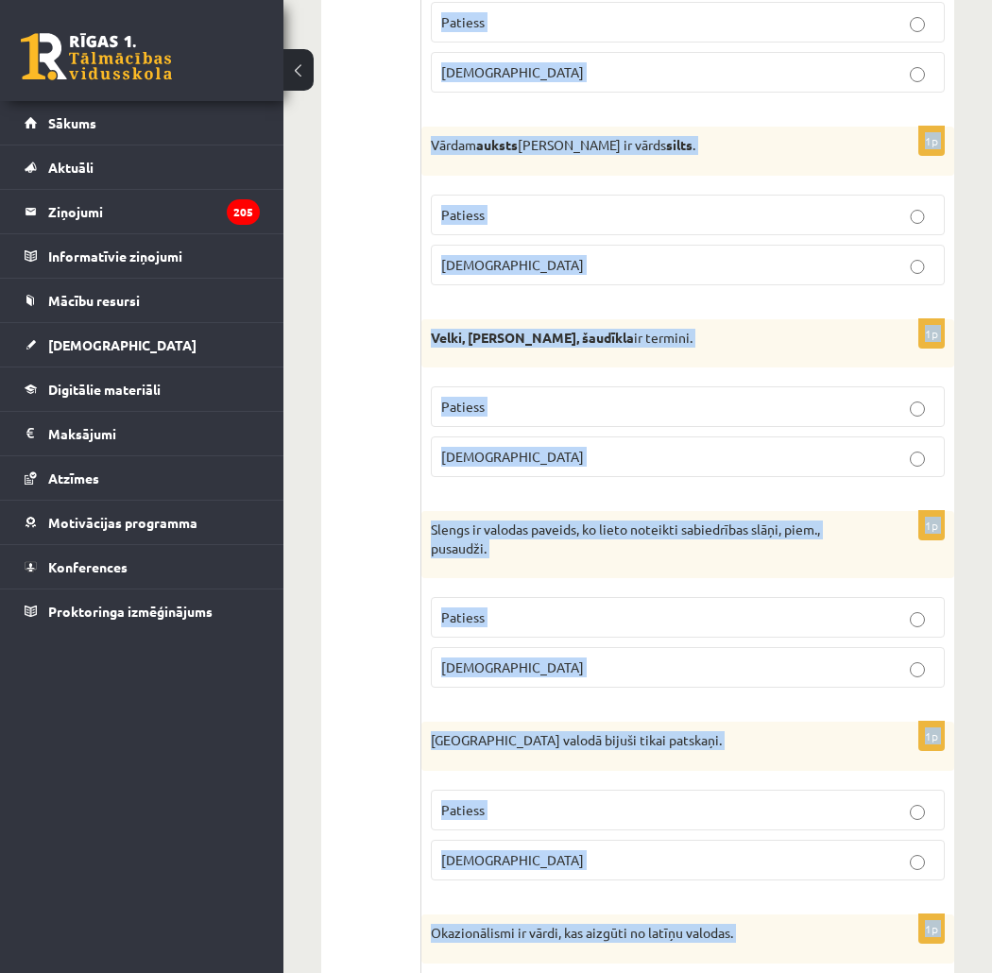
scroll to position [5477, 0]
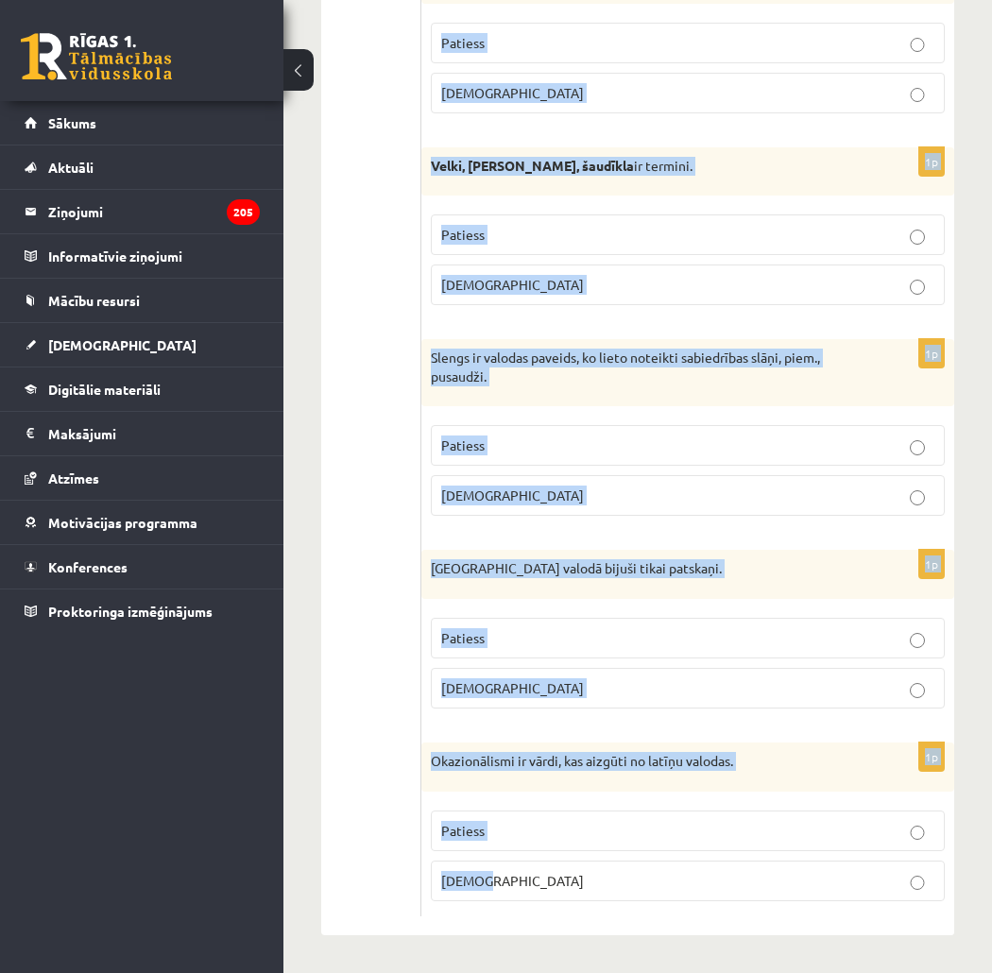
drag, startPoint x: 440, startPoint y: 364, endPoint x: 715, endPoint y: 1014, distance: 706.0
copy form "Apgalvojums ir patiess vai nepatiess? 1p Valoda ir neartikulēta zīmju sistēma -…"
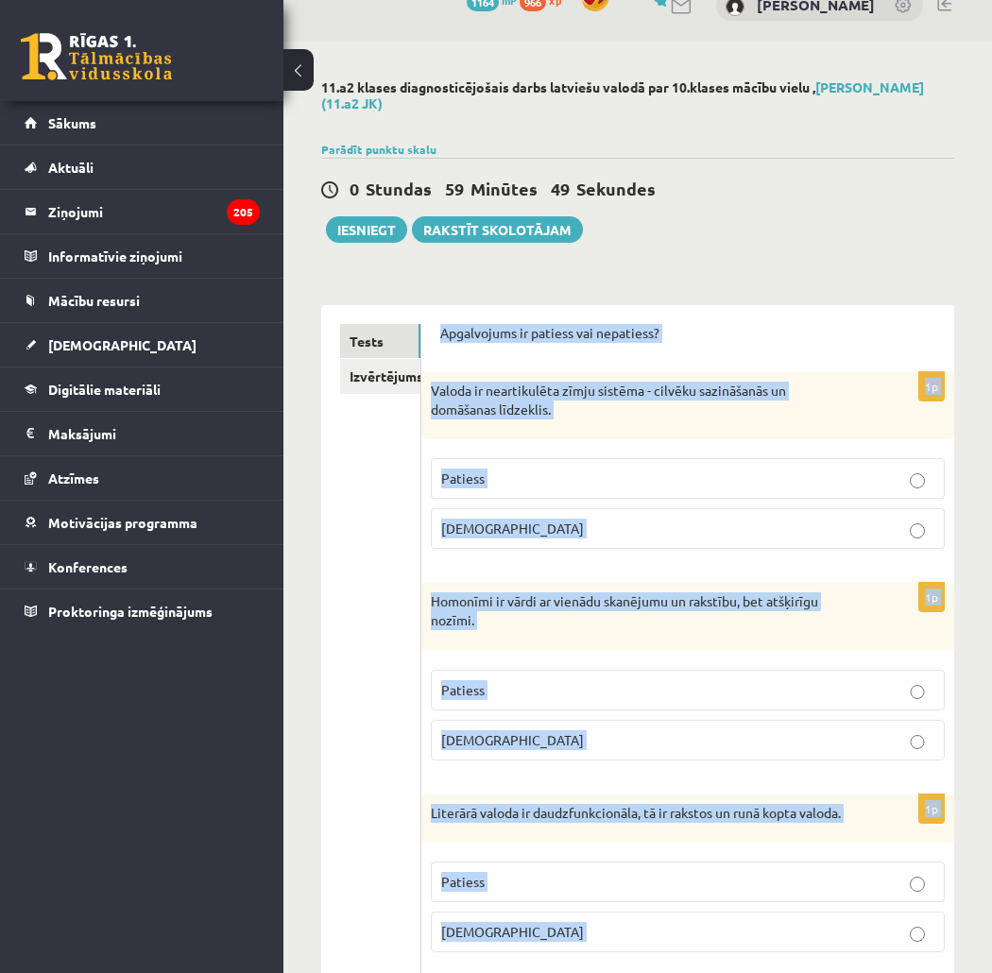
scroll to position [0, 0]
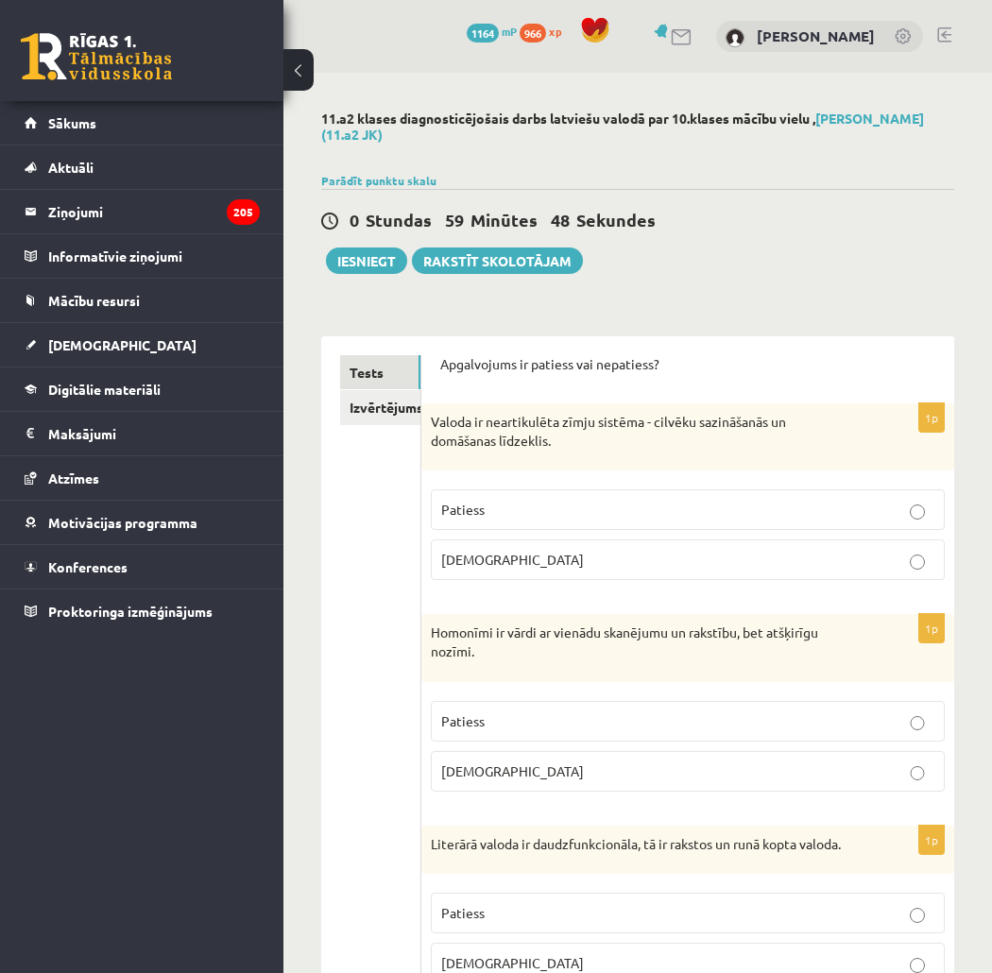
click at [766, 246] on div "0 Stundas 59 Minūtes 48 Sekundes Iesniegt Rakstīt skolotājam" at bounding box center [637, 231] width 633 height 85
click at [507, 558] on p "Aplams" at bounding box center [687, 560] width 493 height 20
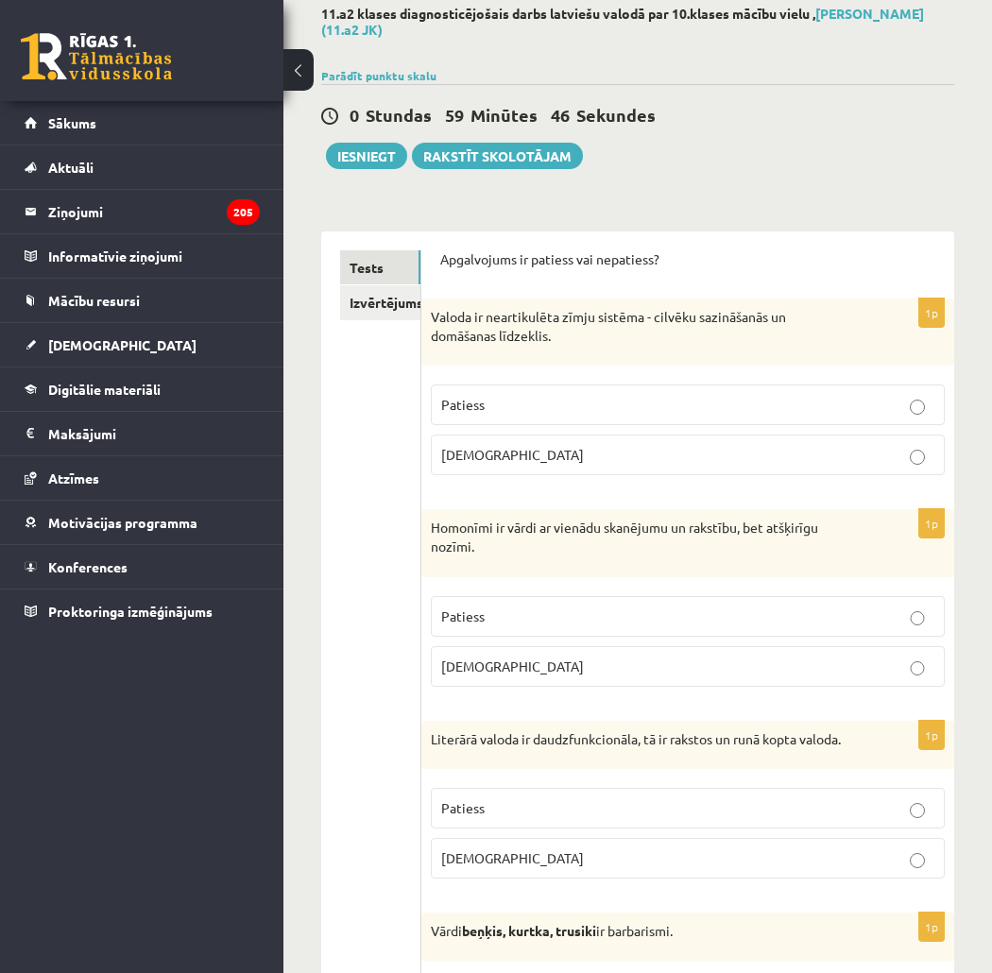
click at [501, 625] on p "Patiess" at bounding box center [687, 617] width 493 height 20
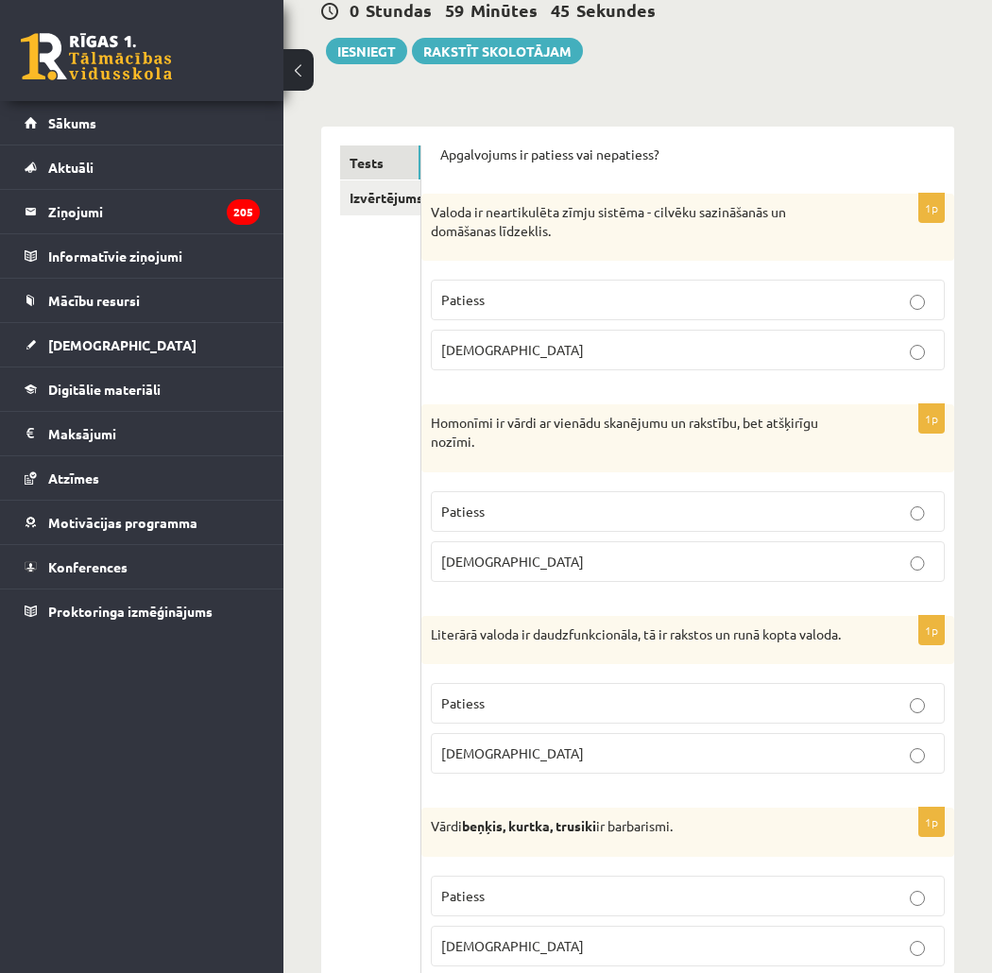
click at [511, 704] on p "Patiess" at bounding box center [687, 704] width 493 height 20
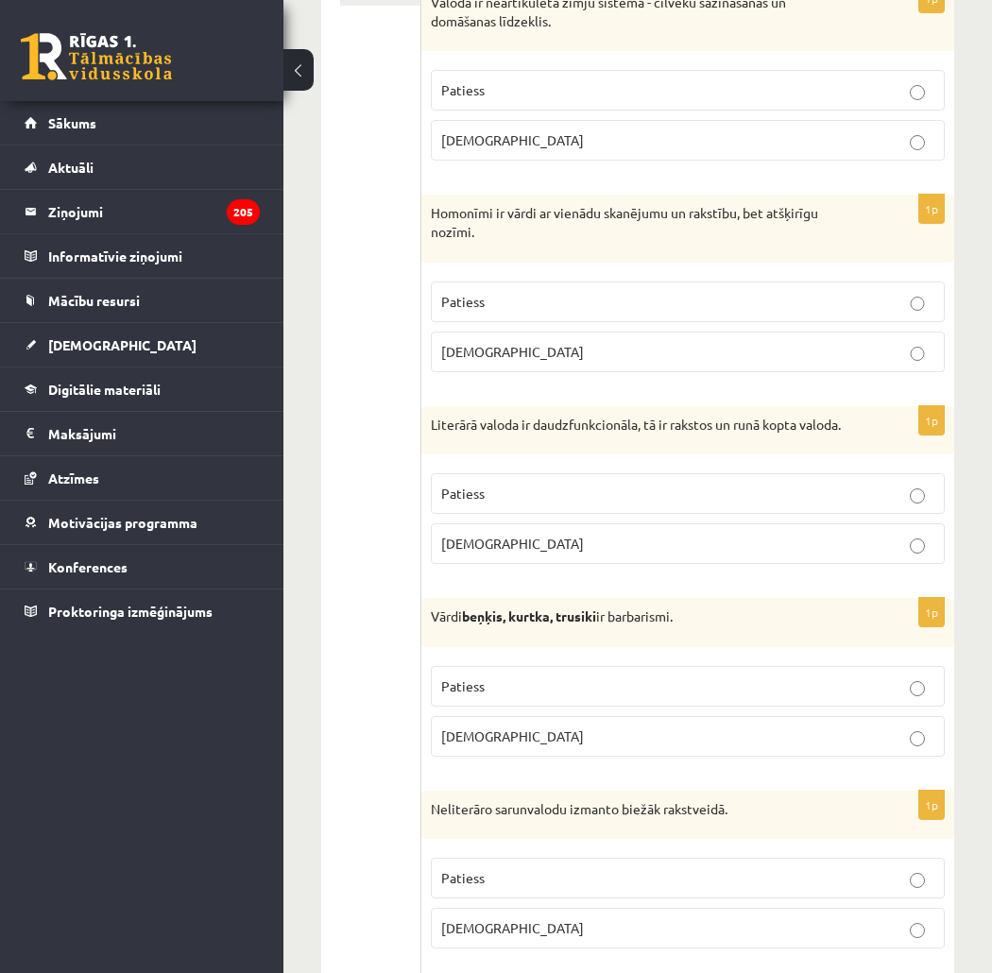
click at [520, 688] on p "Patiess" at bounding box center [687, 687] width 493 height 20
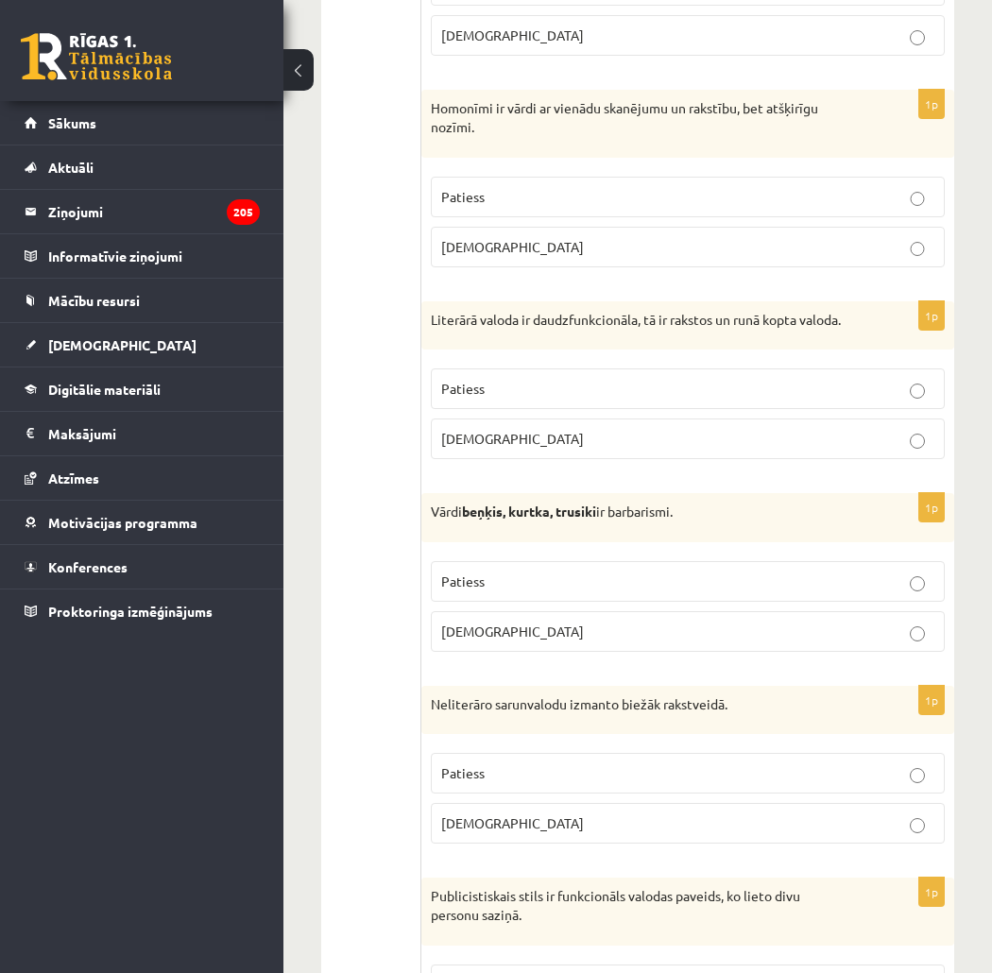
scroll to position [629, 0]
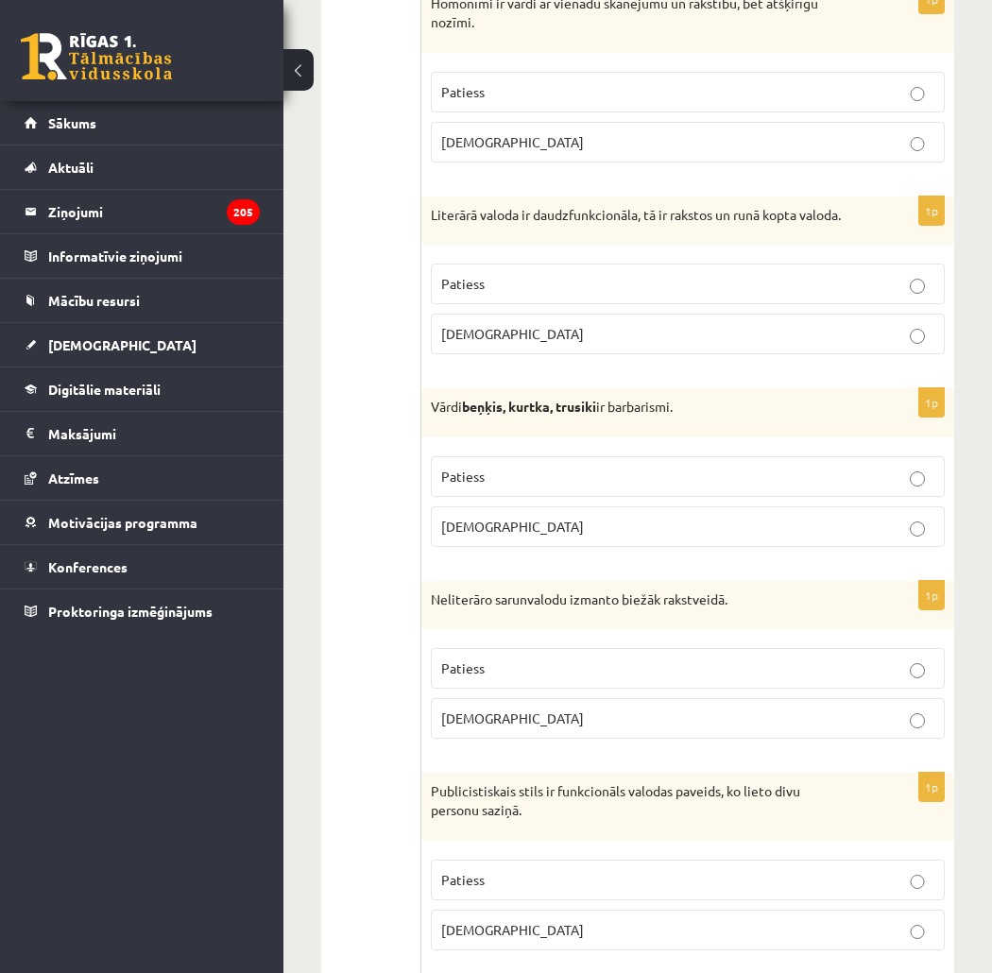
click at [511, 718] on p "Aplams" at bounding box center [687, 719] width 493 height 20
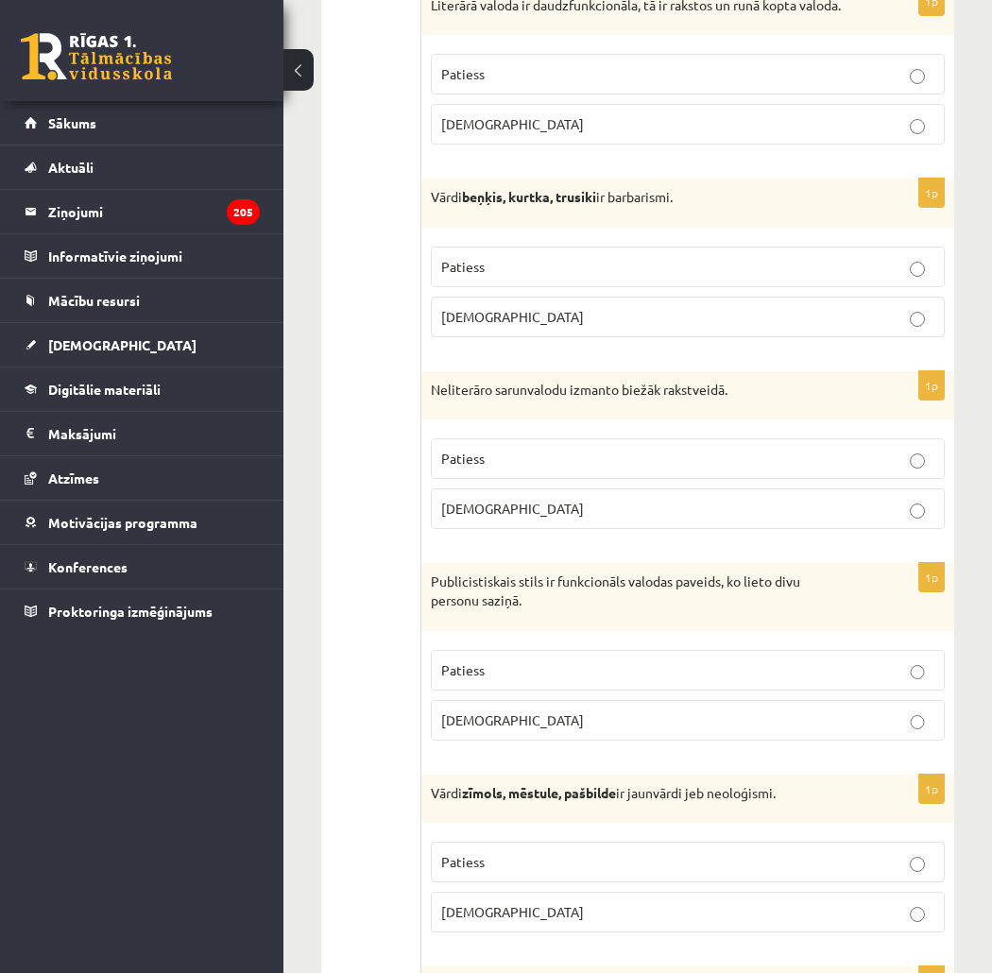
click at [515, 715] on p "Aplams" at bounding box center [687, 721] width 493 height 20
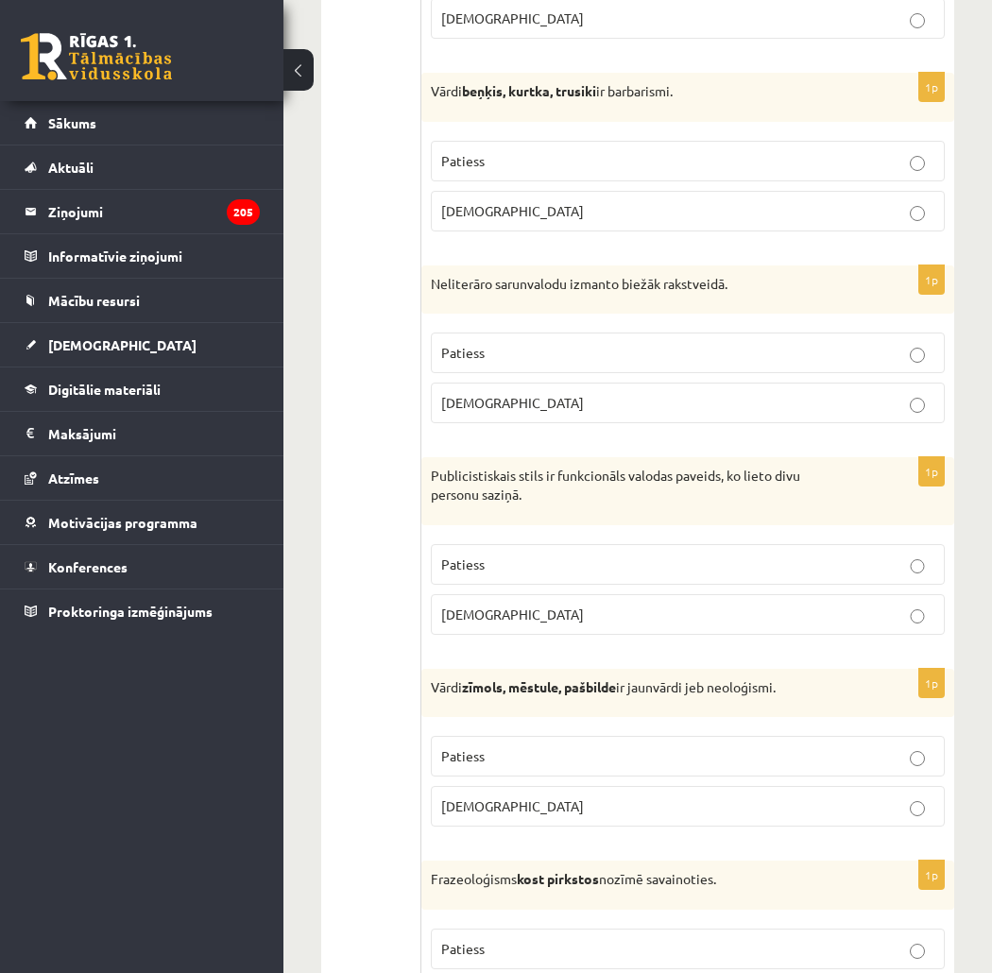
scroll to position [1050, 0]
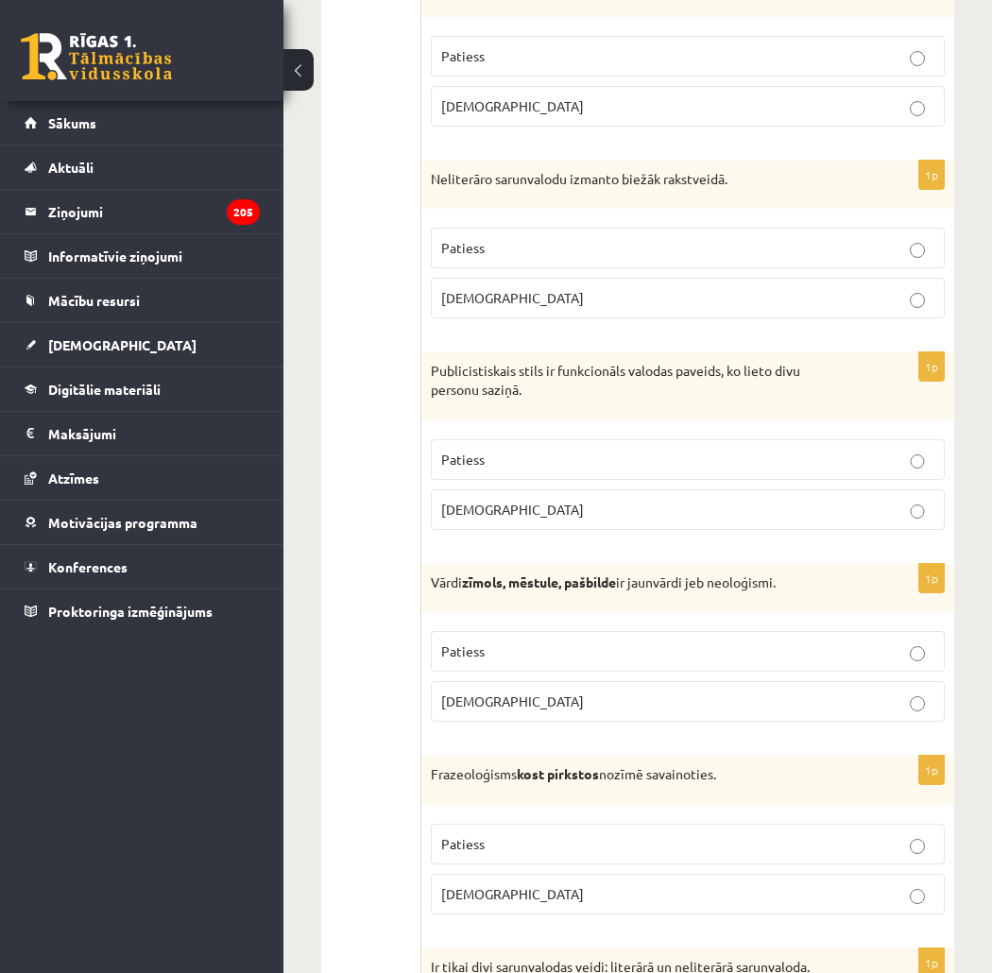
click at [516, 650] on p "Patiess" at bounding box center [687, 652] width 493 height 20
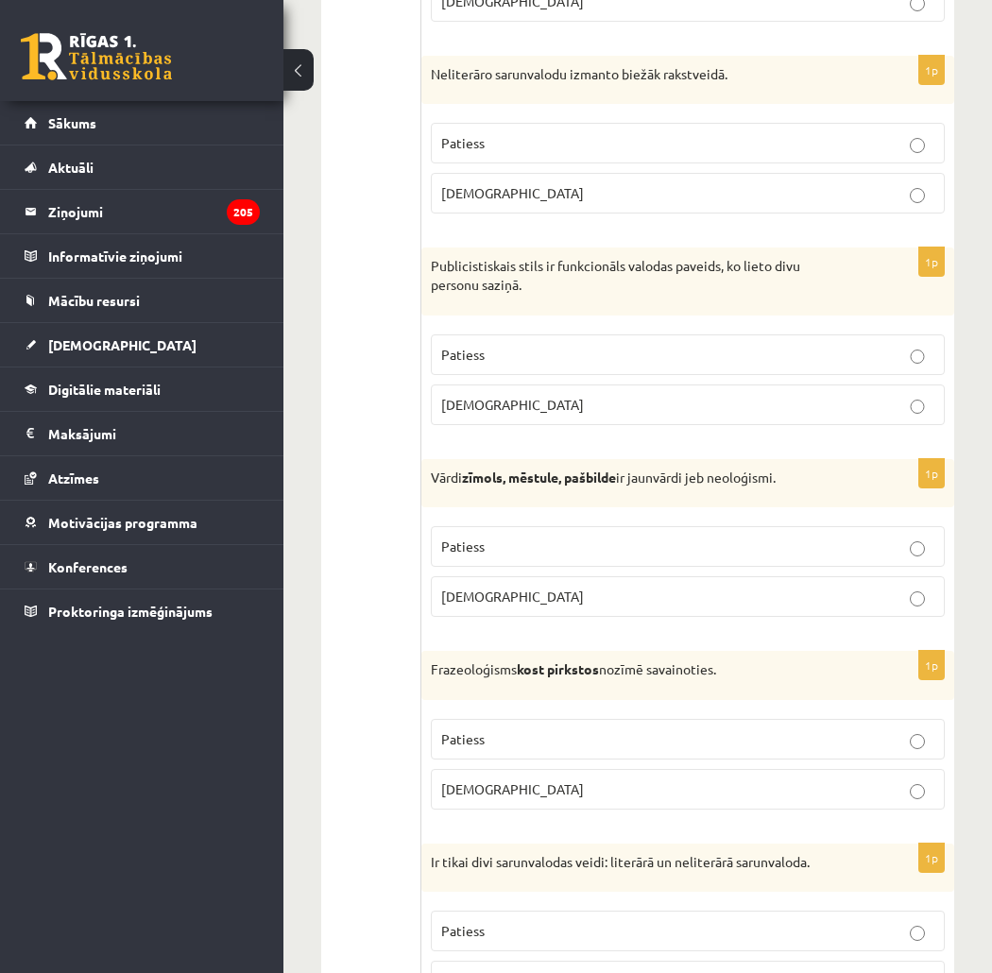
click at [510, 790] on p "Aplams" at bounding box center [687, 790] width 493 height 20
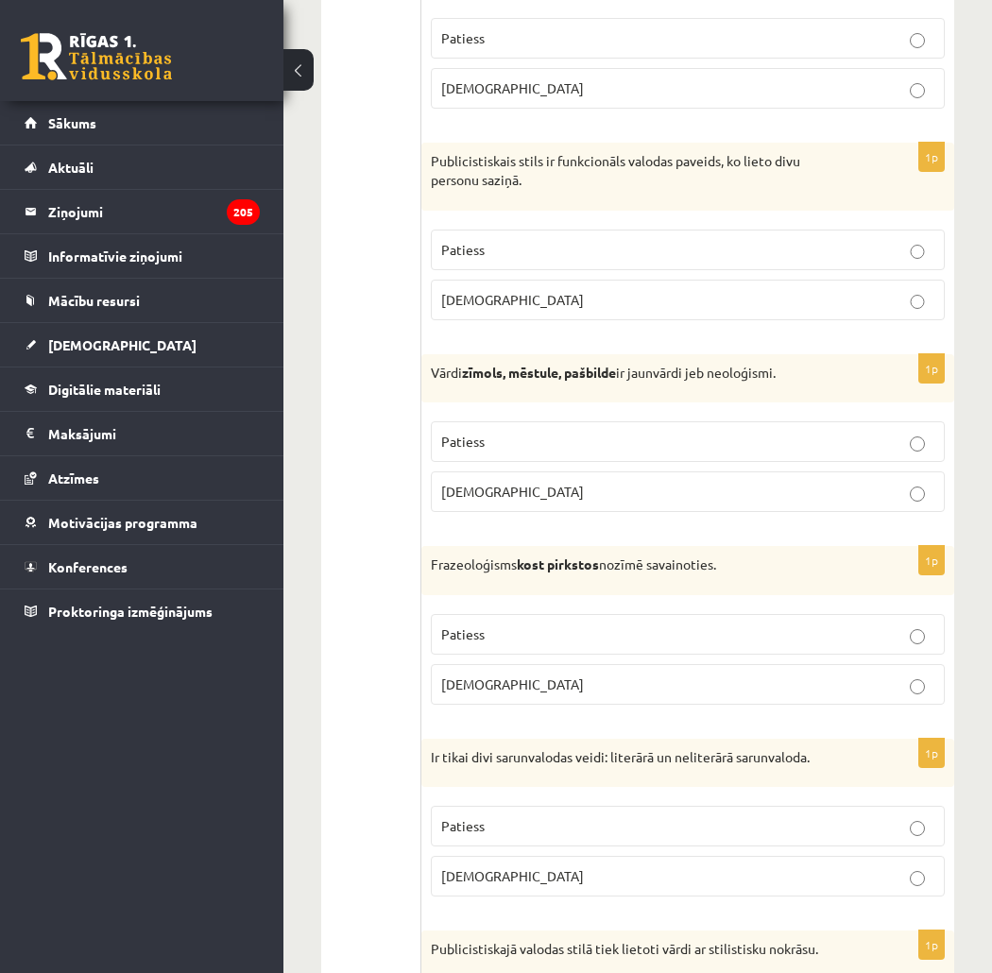
click at [525, 841] on label "Patiess" at bounding box center [688, 826] width 514 height 41
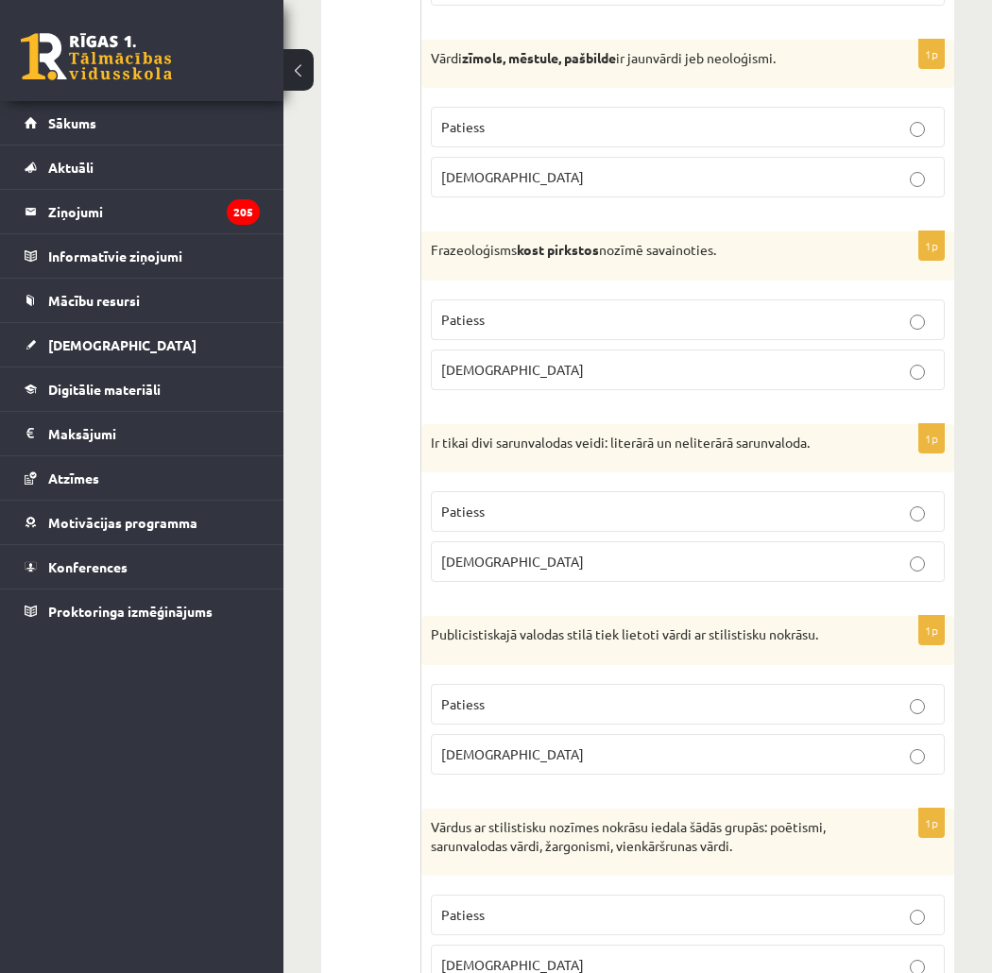
click at [565, 718] on label "Patiess" at bounding box center [688, 704] width 514 height 41
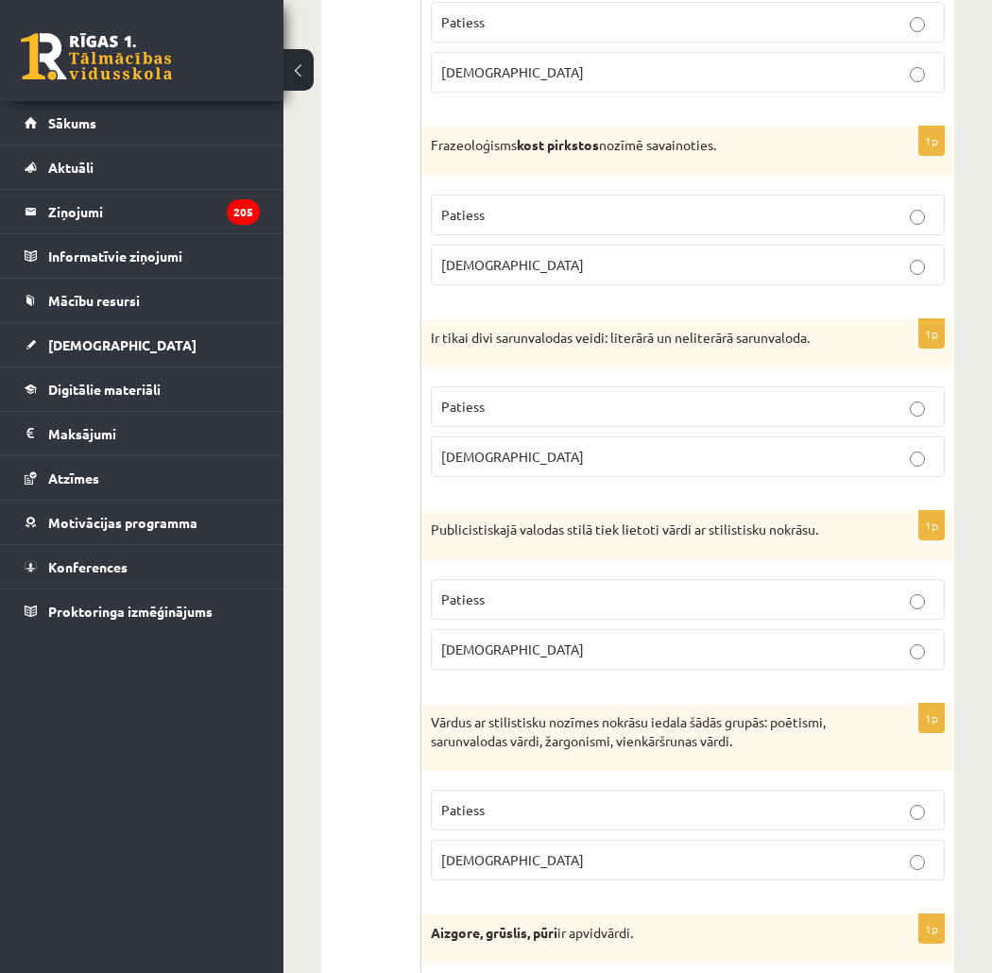
scroll to position [1784, 0]
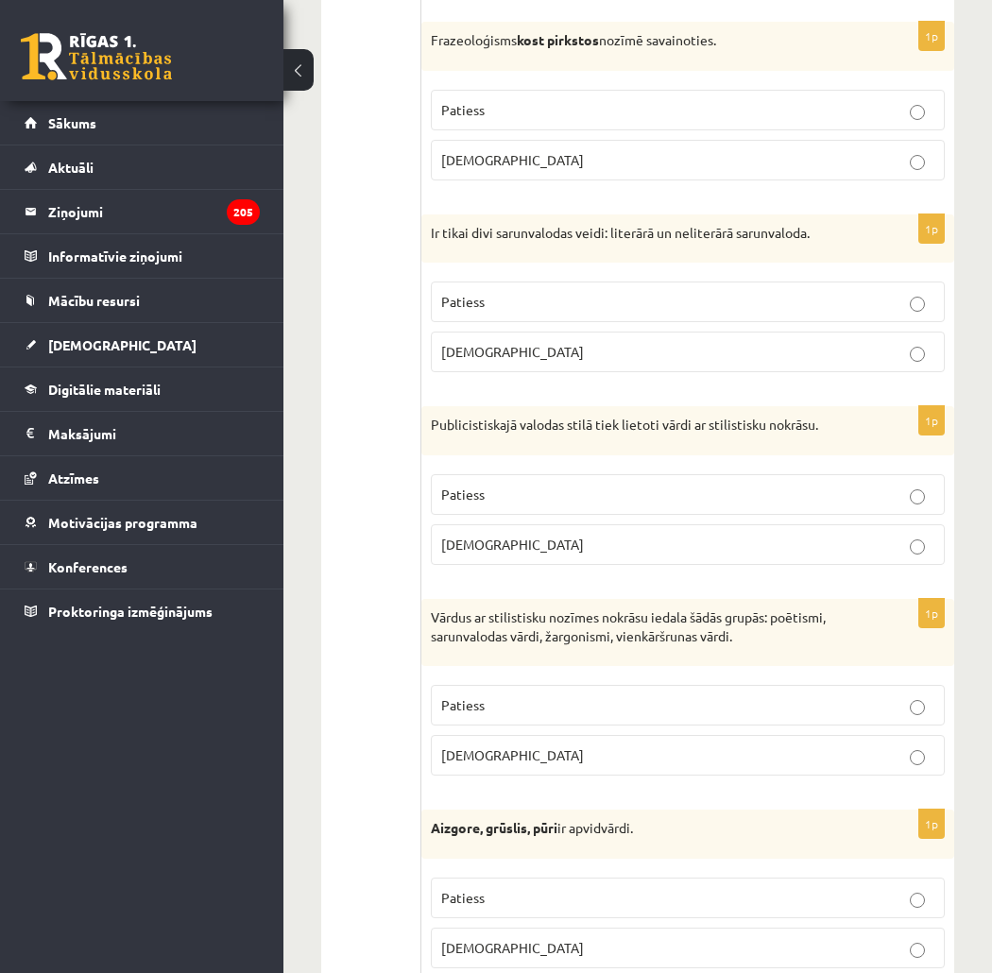
click at [696, 713] on p "Patiess" at bounding box center [687, 706] width 493 height 20
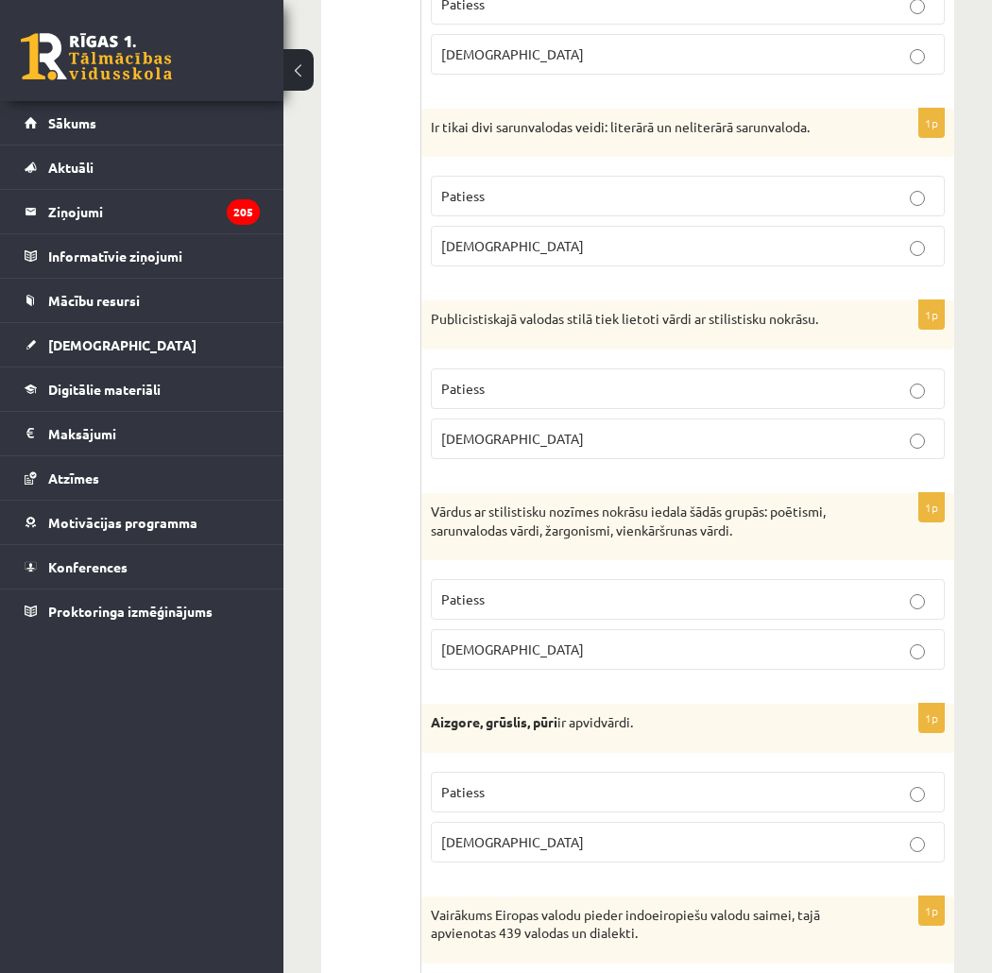
click at [558, 799] on p "Patiess" at bounding box center [687, 792] width 493 height 20
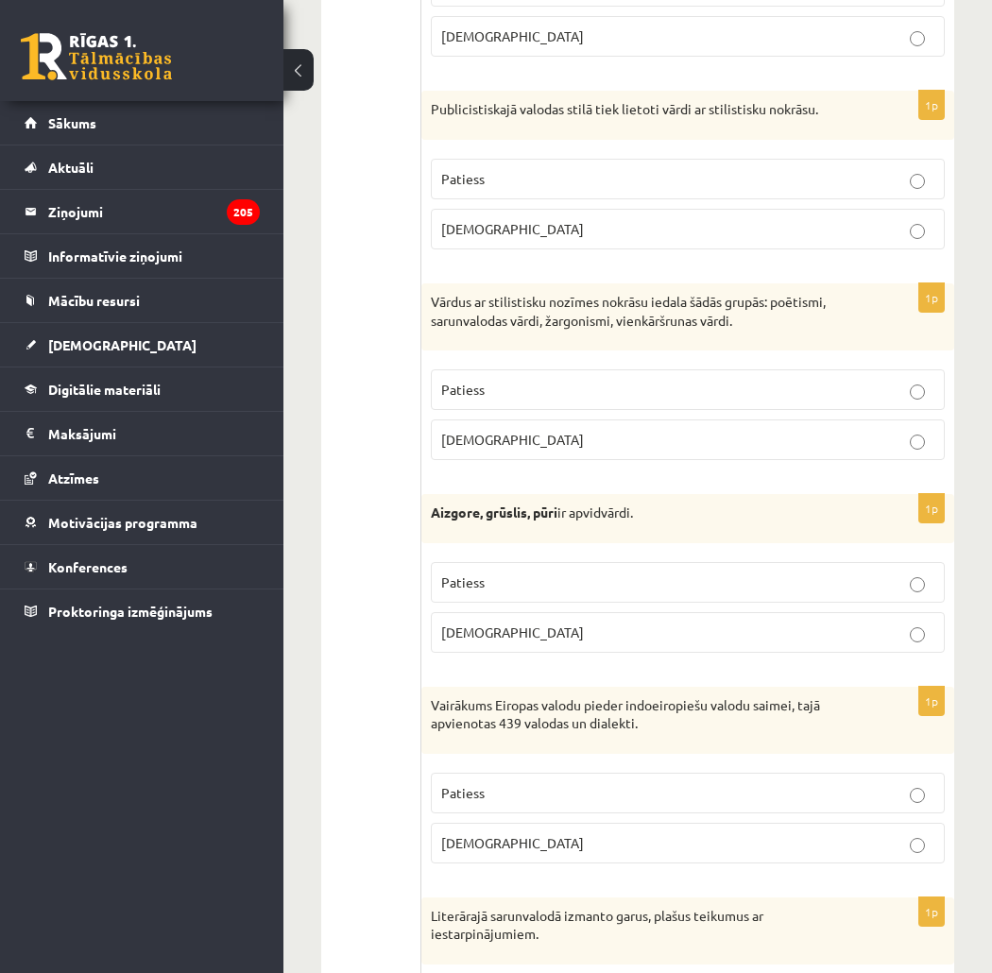
click at [758, 786] on label "Patiess" at bounding box center [688, 793] width 514 height 41
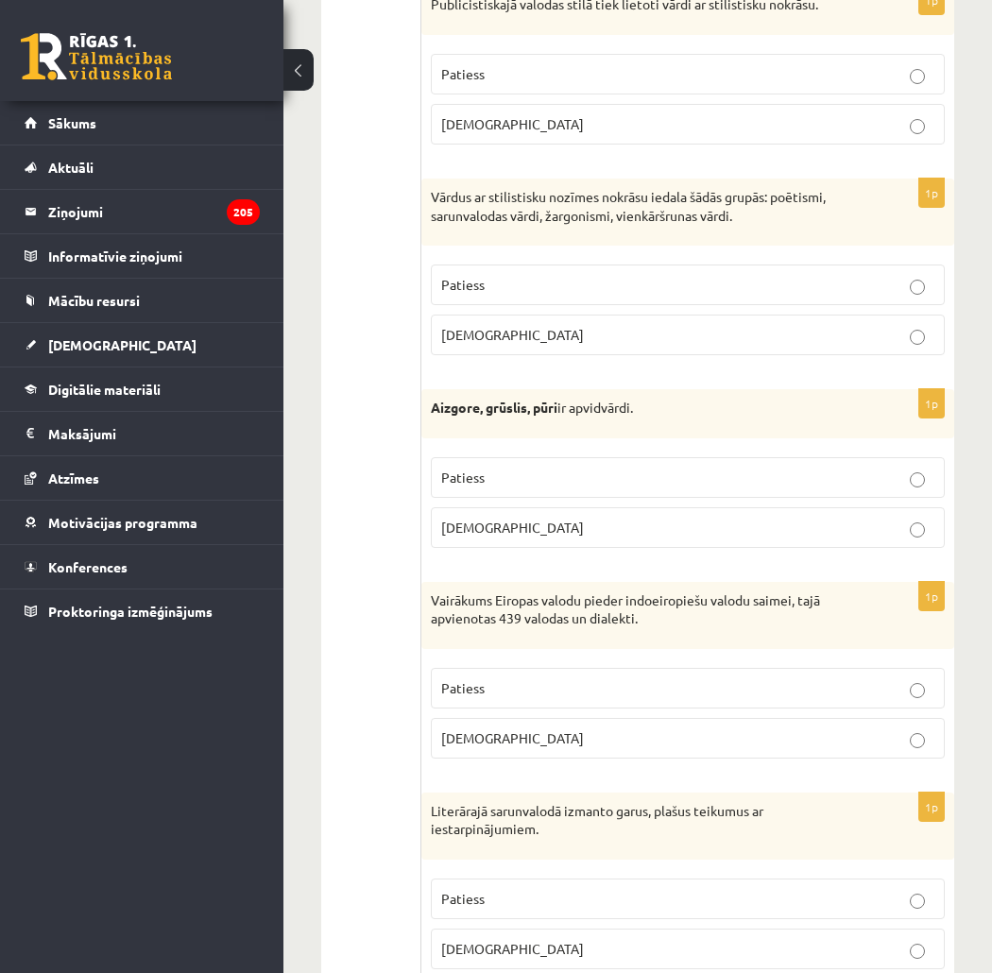
scroll to position [2310, 0]
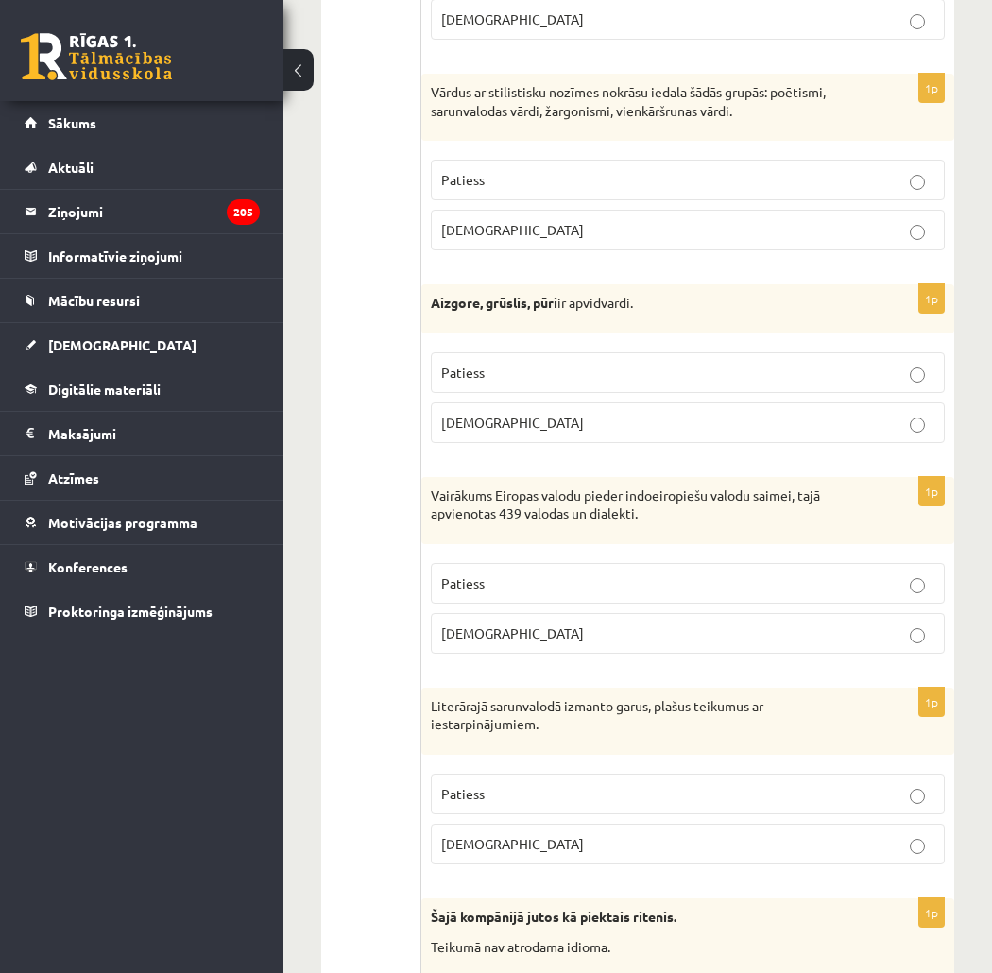
click at [610, 827] on fieldset "Patiess Aplams" at bounding box center [688, 818] width 514 height 106
click at [609, 842] on p "Aplams" at bounding box center [687, 844] width 493 height 20
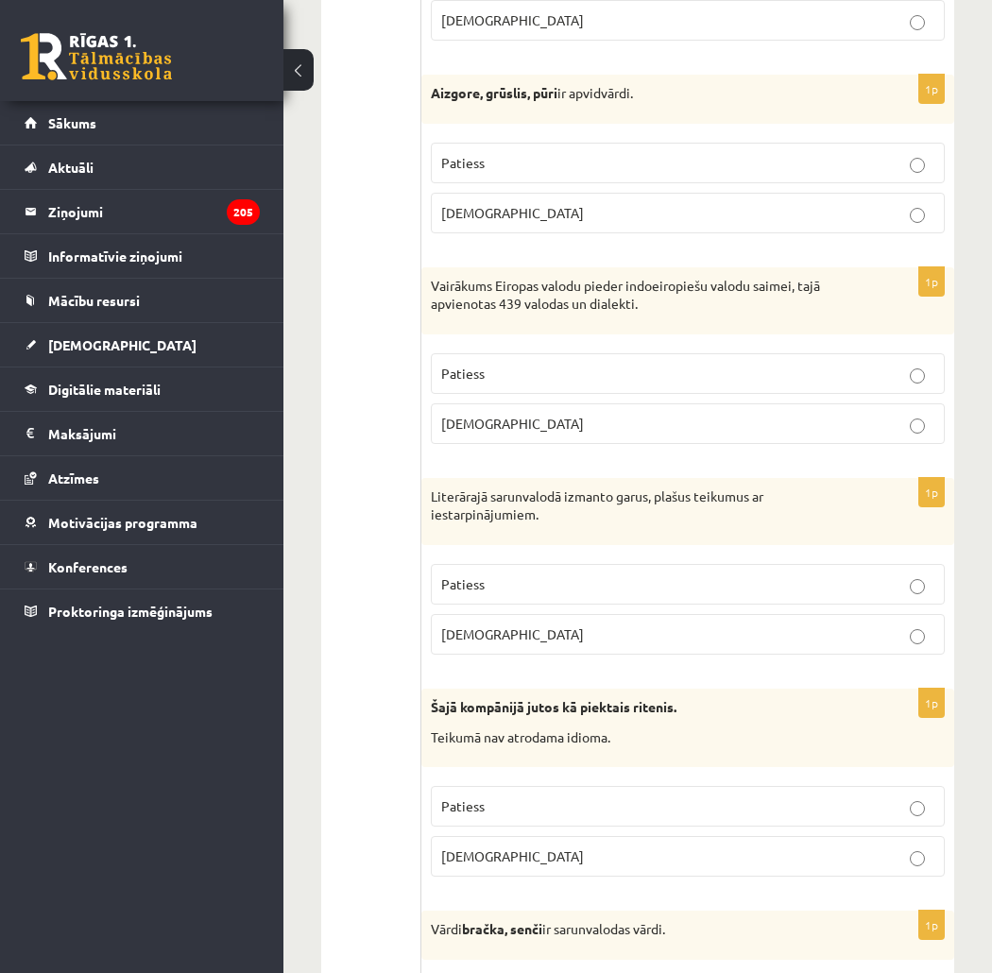
click at [681, 863] on p "Aplams" at bounding box center [687, 857] width 493 height 20
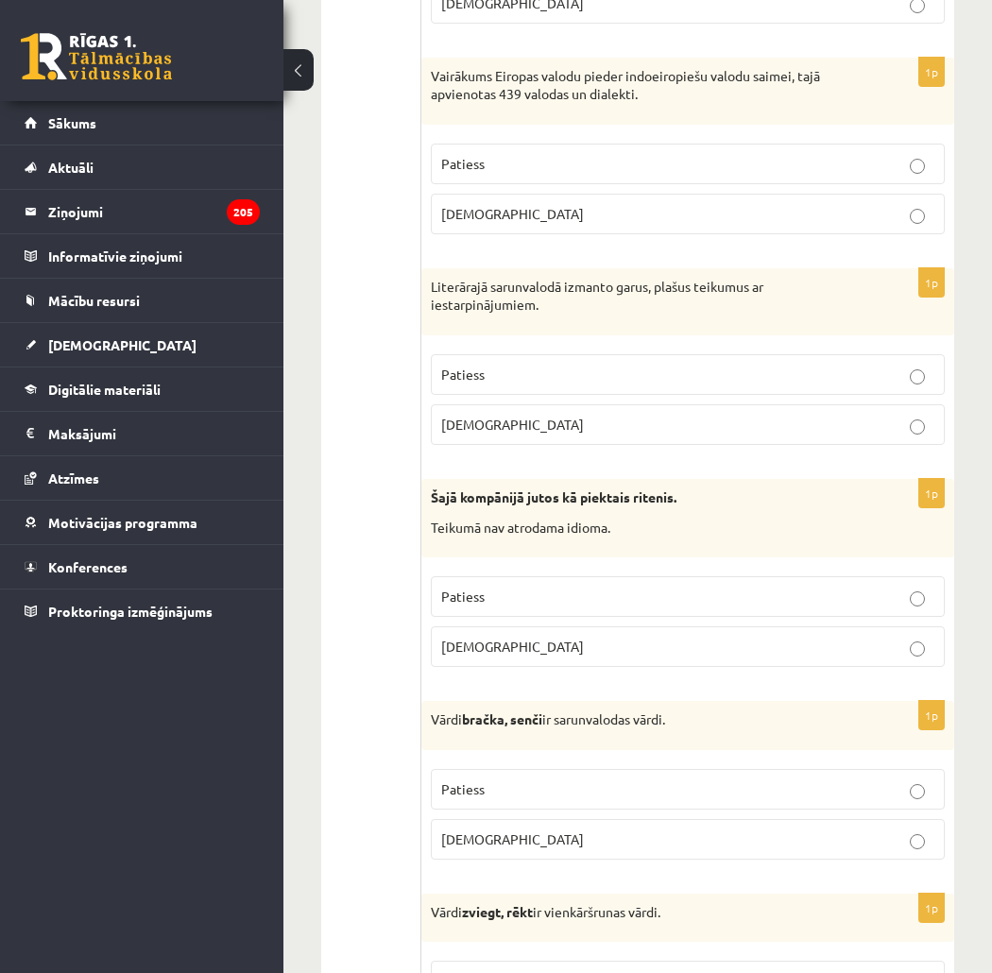
click at [662, 806] on label "Patiess" at bounding box center [688, 789] width 514 height 41
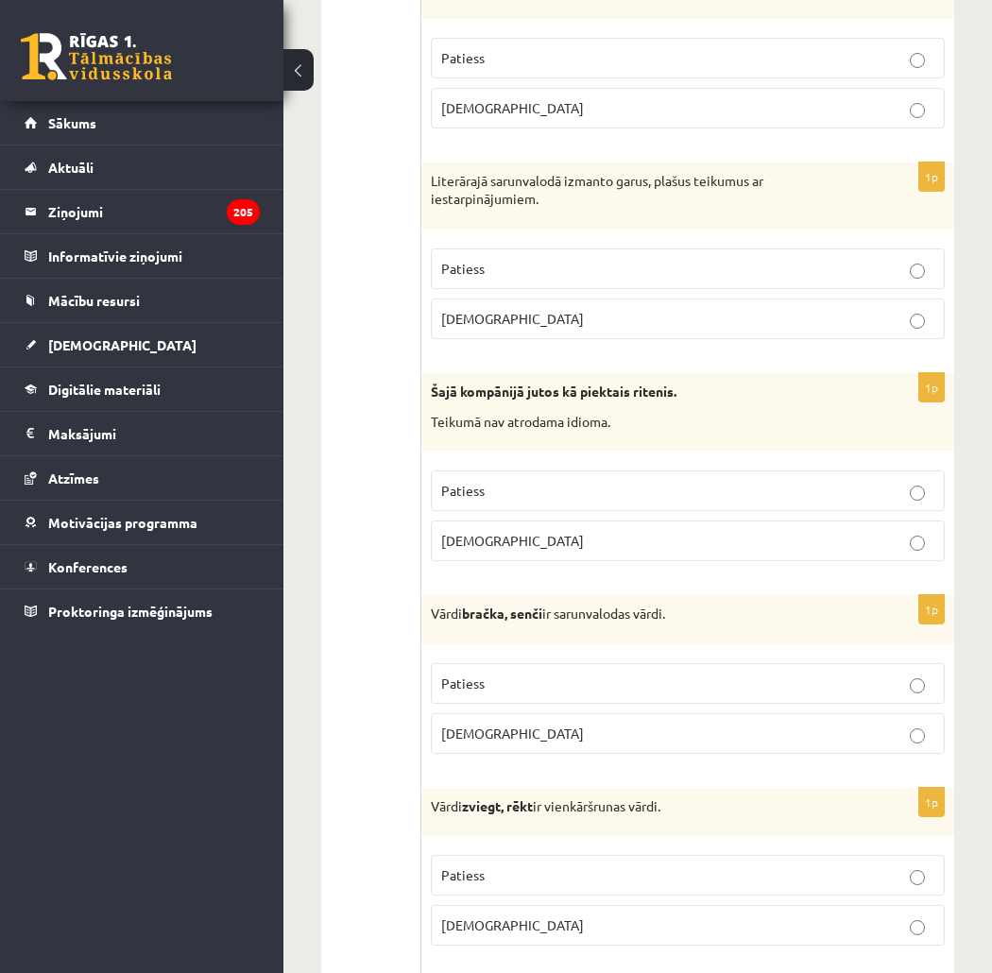
scroll to position [2940, 0]
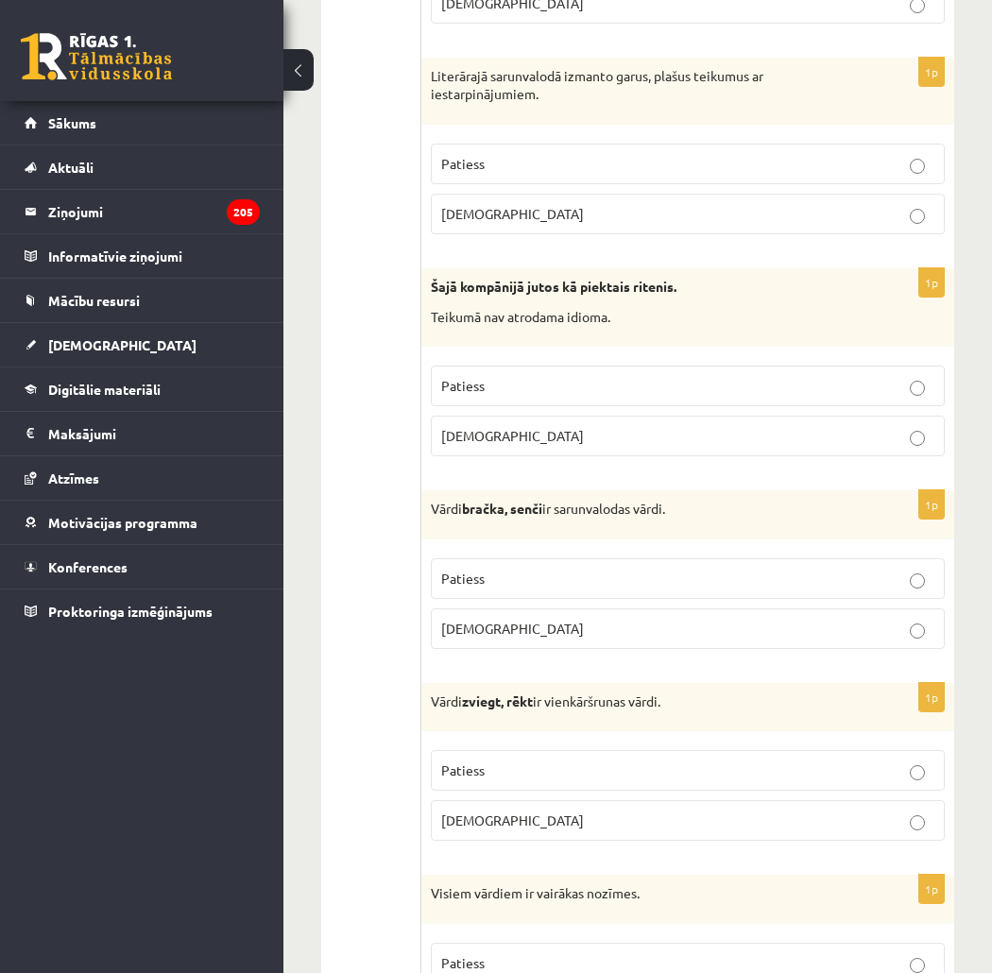
click at [789, 788] on label "Patiess" at bounding box center [688, 770] width 514 height 41
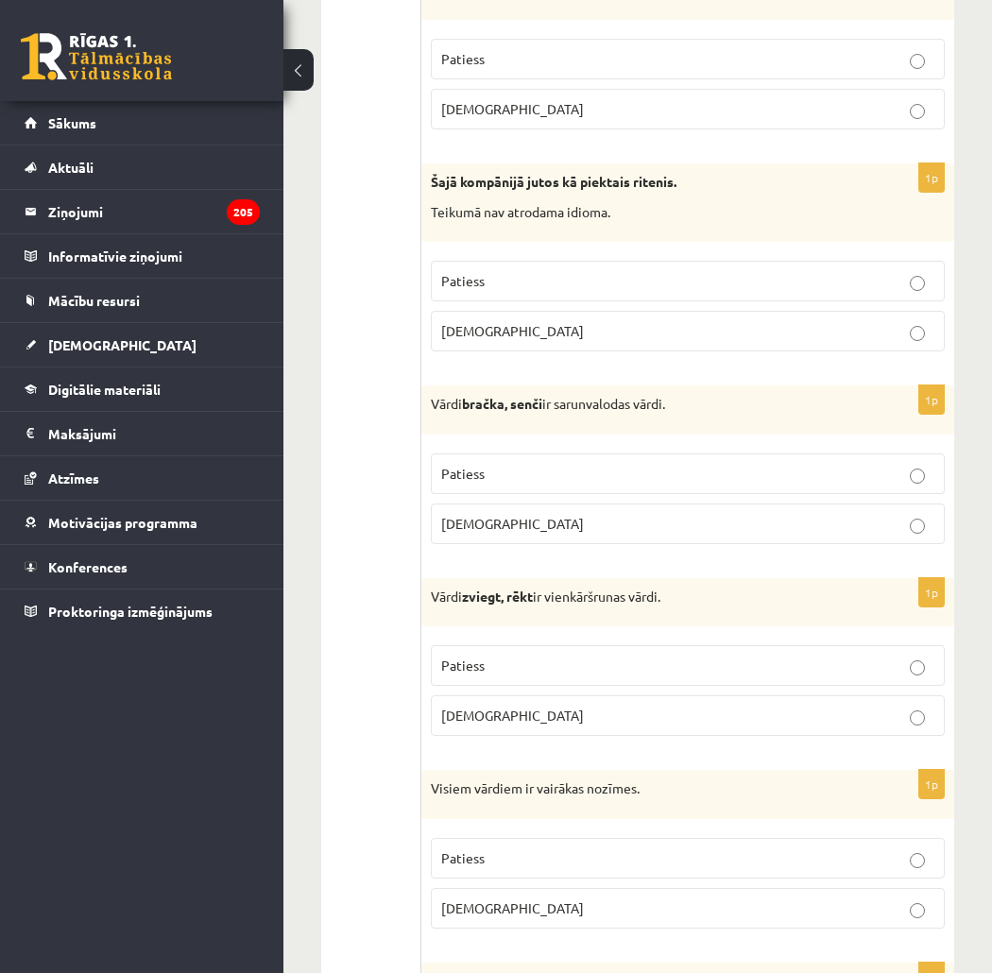
scroll to position [3150, 0]
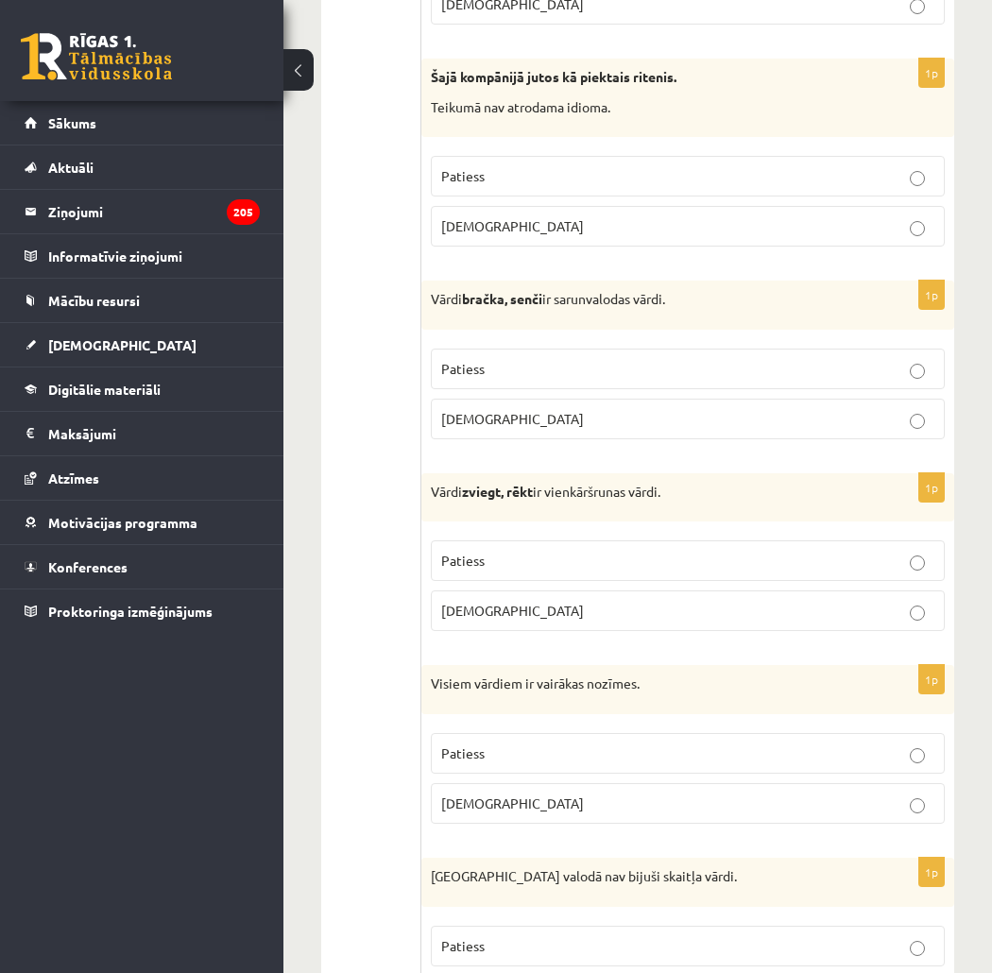
click at [848, 809] on p "Aplams" at bounding box center [687, 804] width 493 height 20
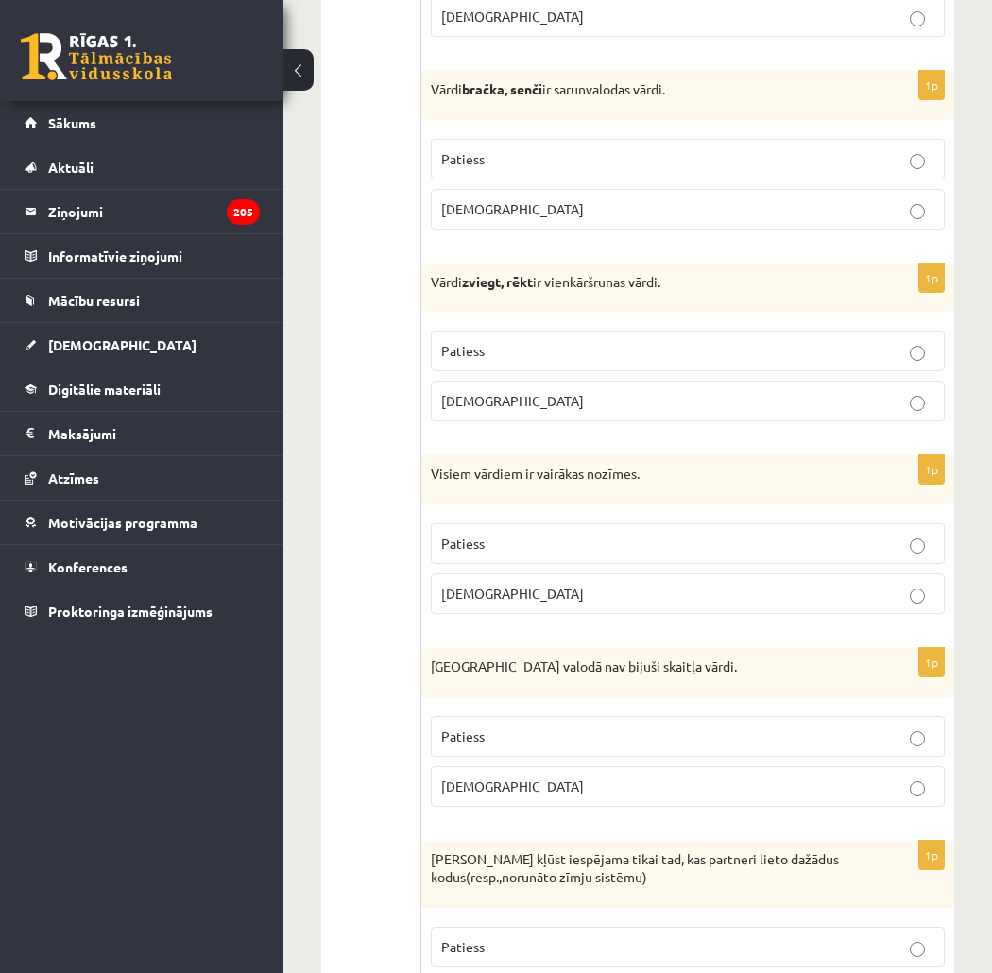
click at [855, 723] on label "Patiess" at bounding box center [688, 736] width 514 height 41
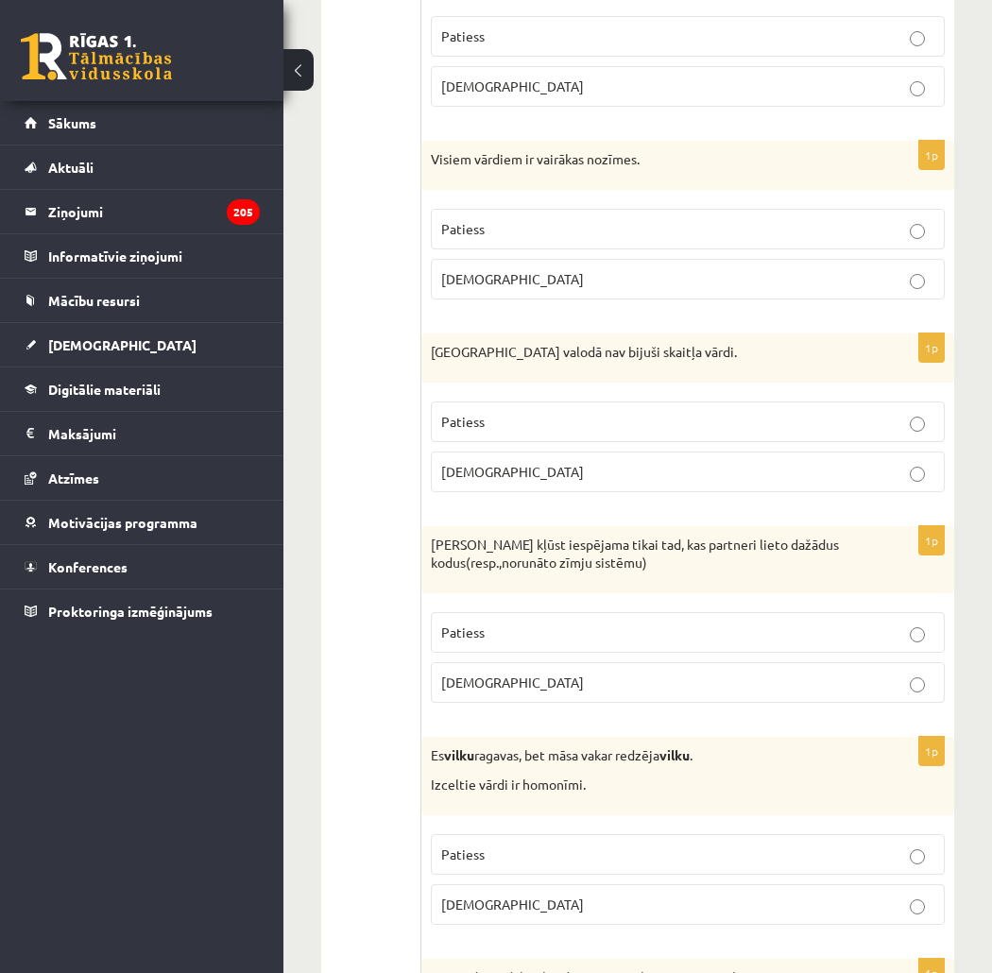
click at [834, 691] on p "Aplams" at bounding box center [687, 683] width 493 height 20
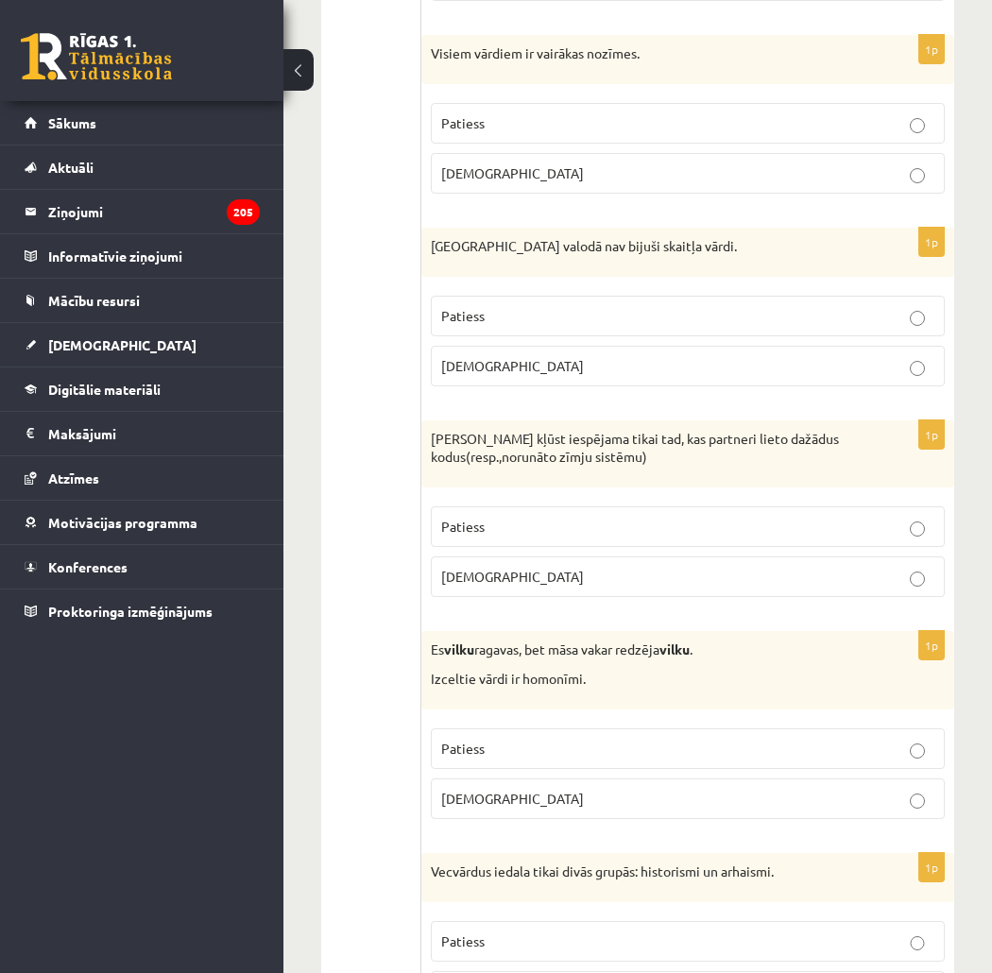
click at [803, 769] on label "Patiess" at bounding box center [688, 749] width 514 height 41
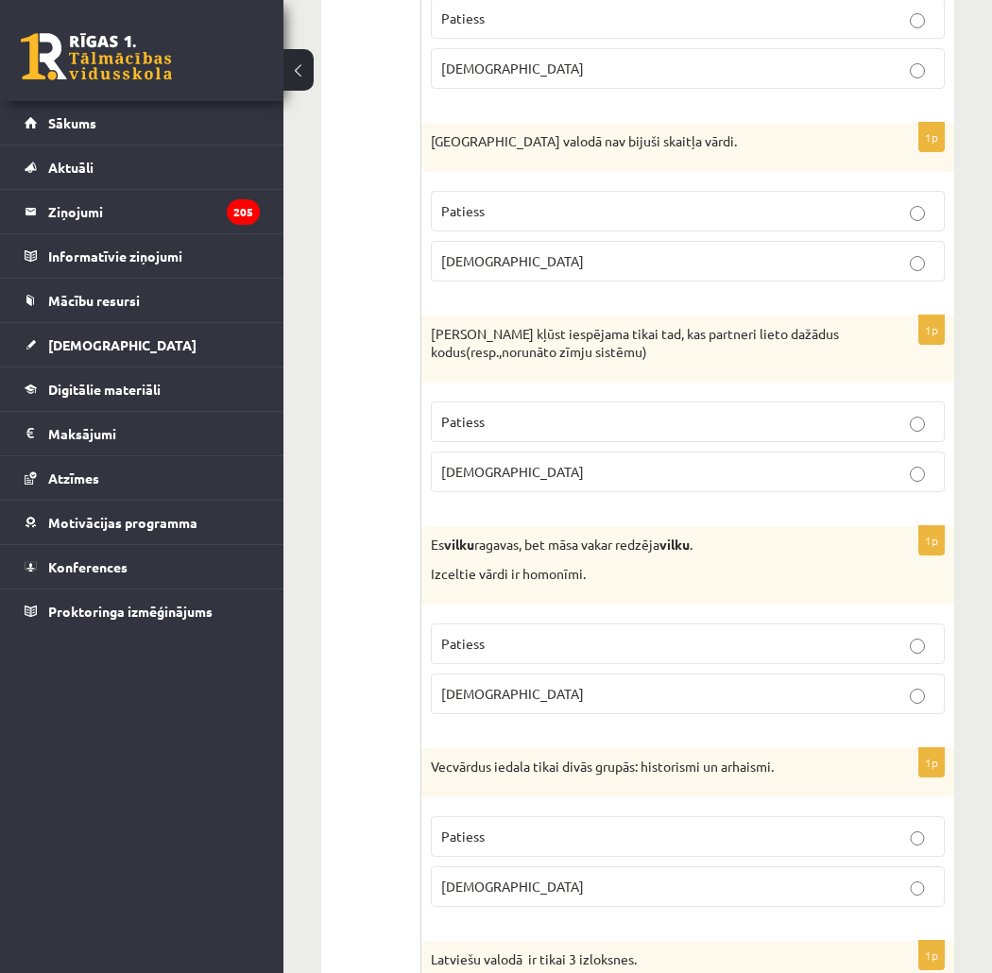
click at [788, 847] on p "Patiess" at bounding box center [687, 837] width 493 height 20
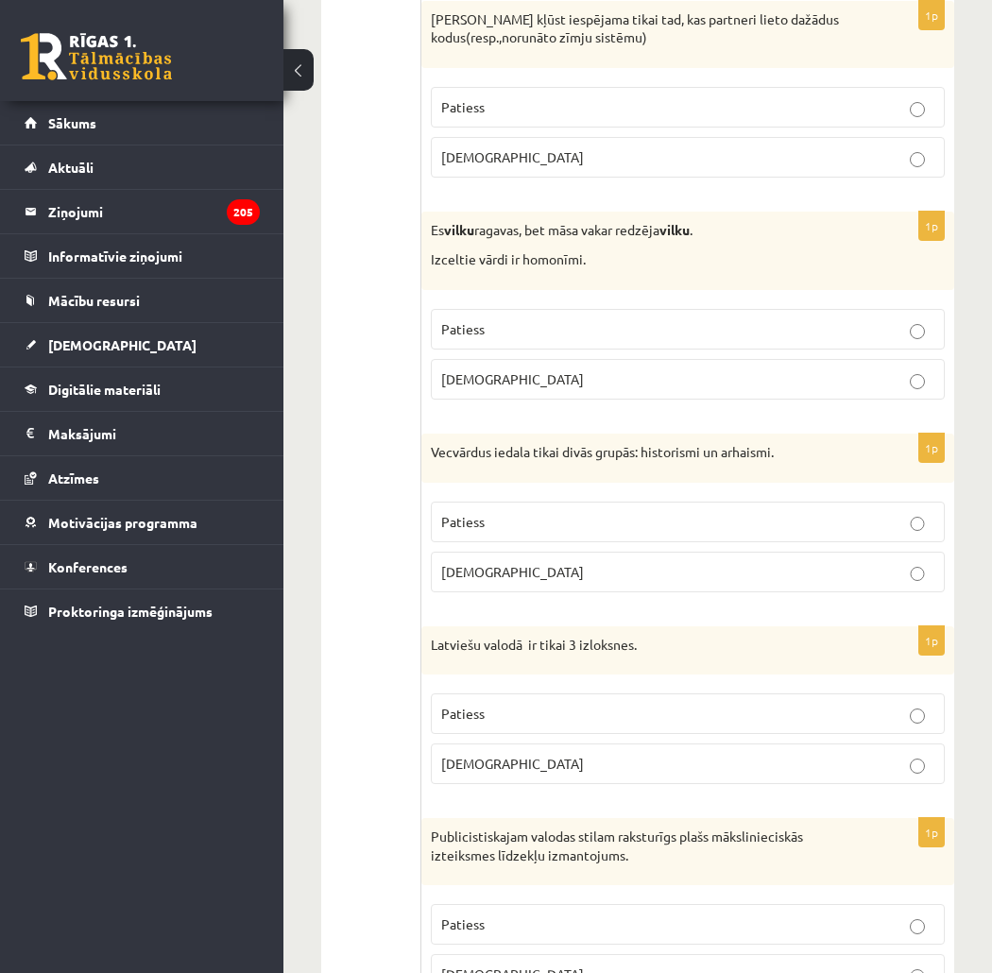
click at [856, 724] on p "Patiess" at bounding box center [687, 714] width 493 height 20
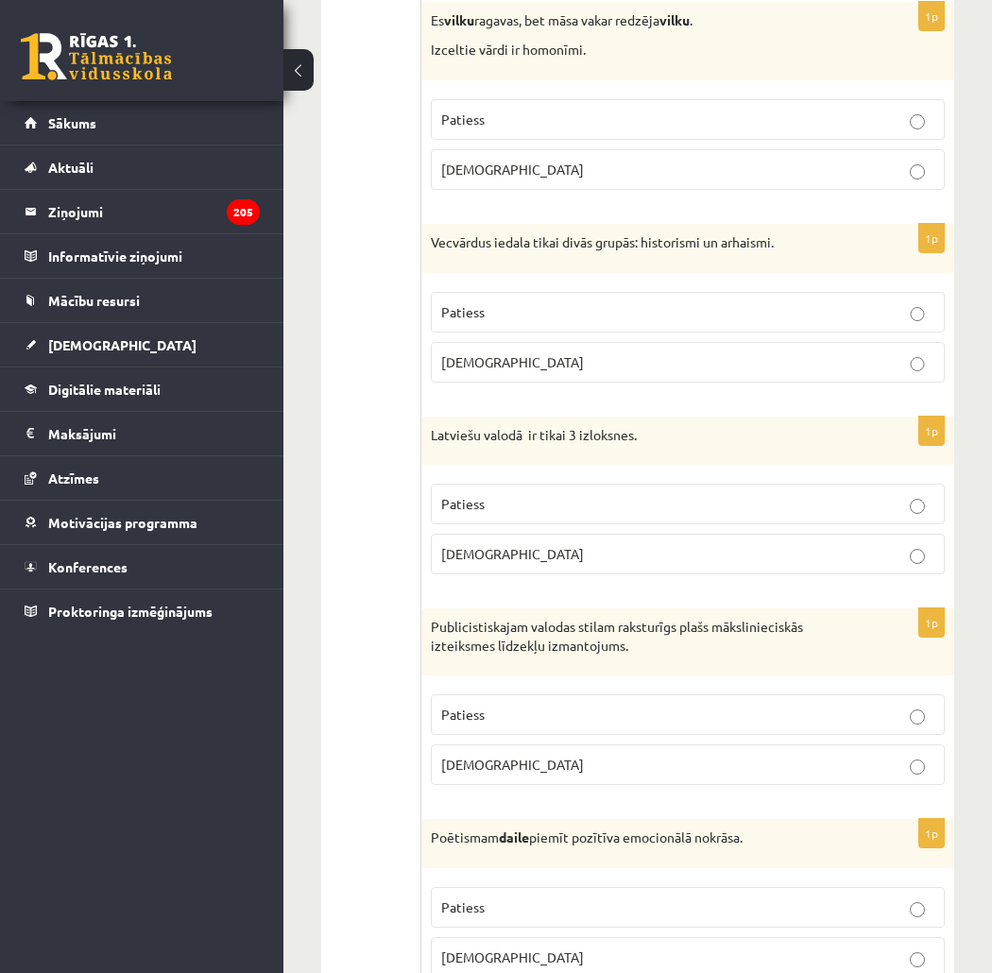
click at [851, 735] on label "Patiess" at bounding box center [688, 715] width 514 height 41
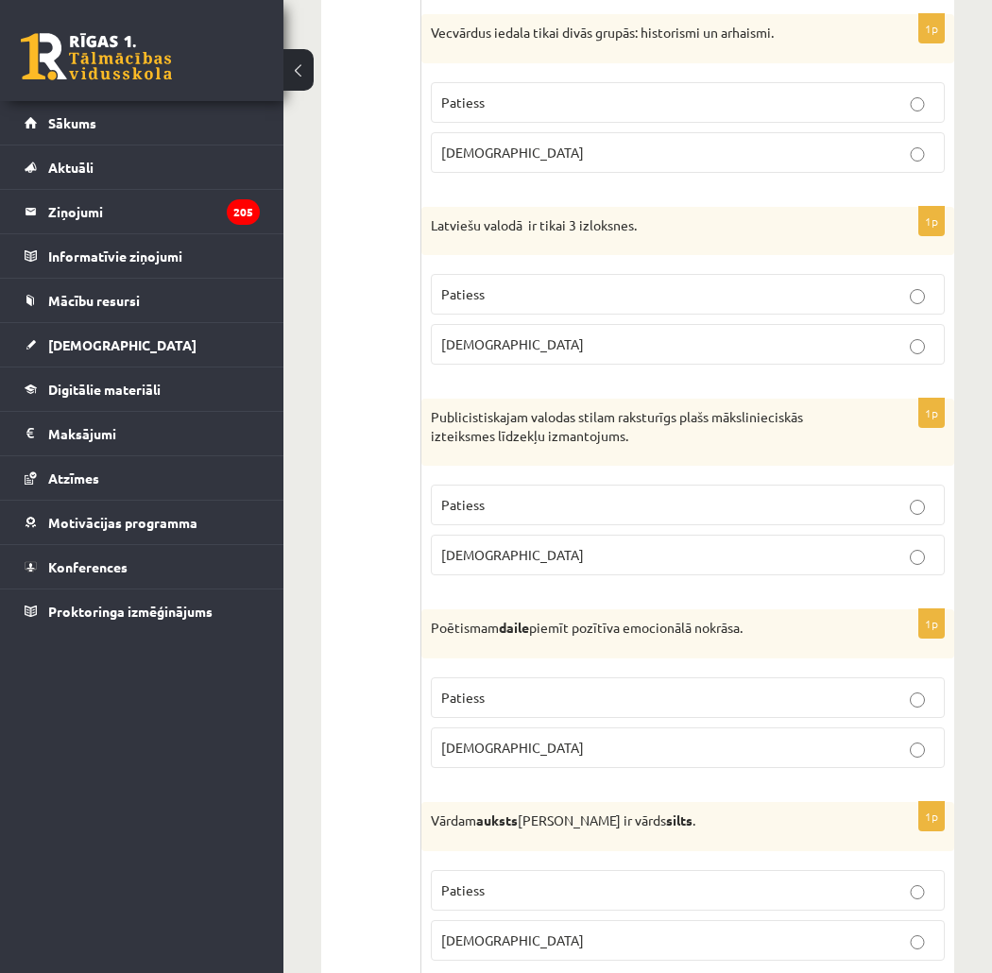
click at [795, 758] on p "Aplams" at bounding box center [687, 748] width 493 height 20
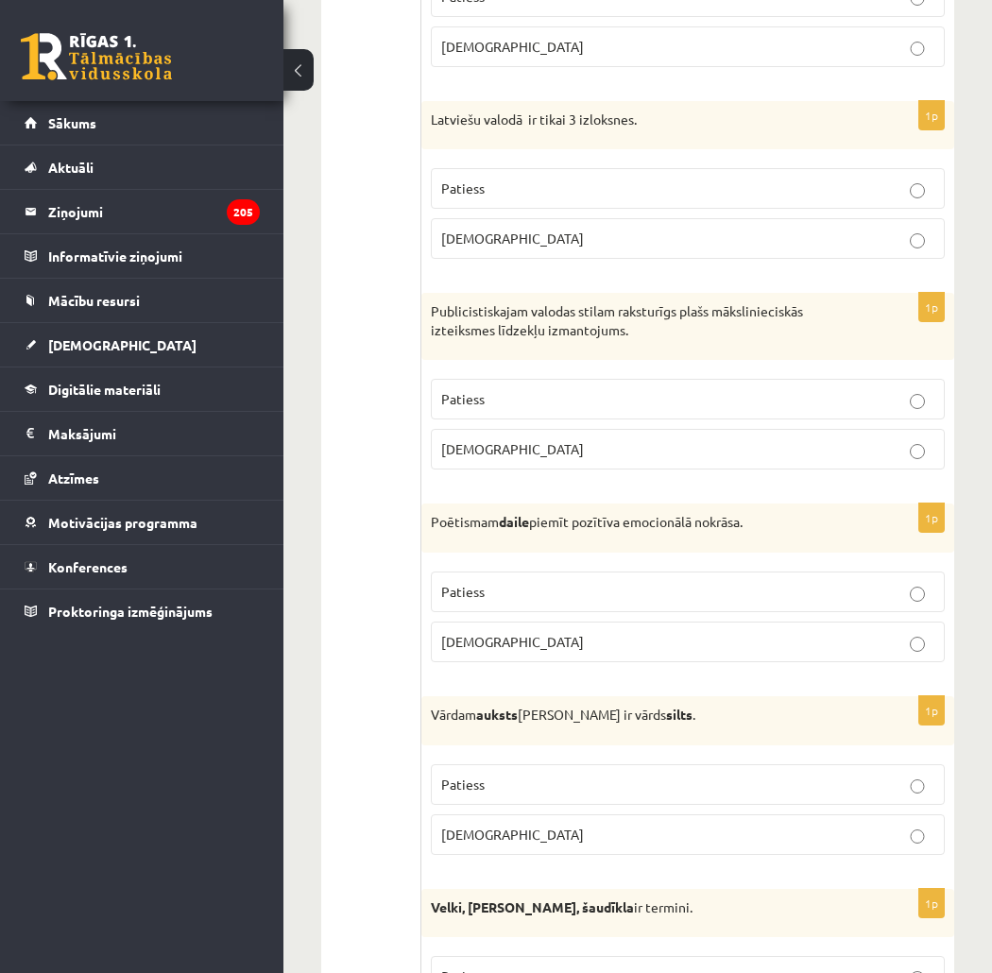
scroll to position [4830, 0]
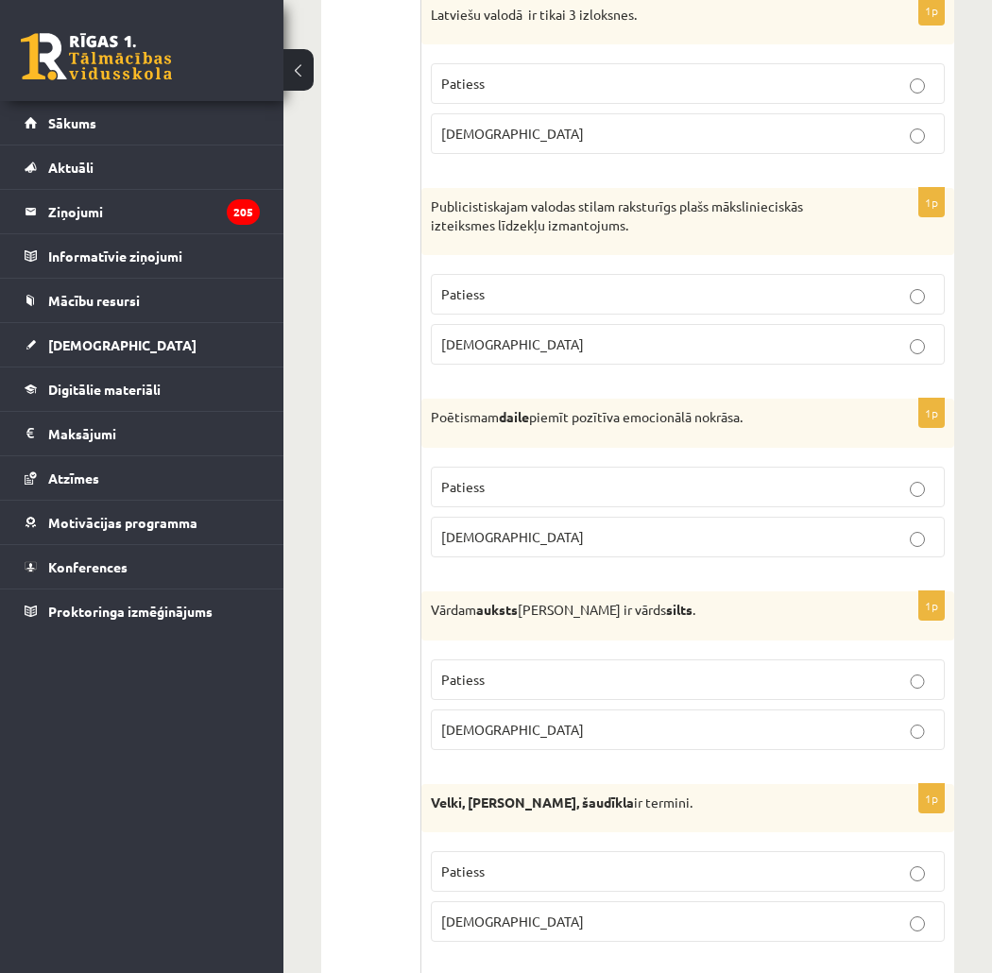
click at [829, 738] on p "Aplams" at bounding box center [687, 730] width 493 height 20
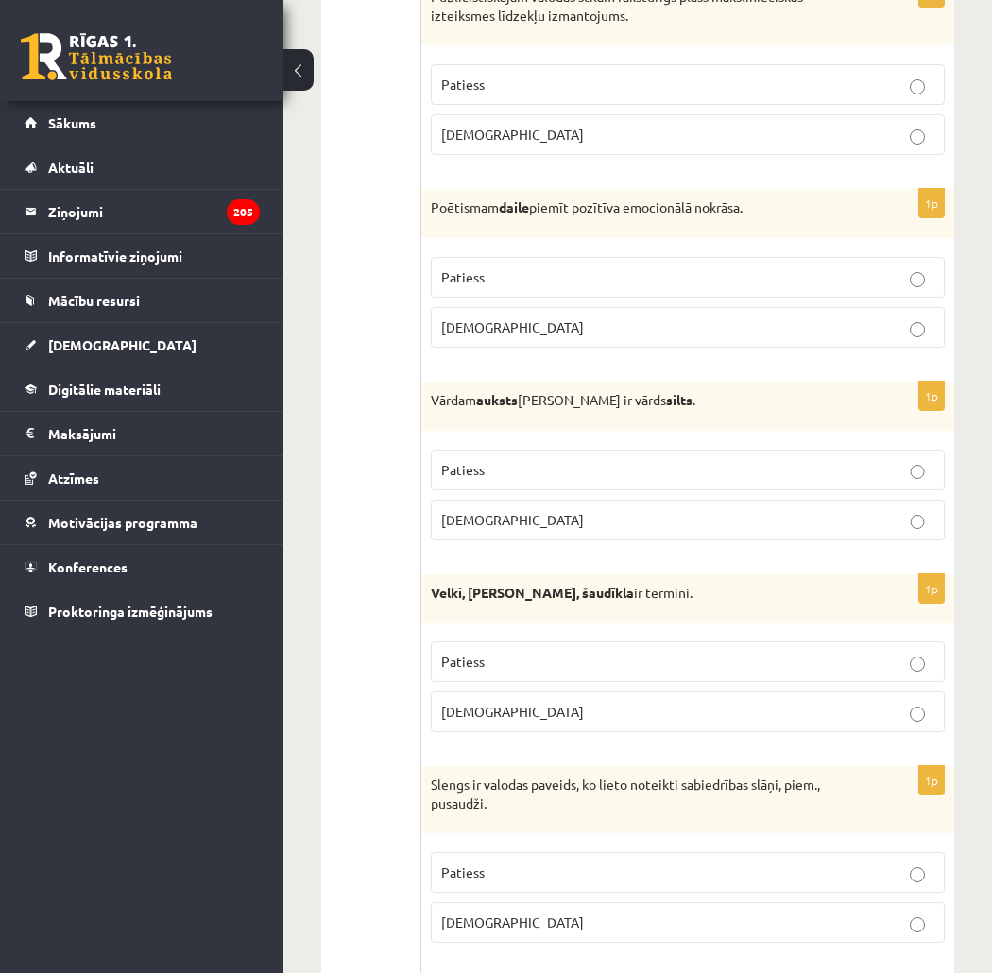
click at [808, 672] on p "Patiess" at bounding box center [687, 662] width 493 height 20
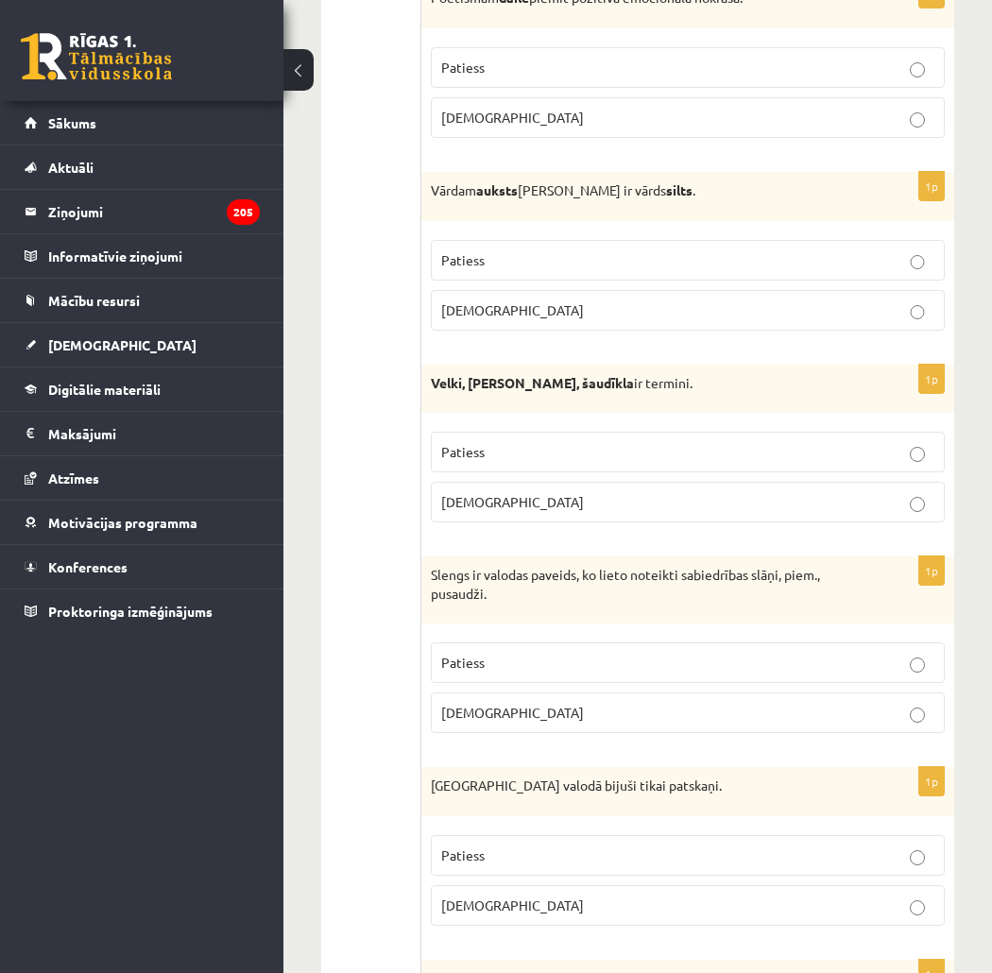
click at [798, 723] on p "Aplams" at bounding box center [687, 713] width 493 height 20
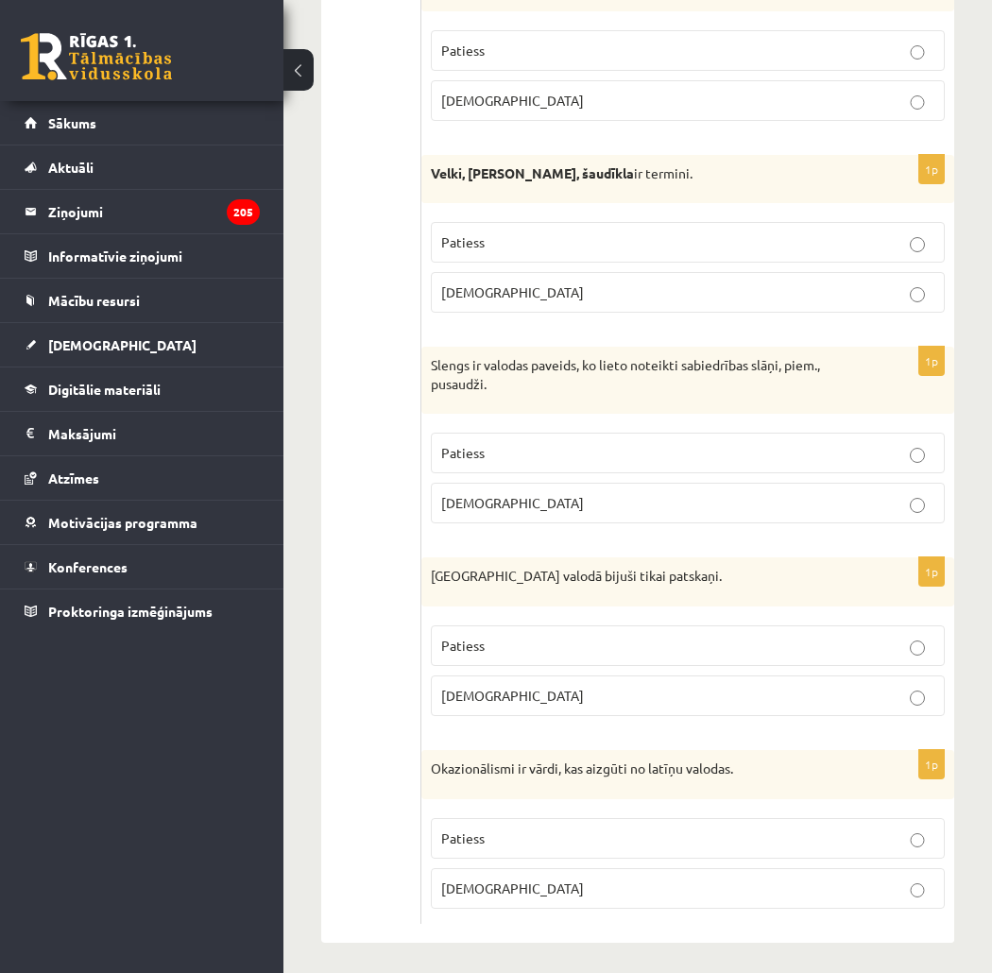
click at [784, 716] on label "Aplams" at bounding box center [688, 696] width 514 height 41
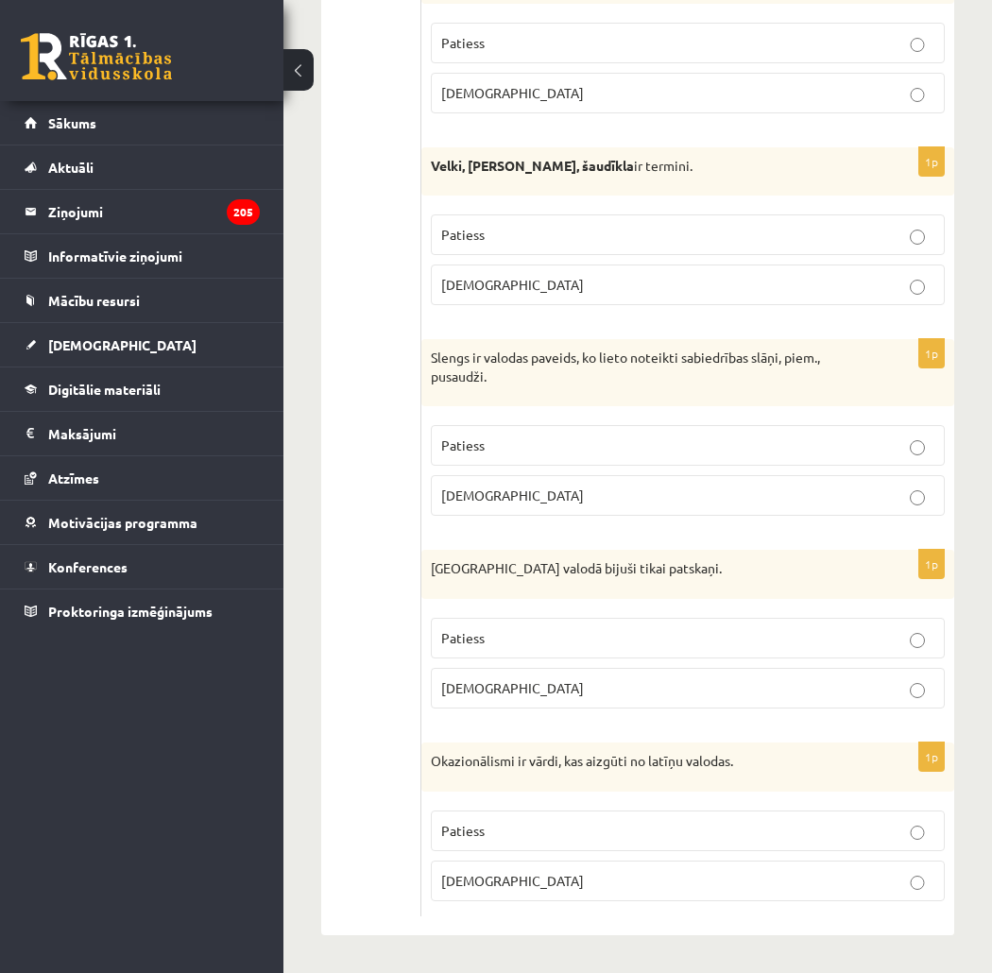
click at [714, 855] on fieldset "Patiess Aplams" at bounding box center [688, 854] width 514 height 106
click at [706, 873] on p "Aplams" at bounding box center [687, 881] width 493 height 20
click at [775, 456] on label "Patiess" at bounding box center [688, 445] width 514 height 41
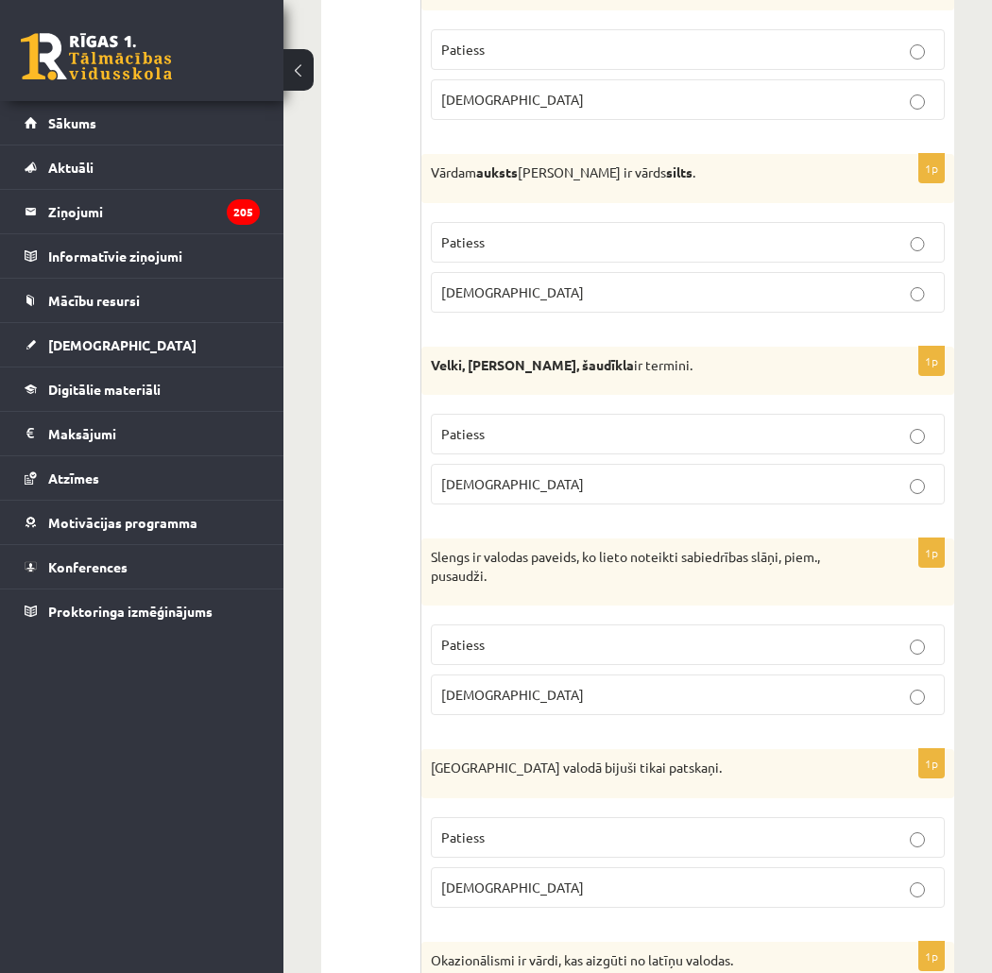
click at [759, 494] on p "Aplams" at bounding box center [687, 484] width 493 height 20
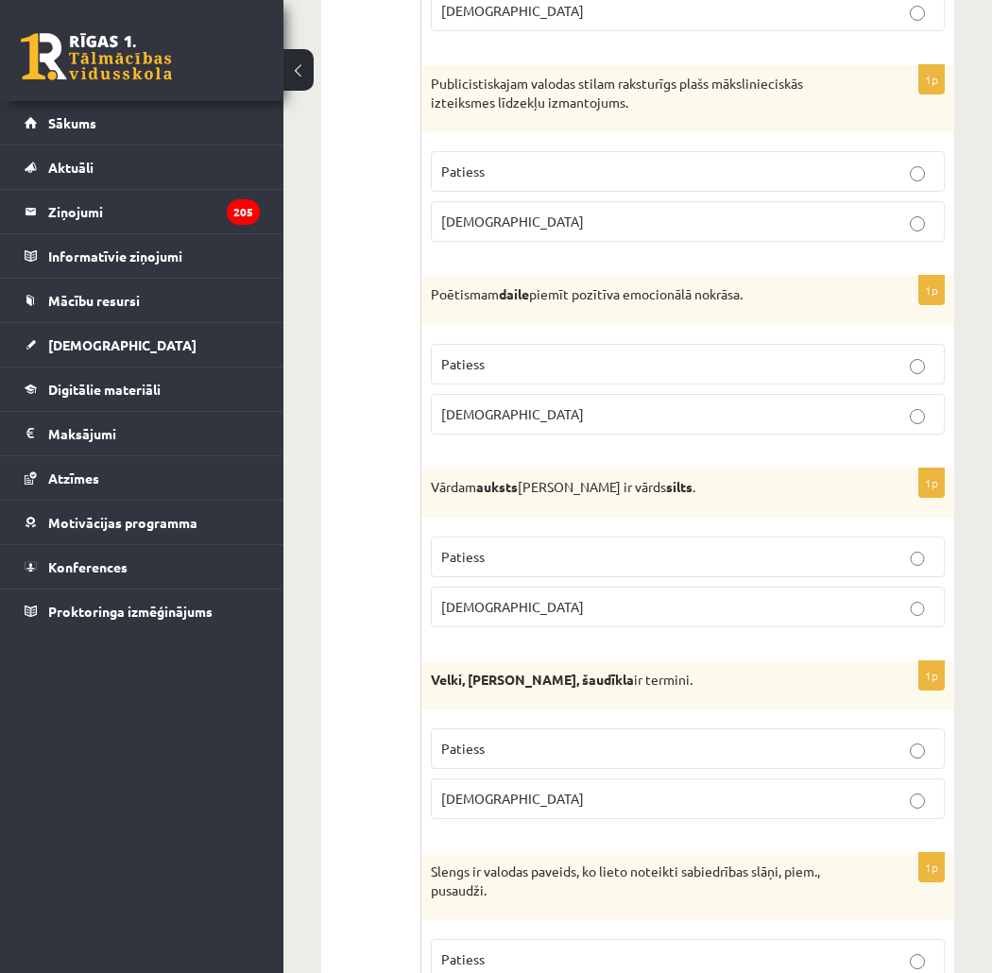
scroll to position [4848, 0]
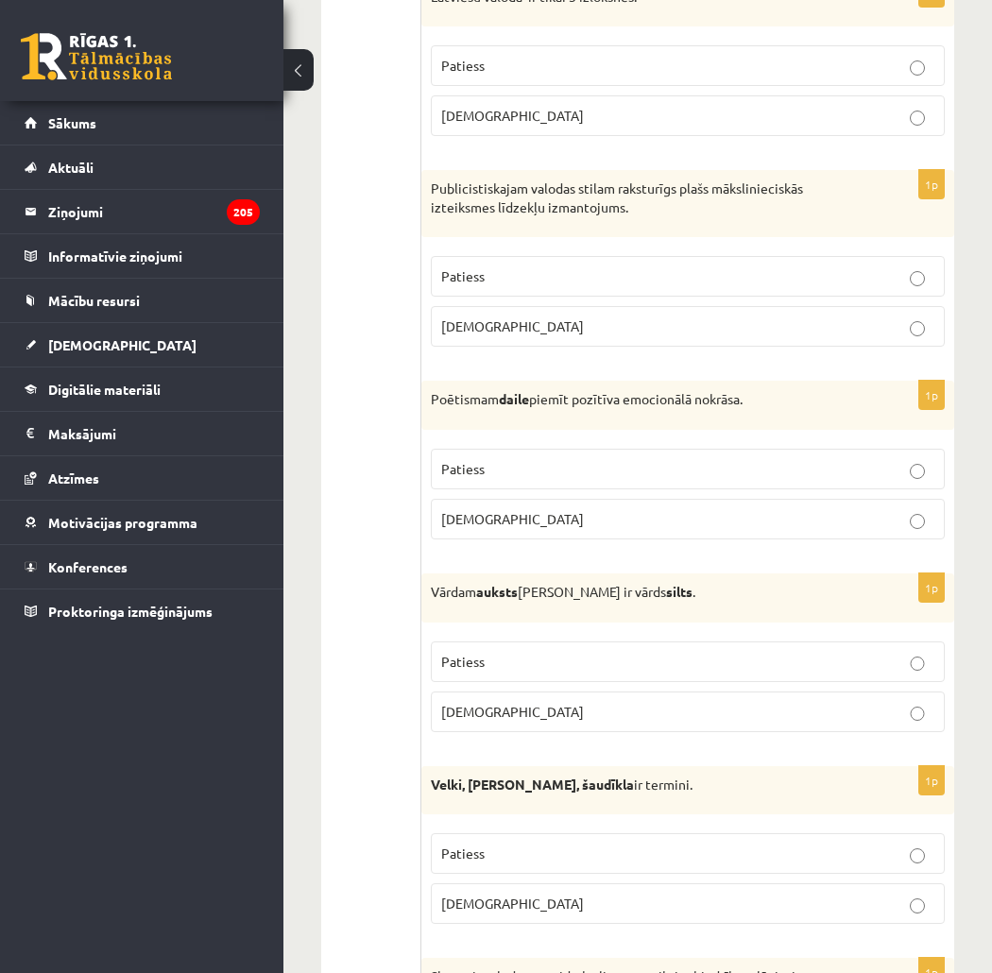
click at [733, 479] on p "Patiess" at bounding box center [687, 469] width 493 height 20
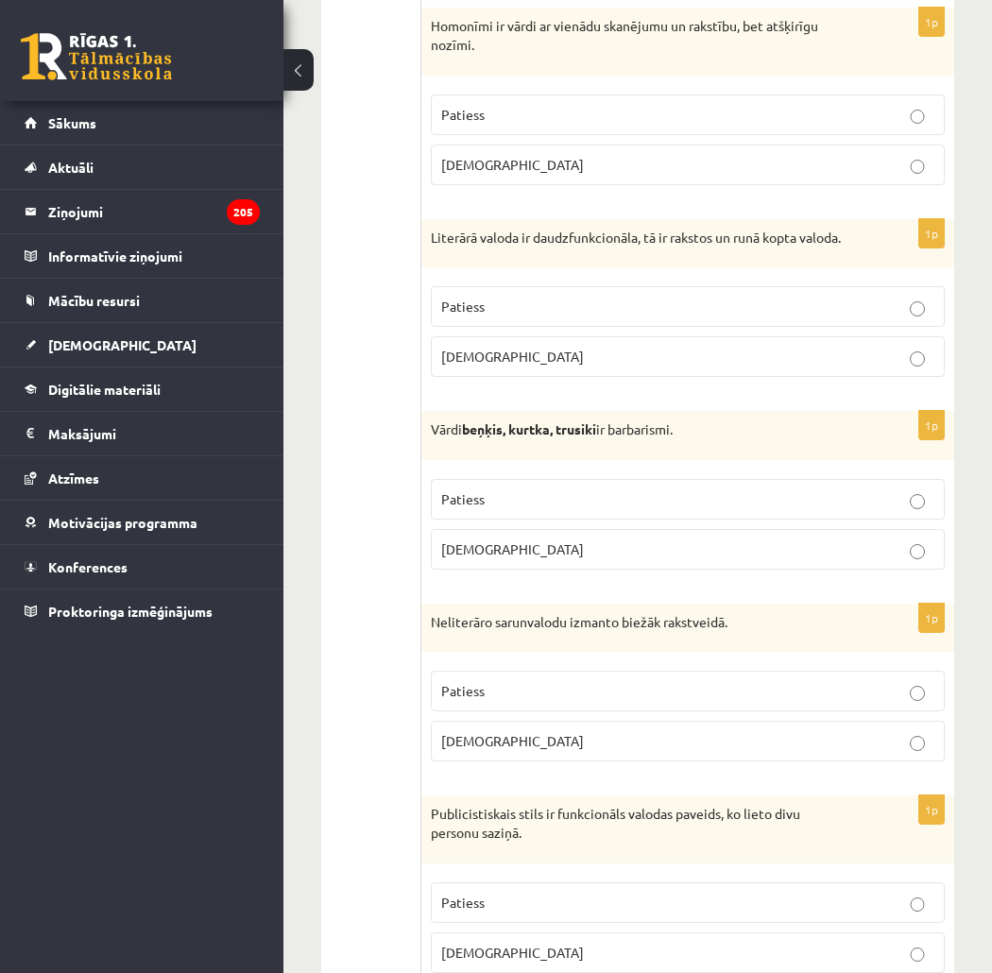
scroll to position [0, 0]
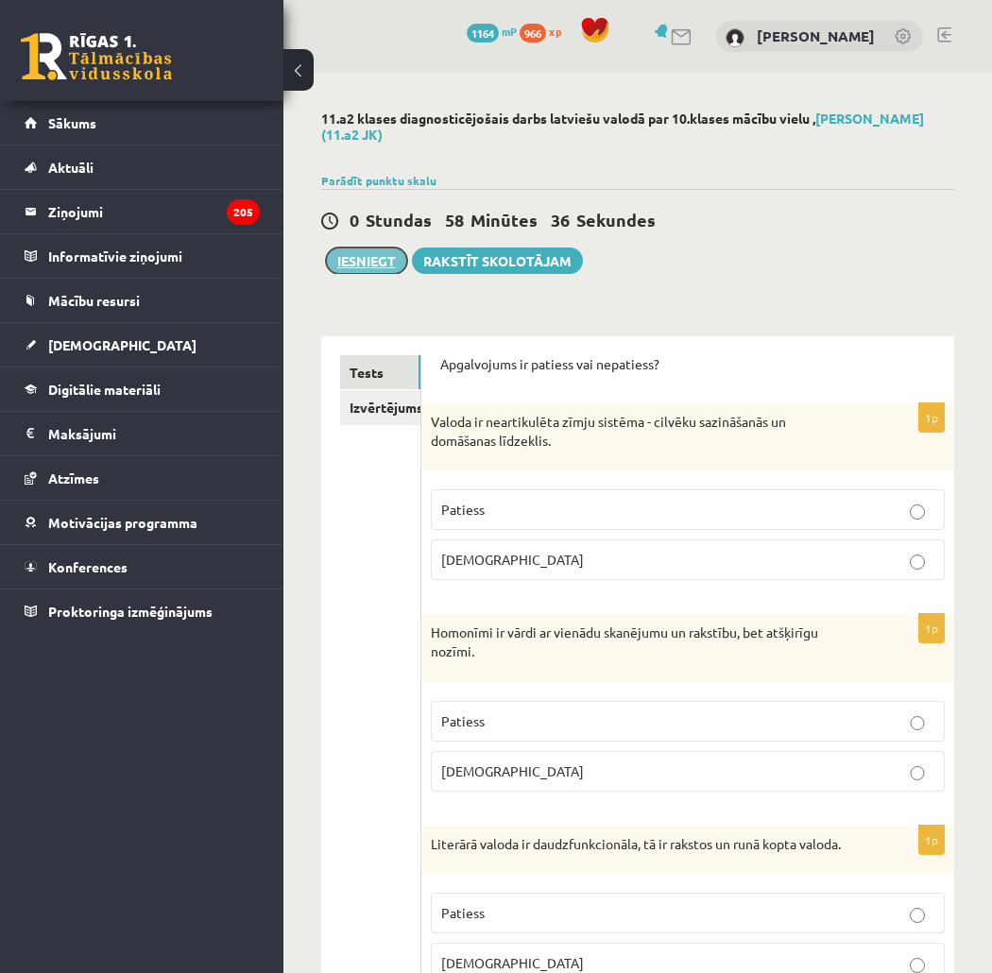
click at [385, 257] on button "Iesniegt" at bounding box center [366, 261] width 81 height 26
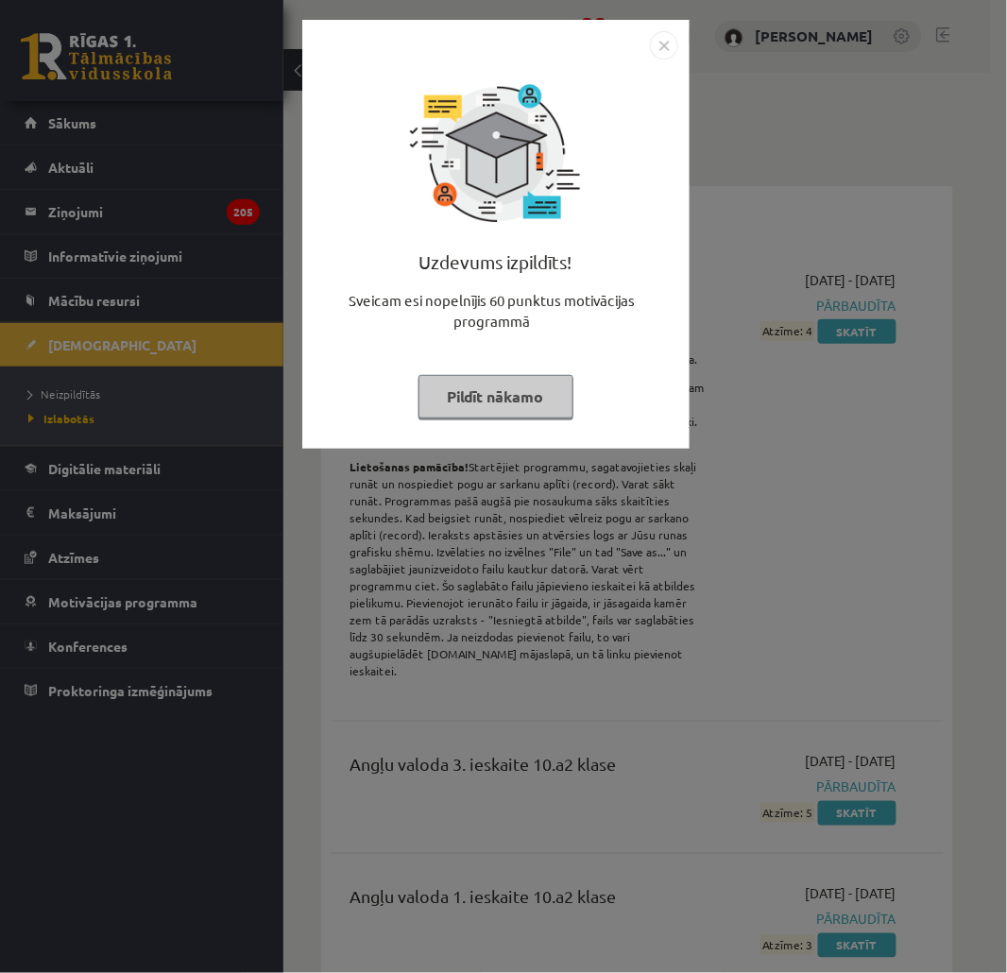
drag, startPoint x: 492, startPoint y: 381, endPoint x: 374, endPoint y: 341, distance: 124.6
click at [493, 381] on button "Pildīt nākamo" at bounding box center [496, 396] width 155 height 43
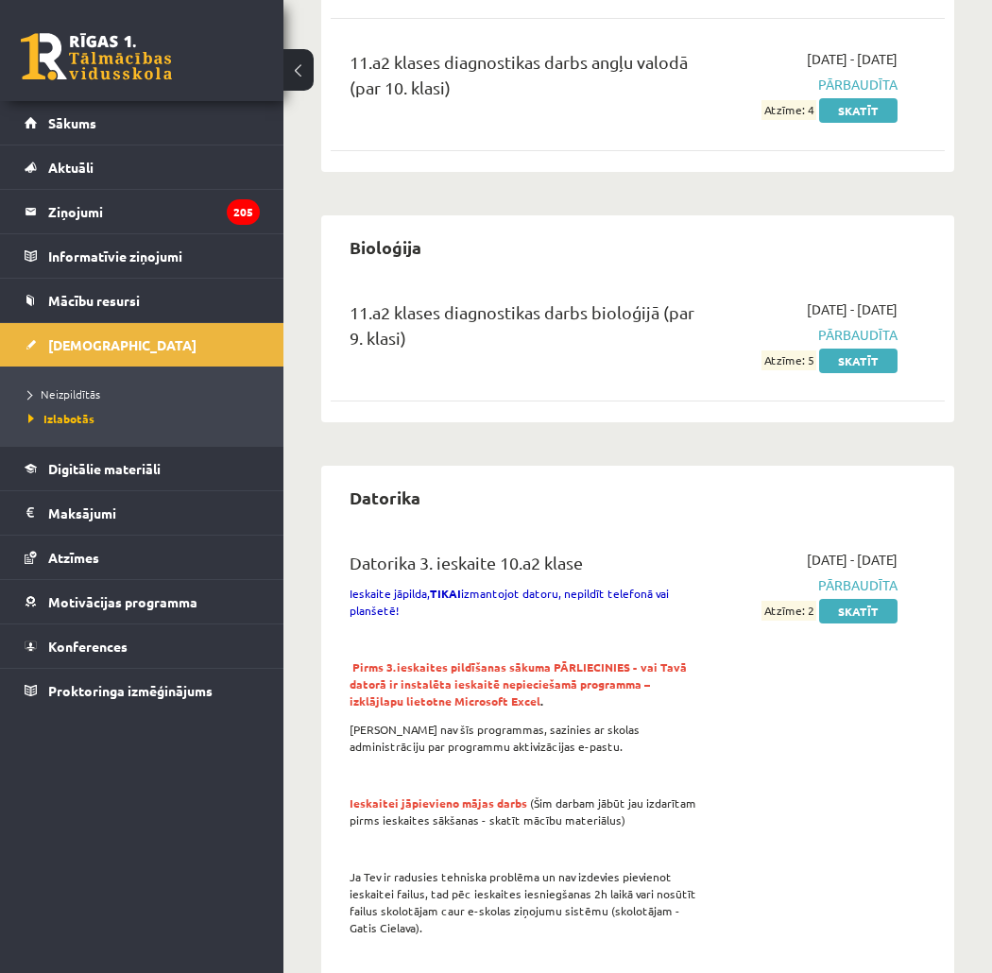
scroll to position [1470, 0]
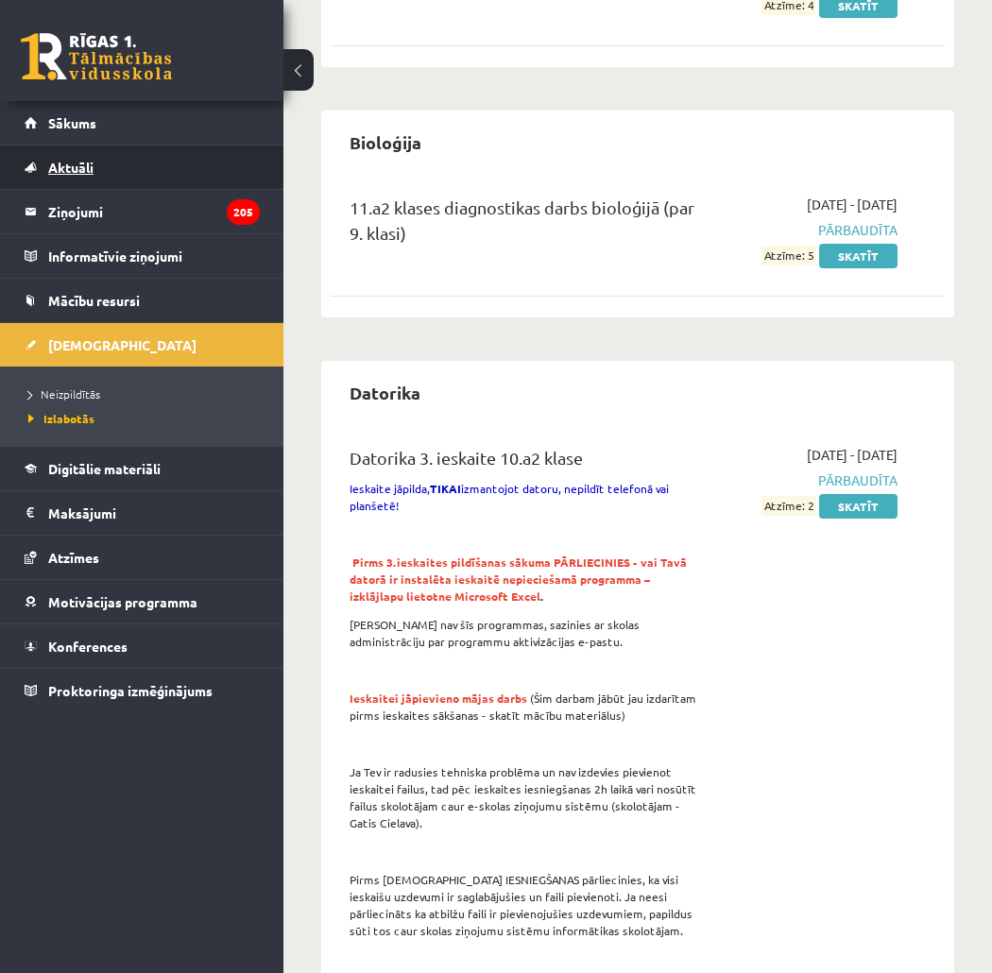
click at [121, 147] on link "Aktuāli" at bounding box center [142, 167] width 235 height 43
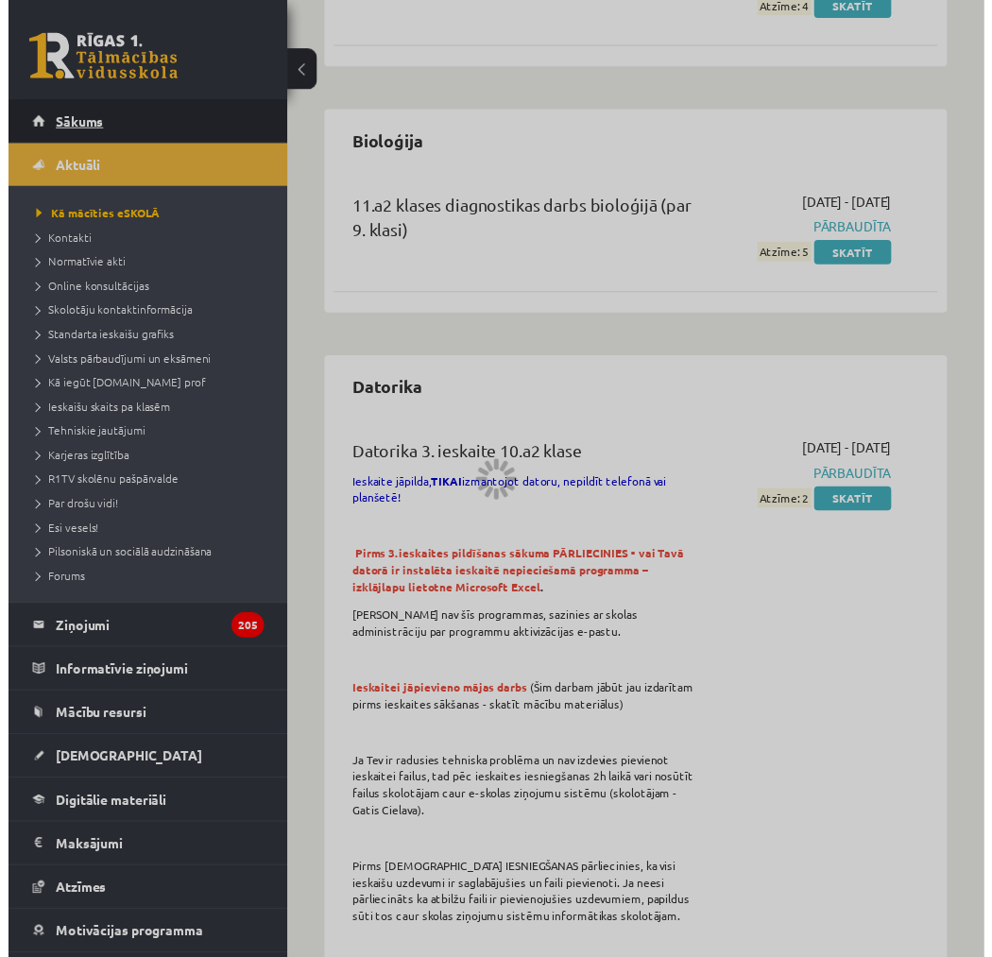
scroll to position [1102, 0]
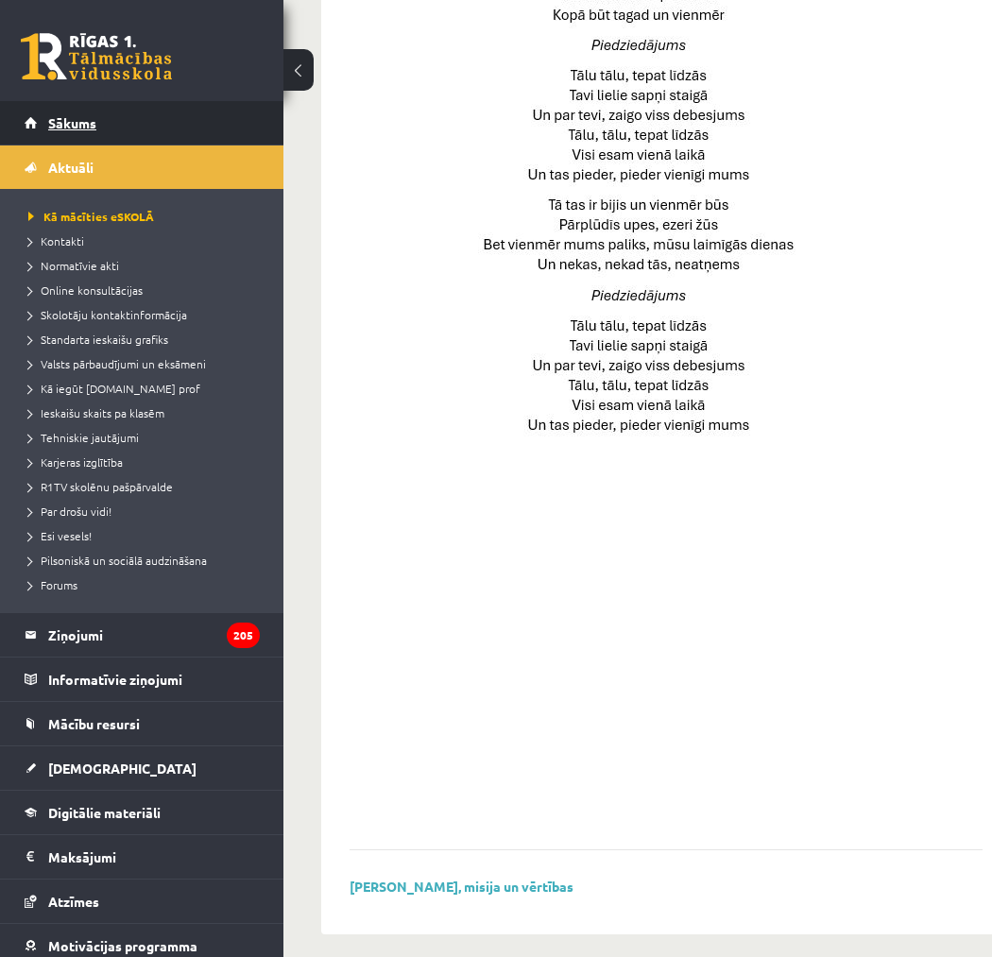
click at [126, 130] on link "Sākums" at bounding box center [142, 122] width 235 height 43
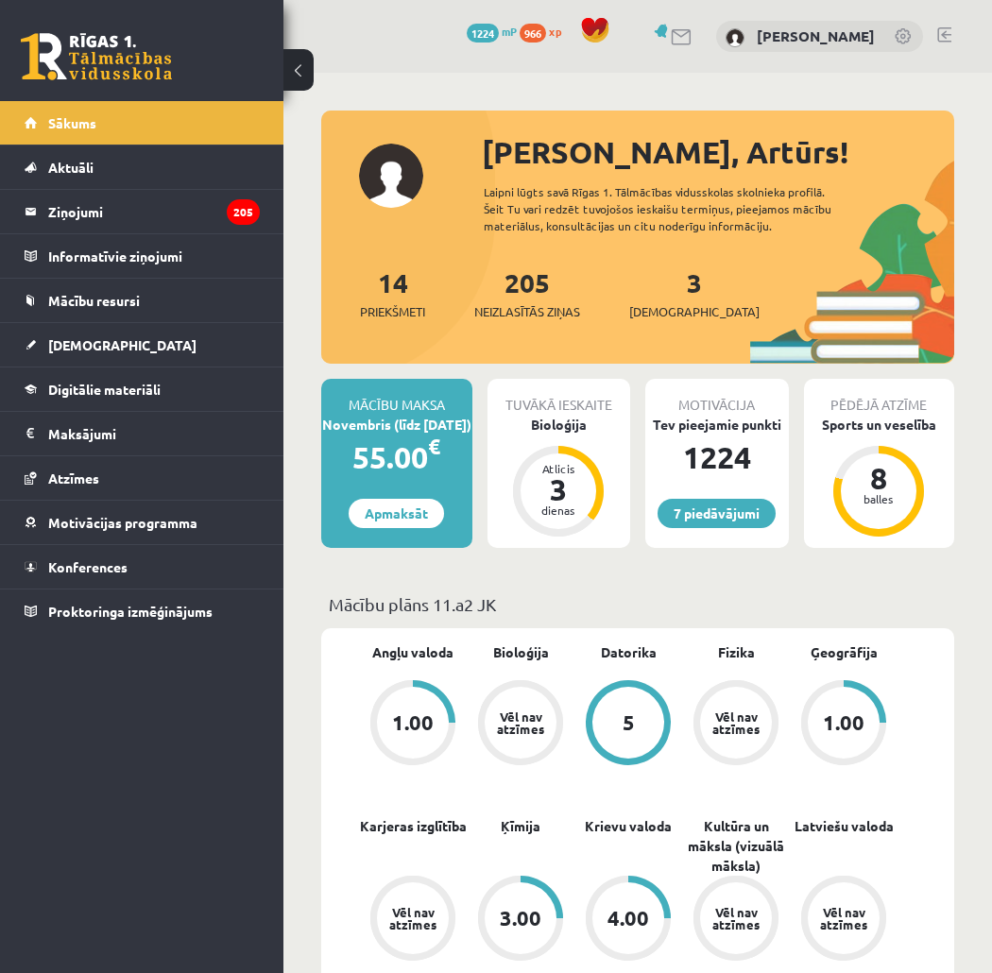
drag, startPoint x: 561, startPoint y: 408, endPoint x: 563, endPoint y: 419, distance: 10.6
click at [561, 409] on div "Tuvākā ieskaite" at bounding box center [560, 397] width 144 height 36
click at [567, 427] on div "Bioloģija" at bounding box center [560, 425] width 144 height 20
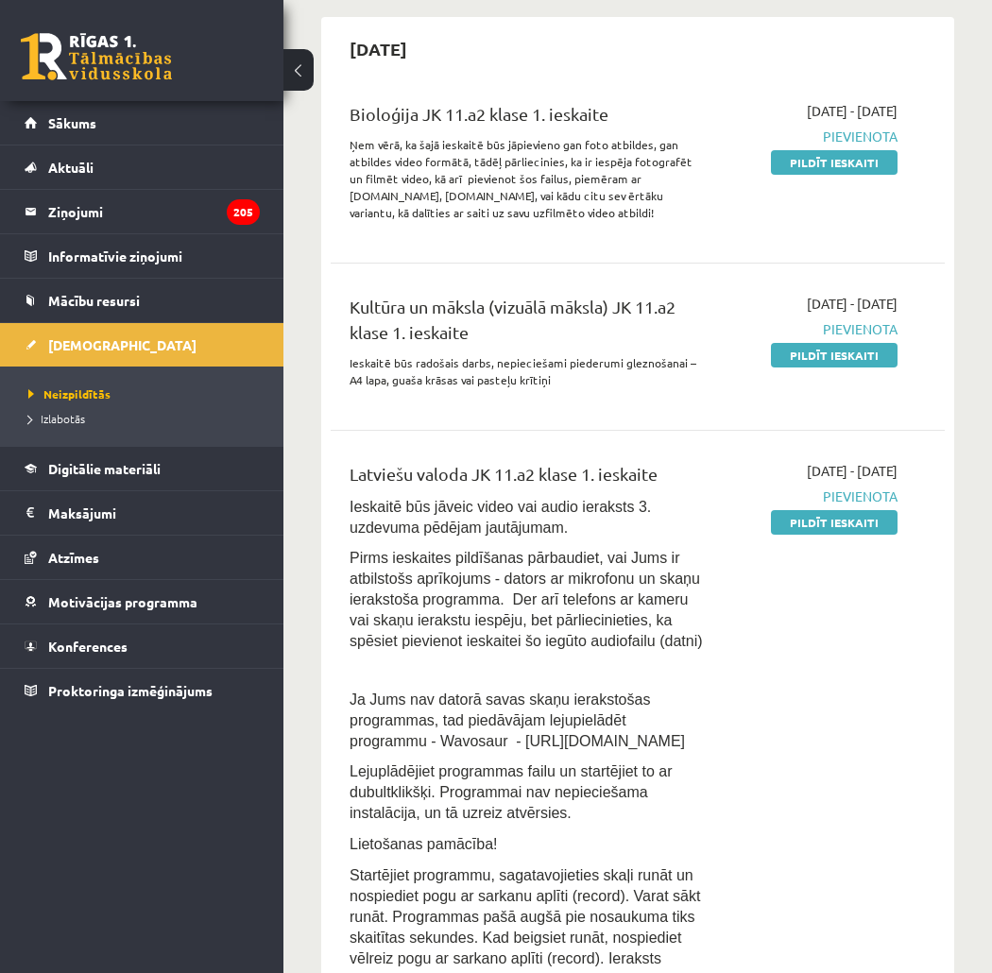
scroll to position [210, 0]
